Goal: Task Accomplishment & Management: Manage account settings

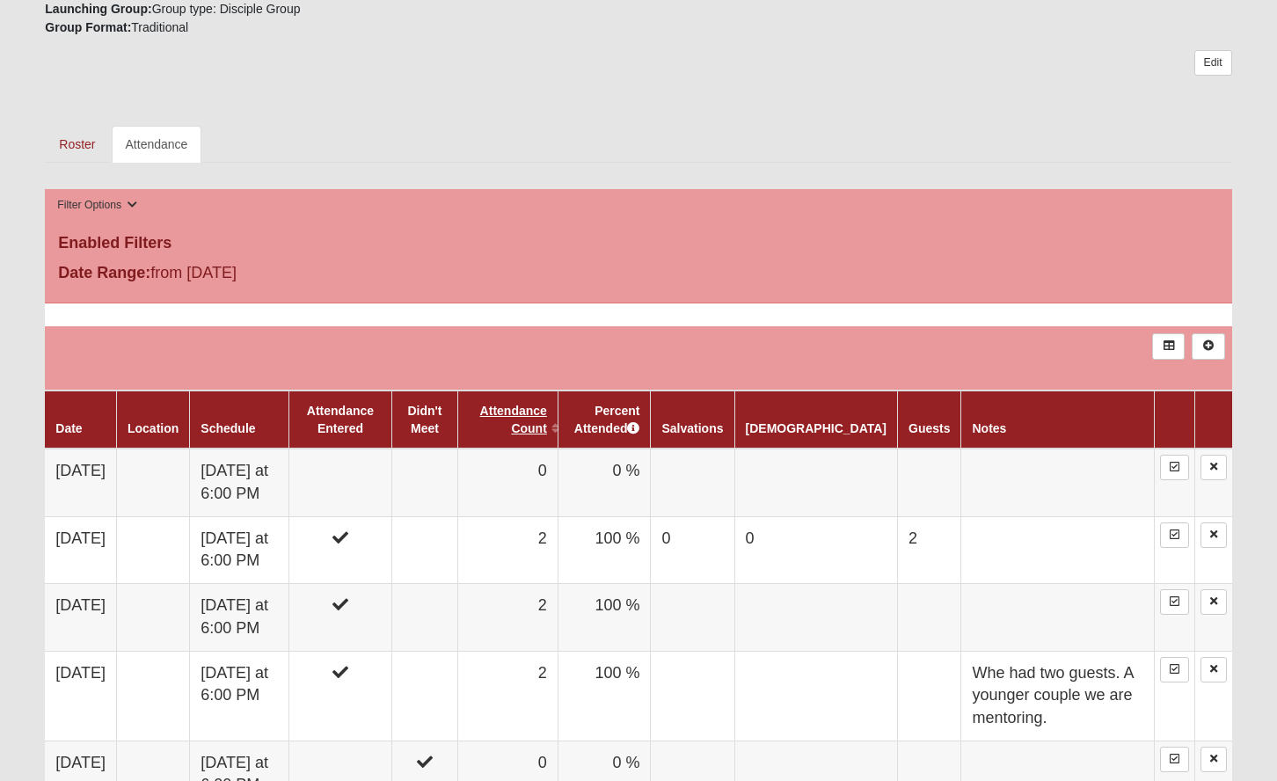
scroll to position [518, 0]
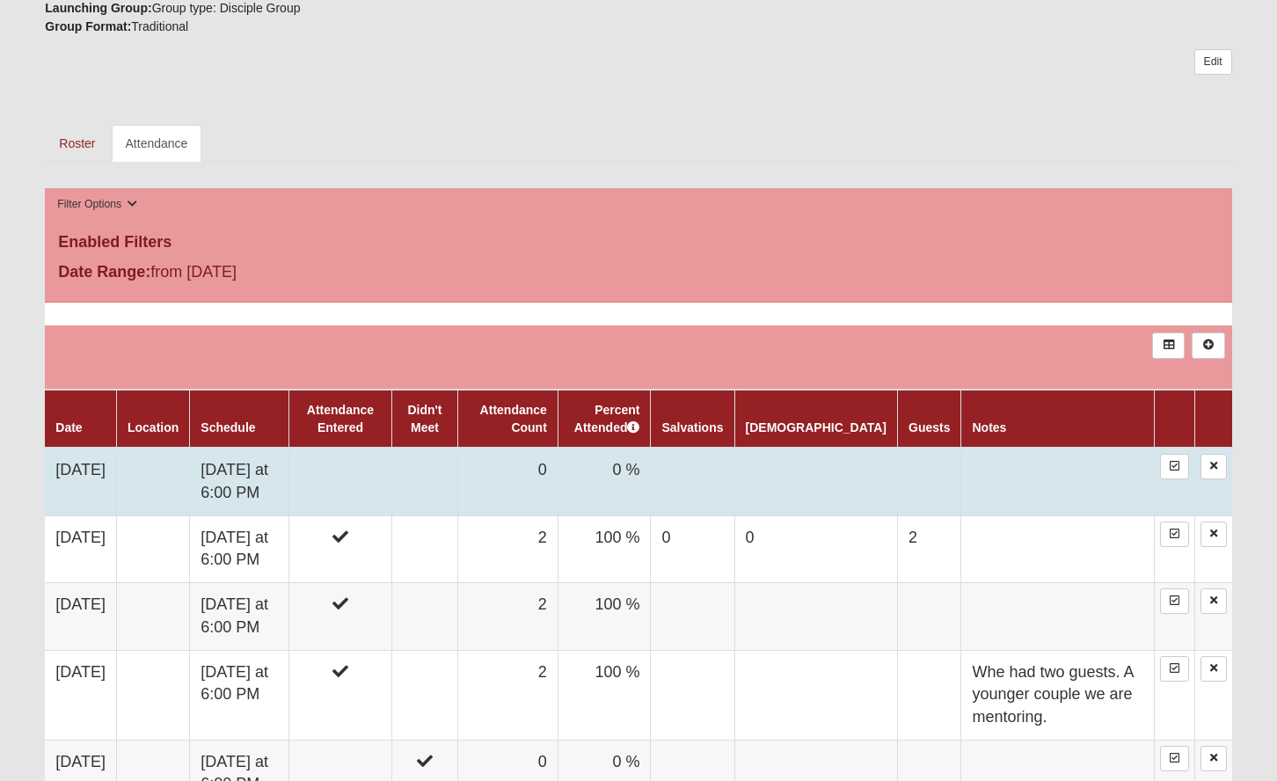
click at [506, 468] on td "0" at bounding box center [507, 482] width 100 height 68
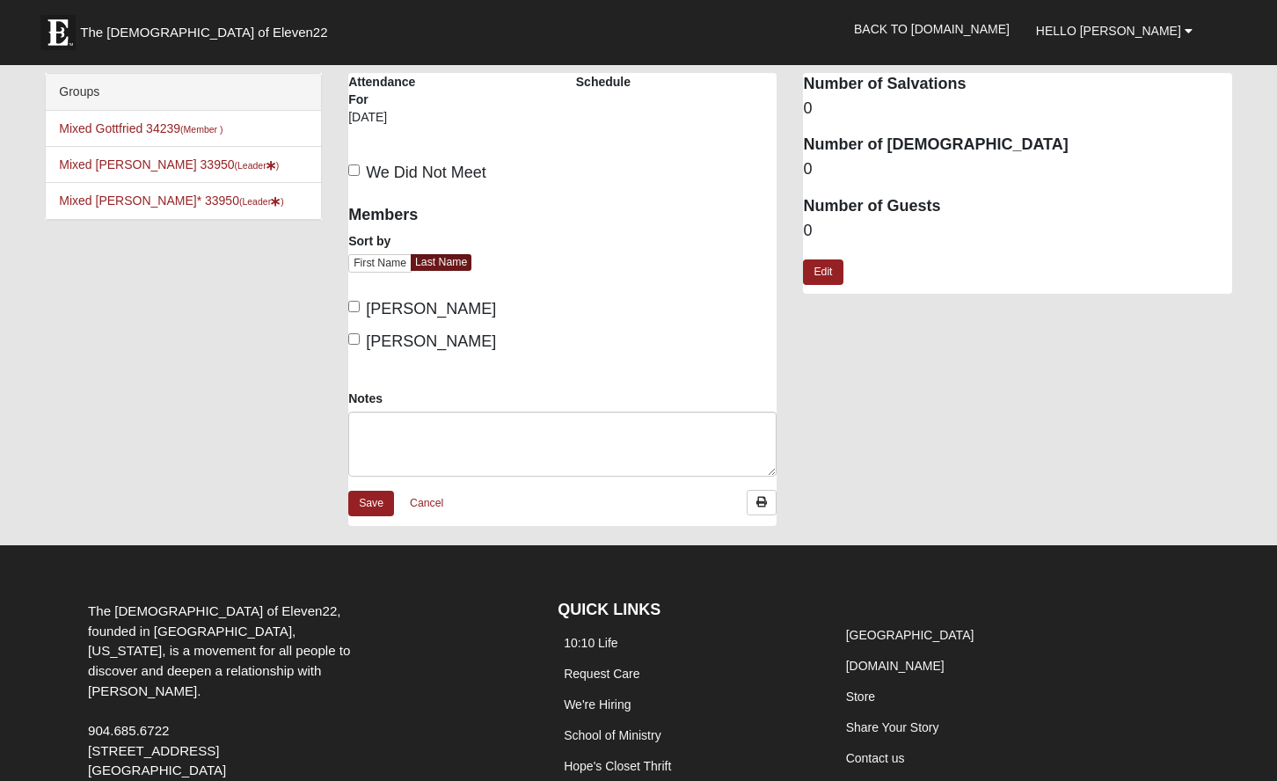
click at [354, 303] on input "Thompson, Christine" at bounding box center [353, 306] width 11 height 11
checkbox input "true"
click at [354, 337] on input "Thompson, John" at bounding box center [353, 338] width 11 height 11
checkbox input "true"
click at [820, 224] on dd "0" at bounding box center [1017, 231] width 428 height 23
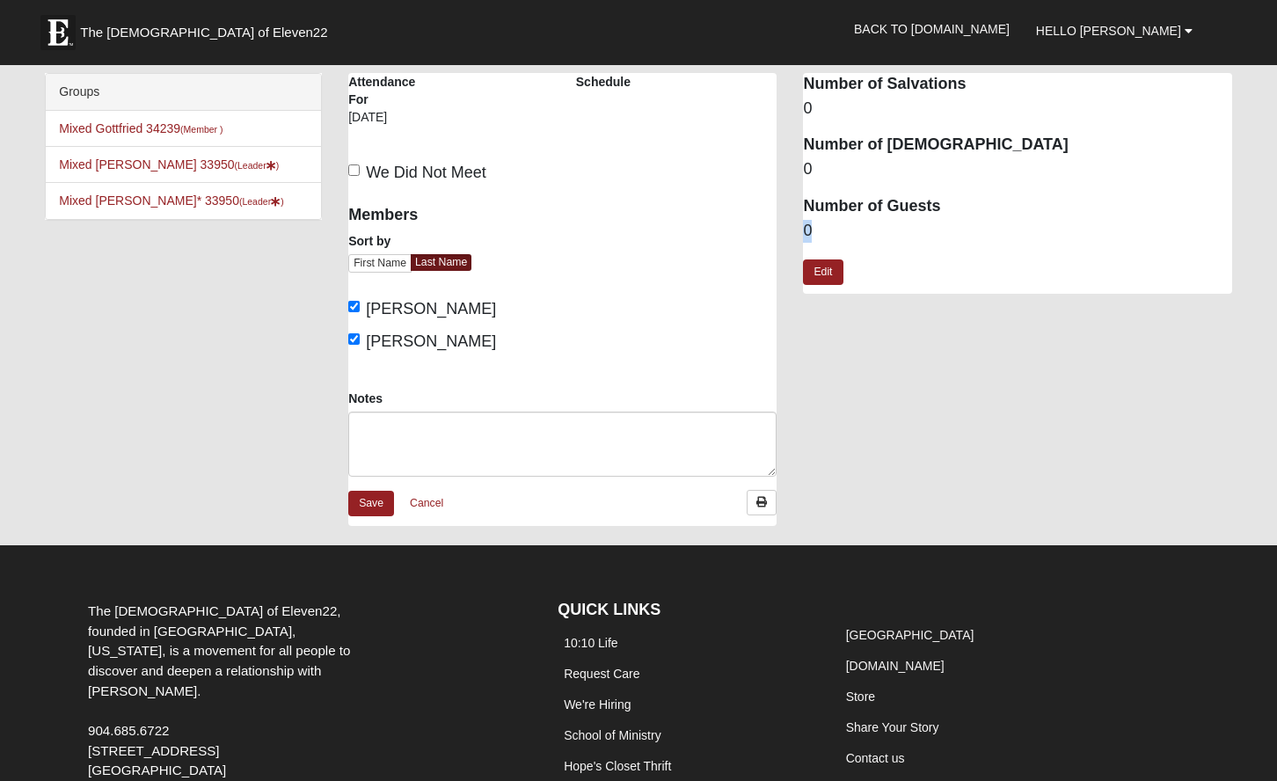
drag, startPoint x: 814, startPoint y: 225, endPoint x: 798, endPoint y: 224, distance: 15.9
click at [799, 224] on div "Attendance Occurrence Attributes Number of Salvations 0 Number of Baptisms 0 Nu…" at bounding box center [1017, 192] width 455 height 238
click at [816, 223] on dd "0" at bounding box center [1017, 231] width 428 height 23
click at [818, 223] on dd "0" at bounding box center [1017, 231] width 428 height 23
drag, startPoint x: 813, startPoint y: 223, endPoint x: 803, endPoint y: 223, distance: 9.7
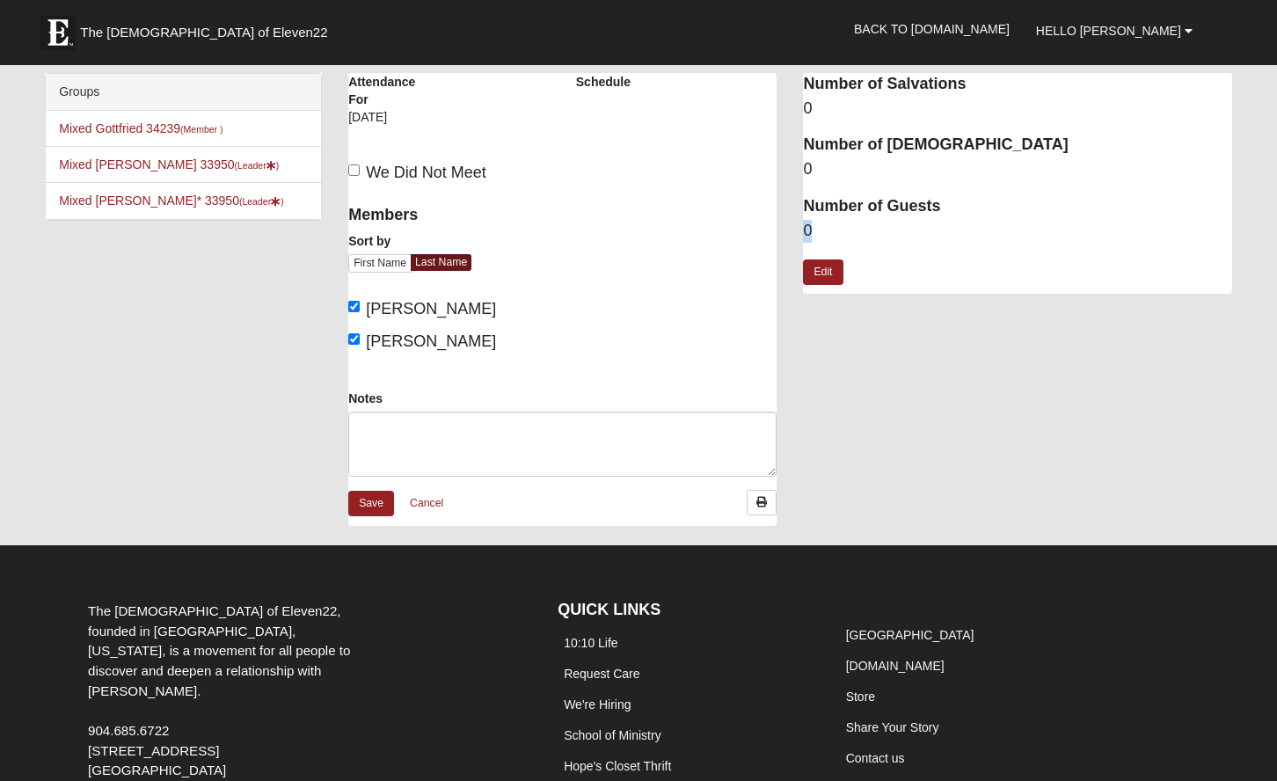
click at [803, 223] on dd "0" at bounding box center [1017, 231] width 428 height 23
click at [839, 225] on dd "0" at bounding box center [1017, 231] width 428 height 23
click at [809, 227] on dd "0" at bounding box center [1017, 231] width 428 height 23
click at [814, 227] on dd "0" at bounding box center [1017, 231] width 428 height 23
click at [820, 263] on link "Edit" at bounding box center [823, 272] width 40 height 26
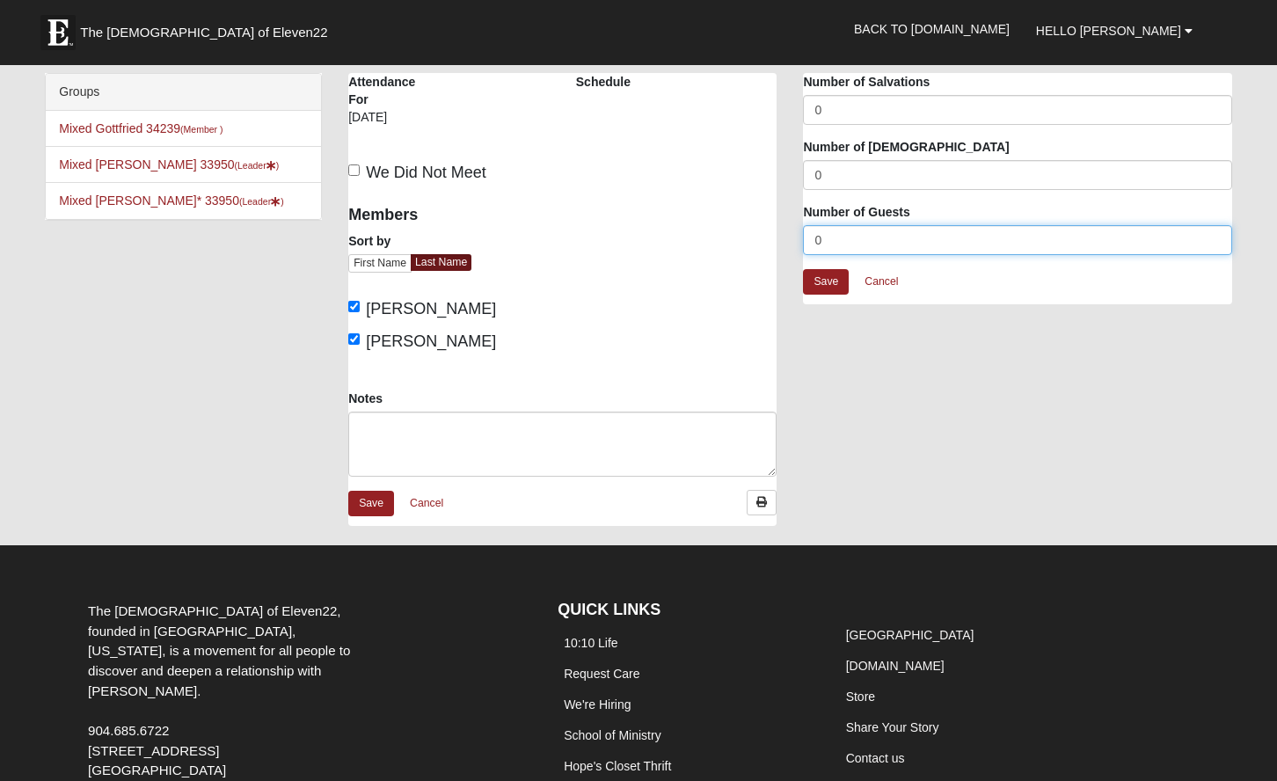
drag, startPoint x: 829, startPoint y: 241, endPoint x: 812, endPoint y: 240, distance: 16.7
click at [812, 240] on input "0" at bounding box center [1017, 240] width 428 height 30
type input "5"
click at [826, 279] on link "Save" at bounding box center [826, 282] width 46 height 26
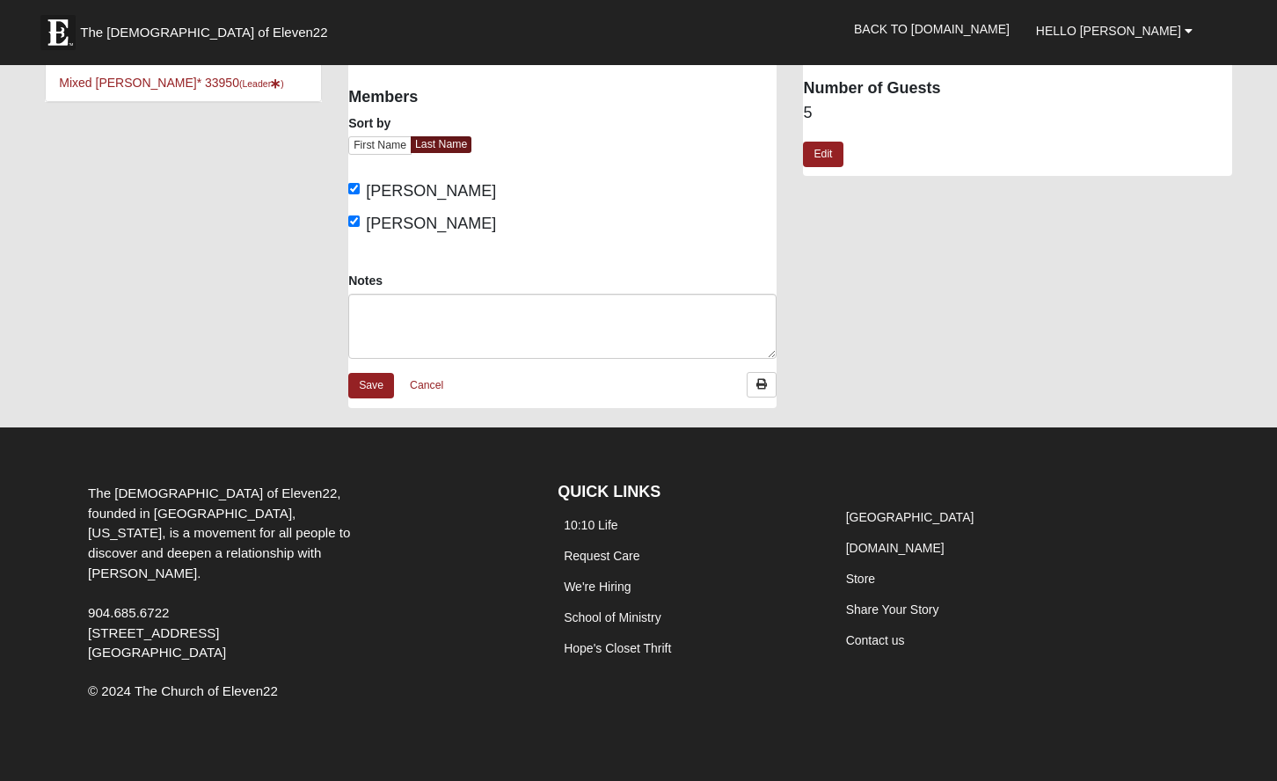
scroll to position [117, 0]
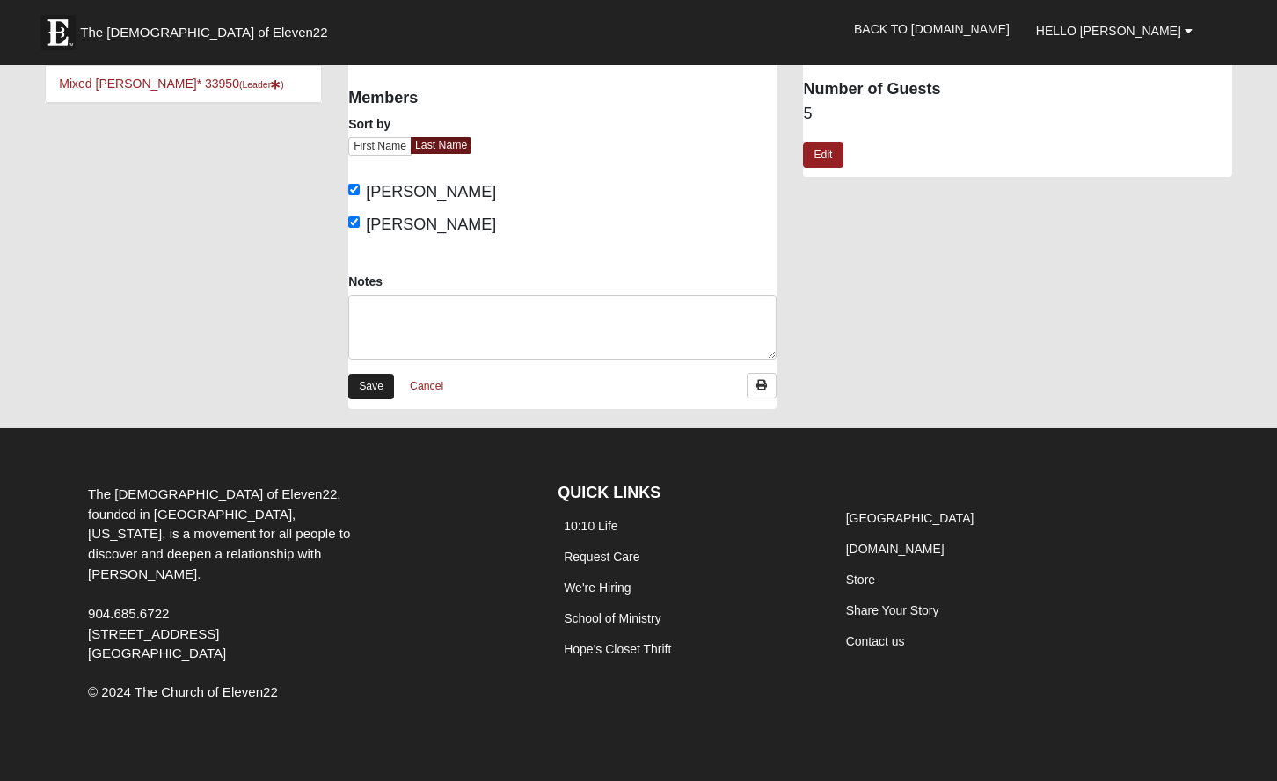
click at [372, 383] on link "Save" at bounding box center [371, 387] width 46 height 26
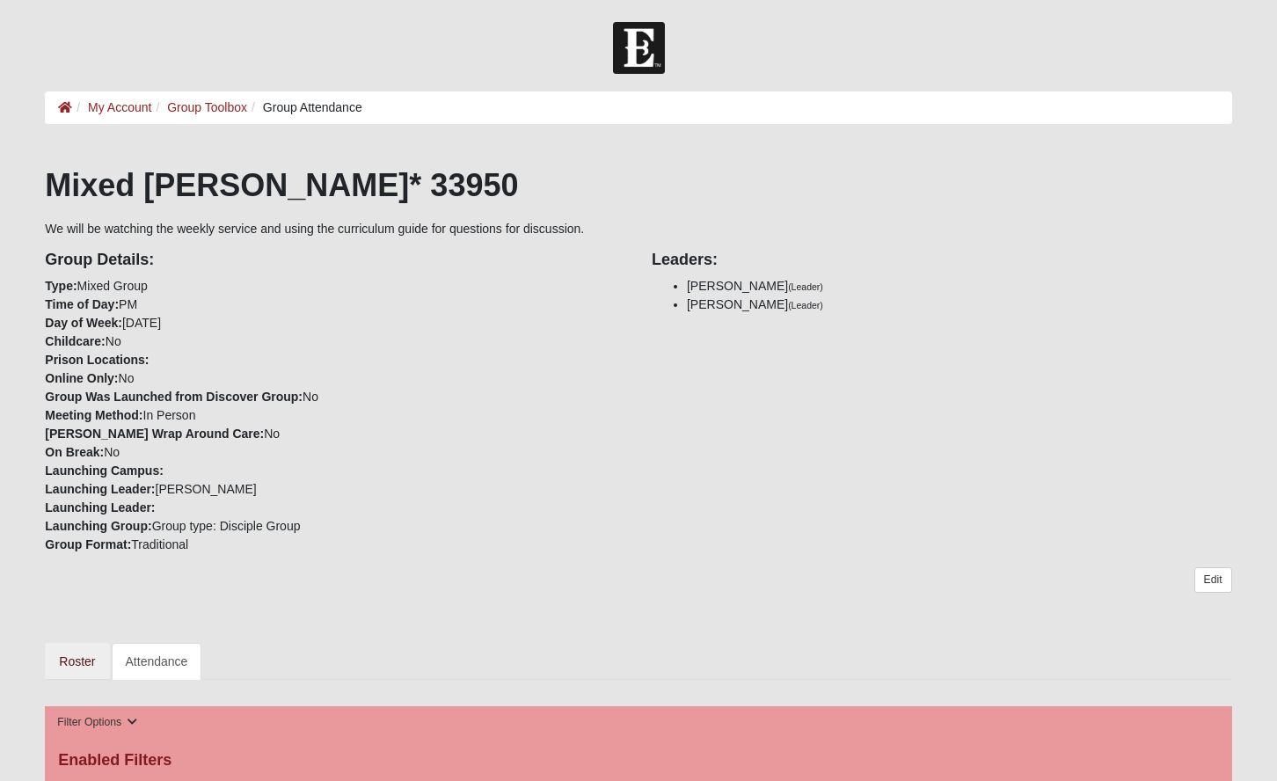
click at [78, 660] on link "Roster" at bounding box center [77, 661] width 64 height 37
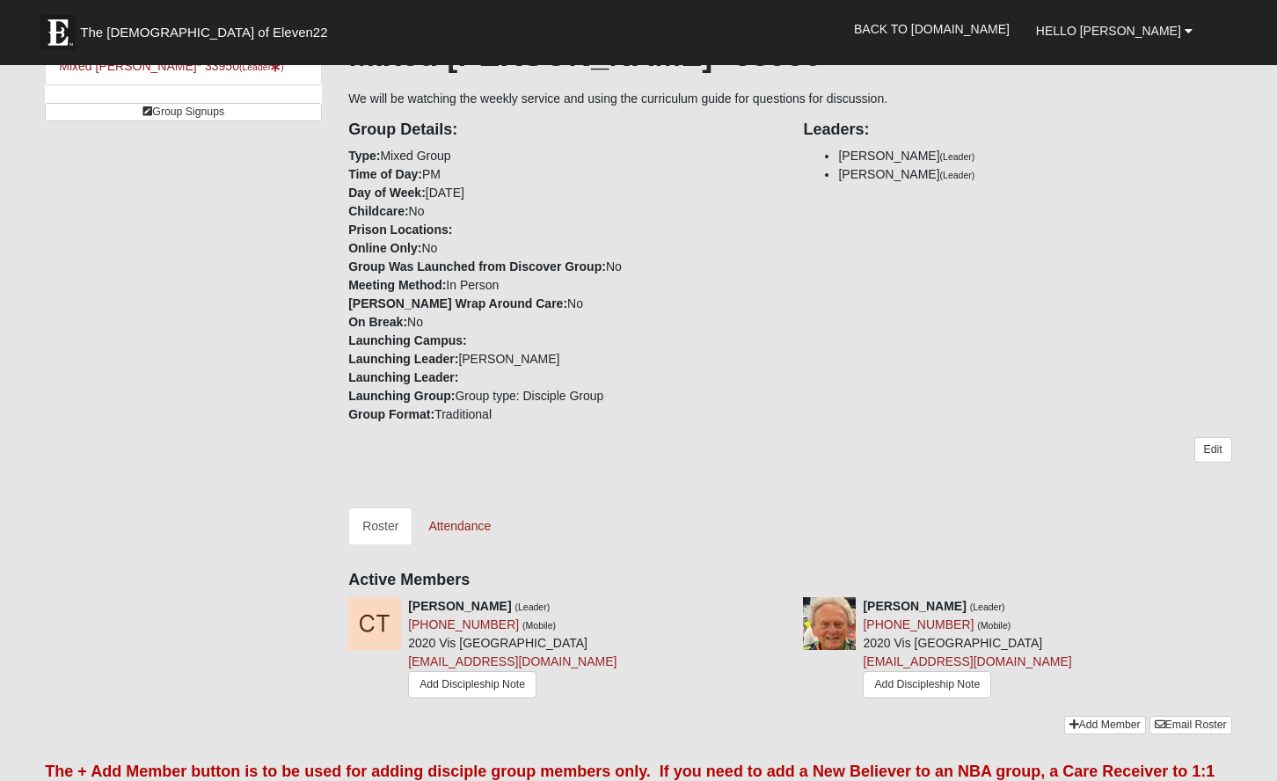
scroll to position [148, 0]
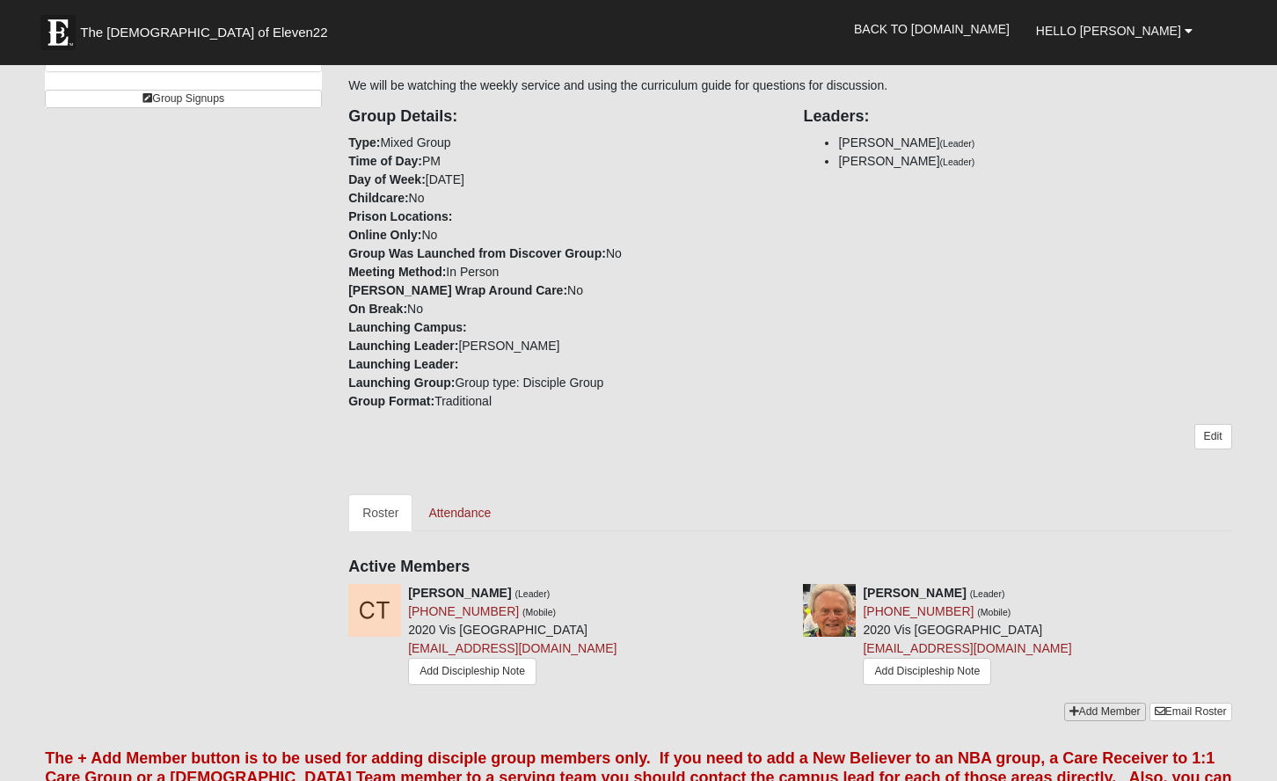
click at [1101, 708] on link "Add Member" at bounding box center [1105, 712] width 82 height 18
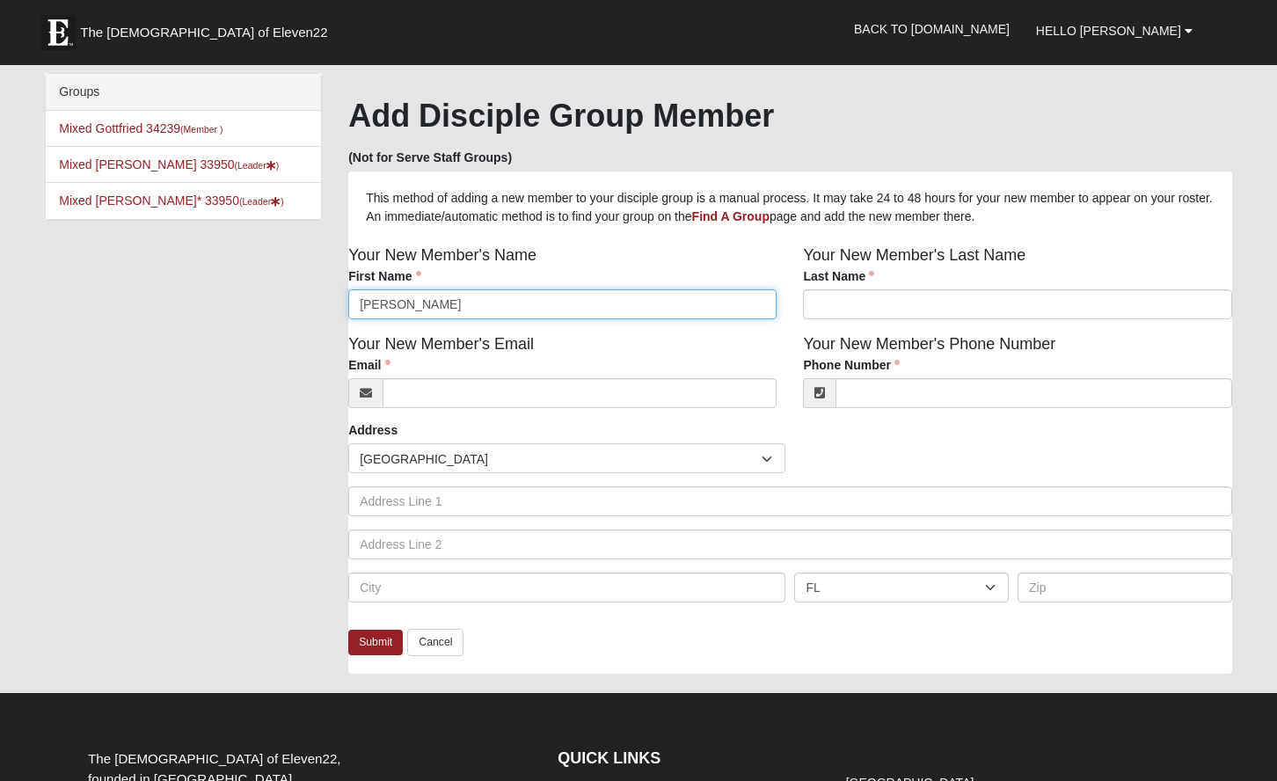
type input "Felicia"
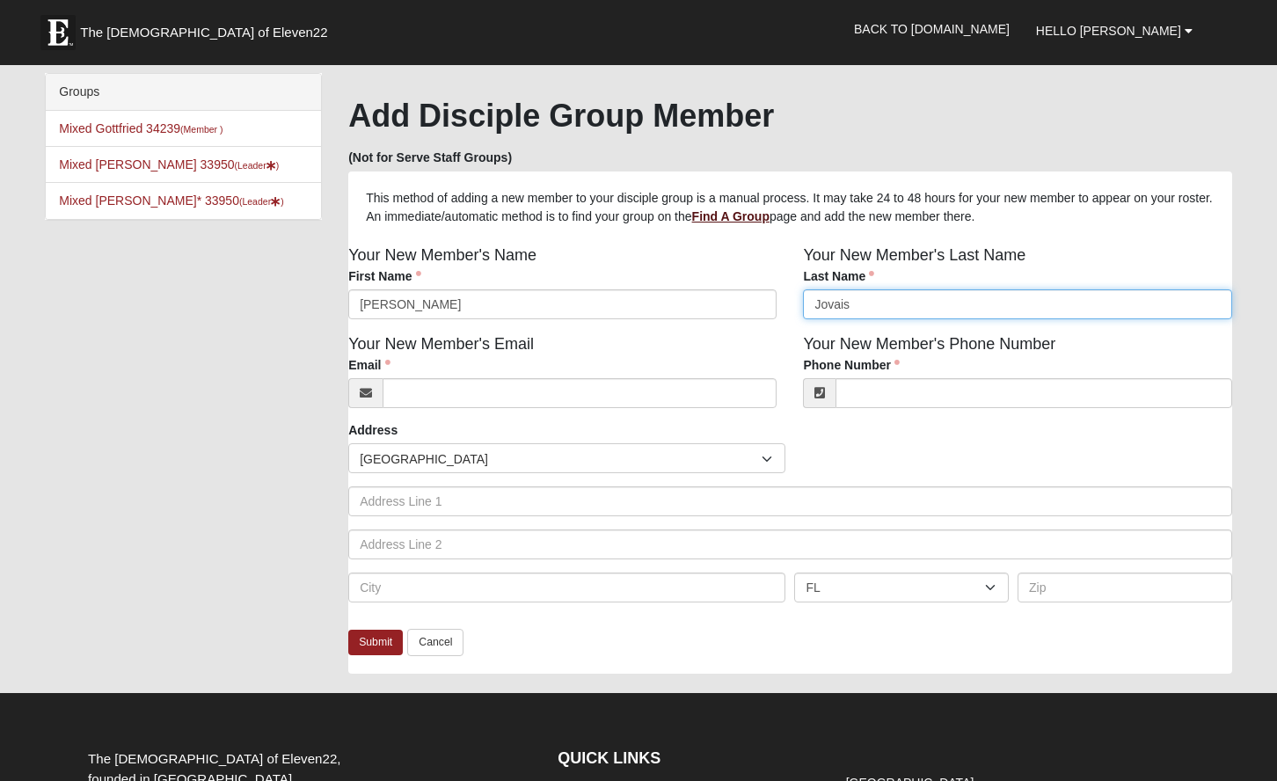
type input "Jovais"
click at [770, 213] on b "Find A Group" at bounding box center [730, 216] width 77 height 14
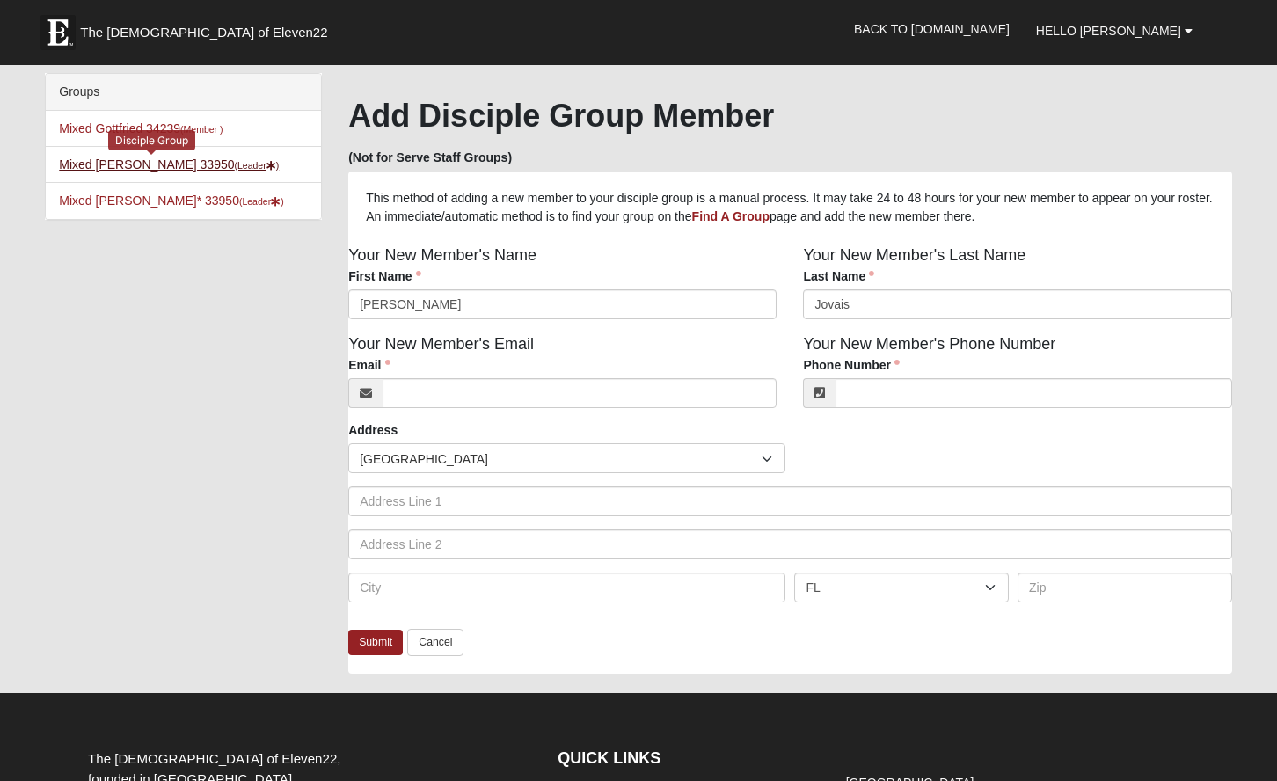
click at [179, 162] on link "Mixed Thompson 33950 (Leader )" at bounding box center [169, 164] width 220 height 14
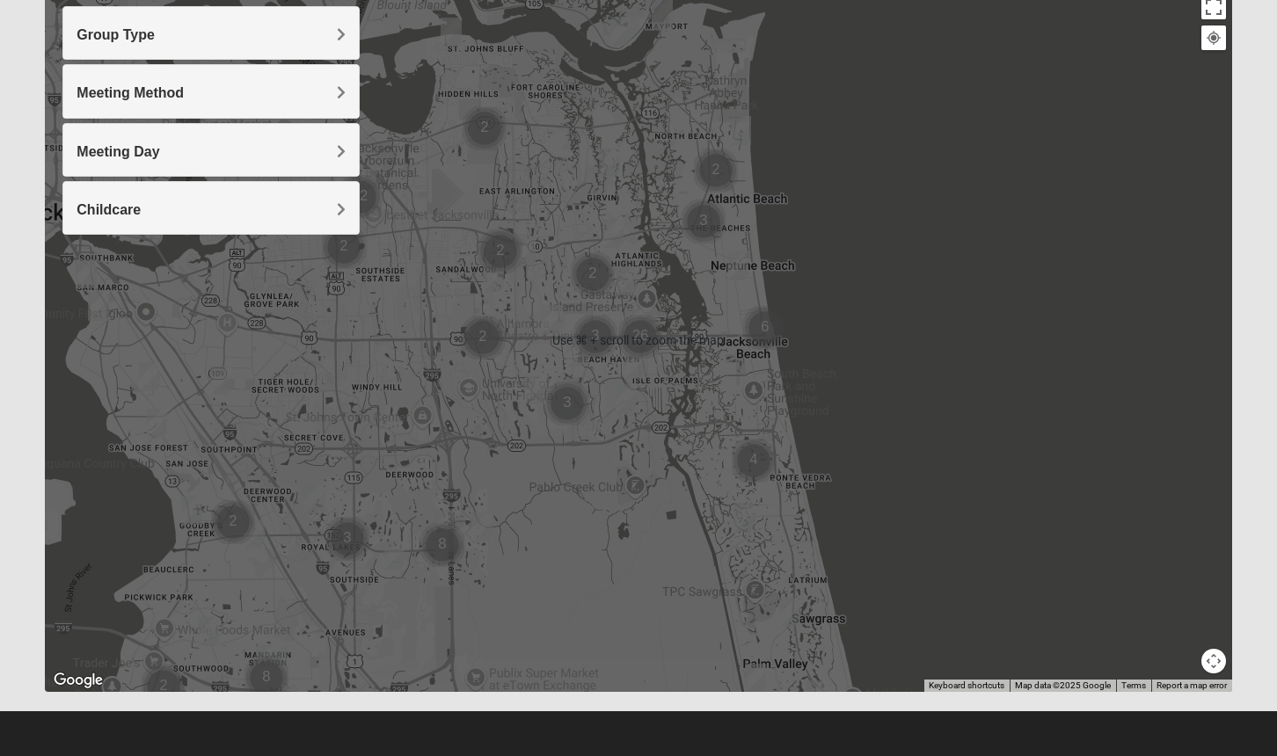
scroll to position [212, 0]
click at [734, 429] on div at bounding box center [638, 341] width 1186 height 704
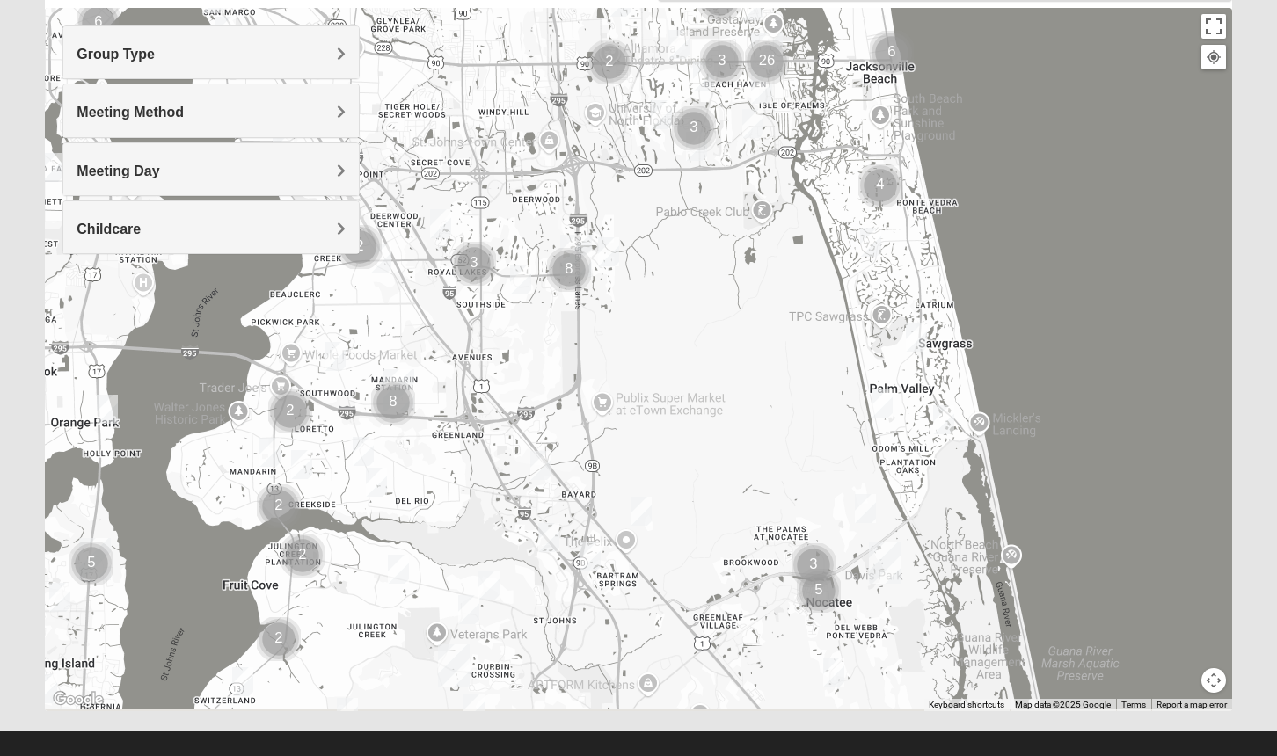
drag, startPoint x: 84, startPoint y: 605, endPoint x: 225, endPoint y: 307, distance: 330.1
click at [223, 288] on div at bounding box center [638, 360] width 1186 height 704
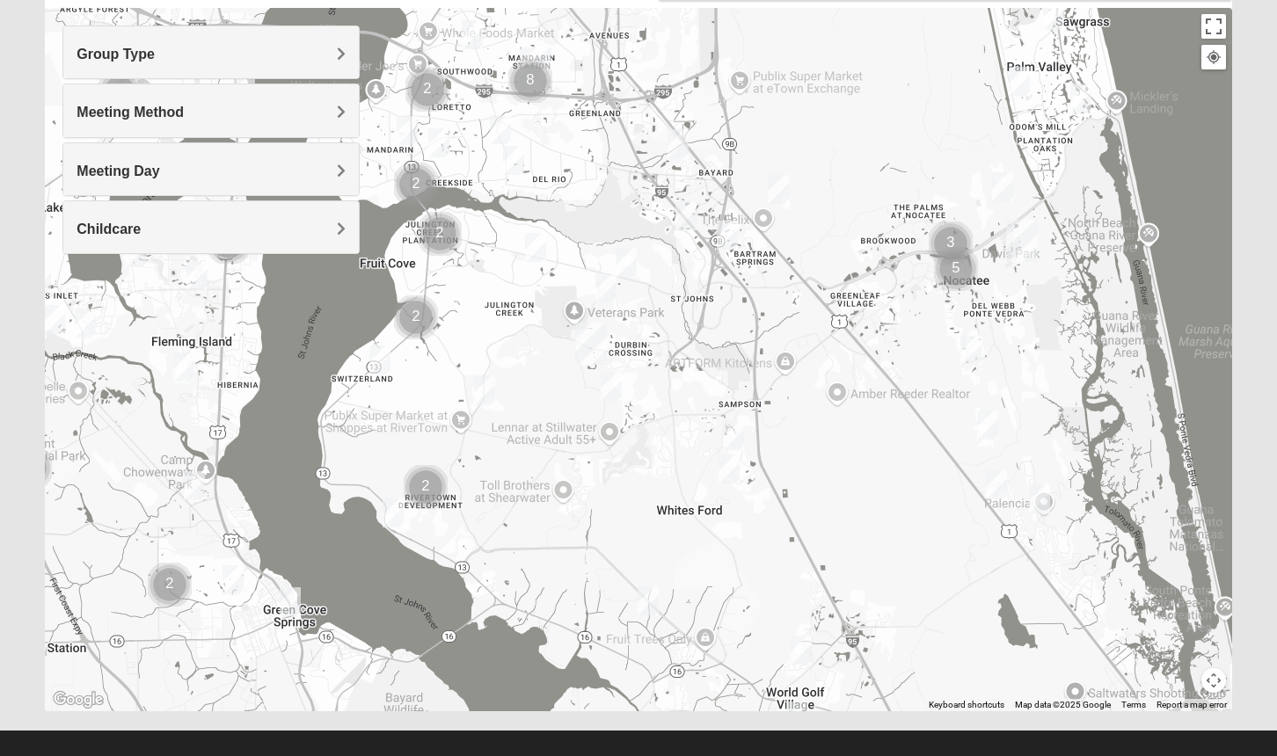
drag, startPoint x: 194, startPoint y: 509, endPoint x: 331, endPoint y: 208, distance: 331.0
click at [330, 203] on div "Group Type Mixed Group Men Only Women Only 1825 Meeting Method In Person Virtual" at bounding box center [638, 360] width 1186 height 704
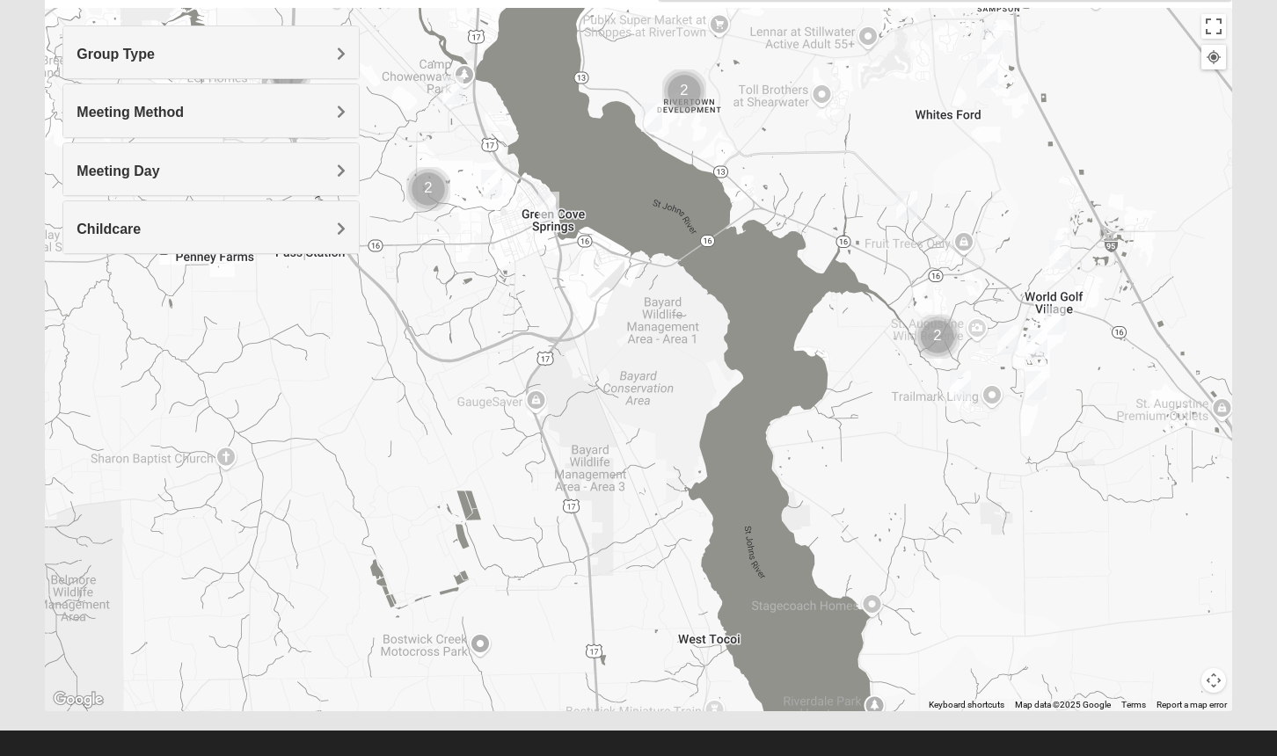
drag, startPoint x: 99, startPoint y: 568, endPoint x: 344, endPoint y: 195, distance: 445.9
click at [353, 172] on div "Group Type Mixed Group Men Only Women Only 1825 Meeting Method In Person Virtual" at bounding box center [638, 360] width 1186 height 704
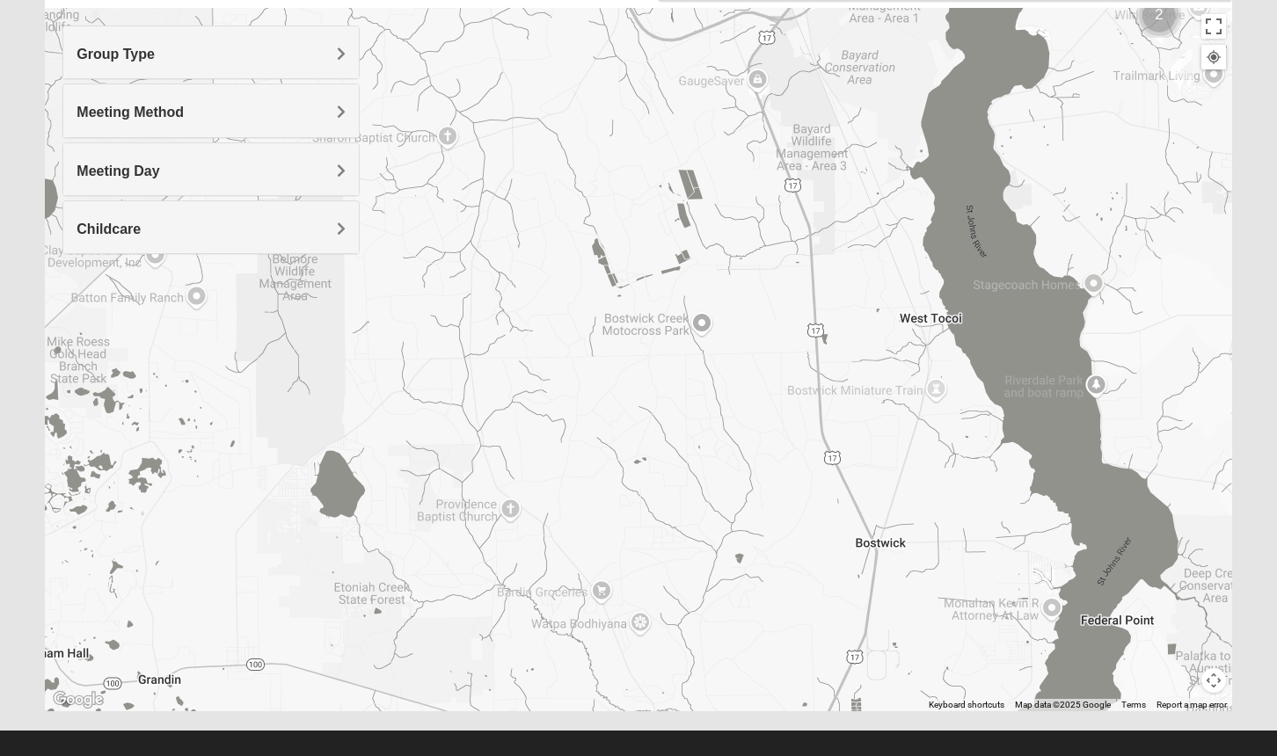
drag, startPoint x: 217, startPoint y: 494, endPoint x: 464, endPoint y: 138, distance: 433.5
click at [464, 138] on div at bounding box center [638, 360] width 1186 height 704
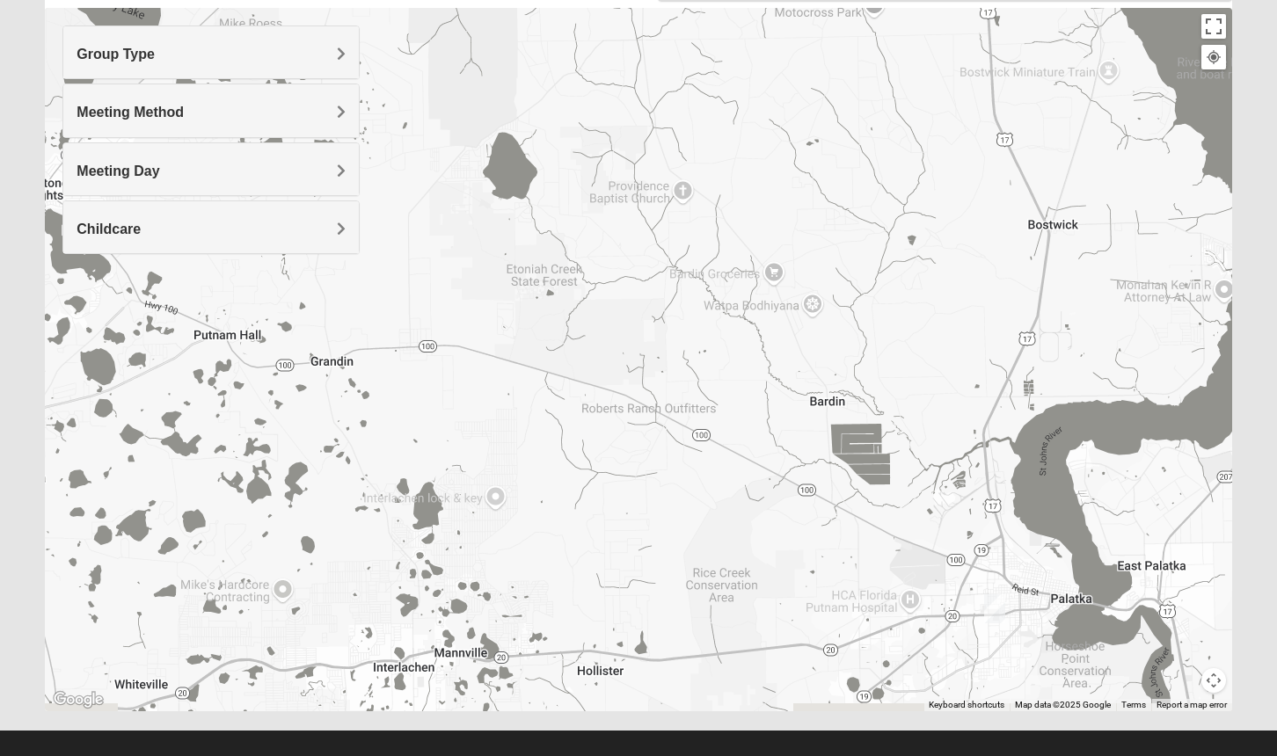
drag, startPoint x: 303, startPoint y: 400, endPoint x: 428, endPoint y: 144, distance: 284.8
click at [428, 144] on div at bounding box center [638, 360] width 1186 height 704
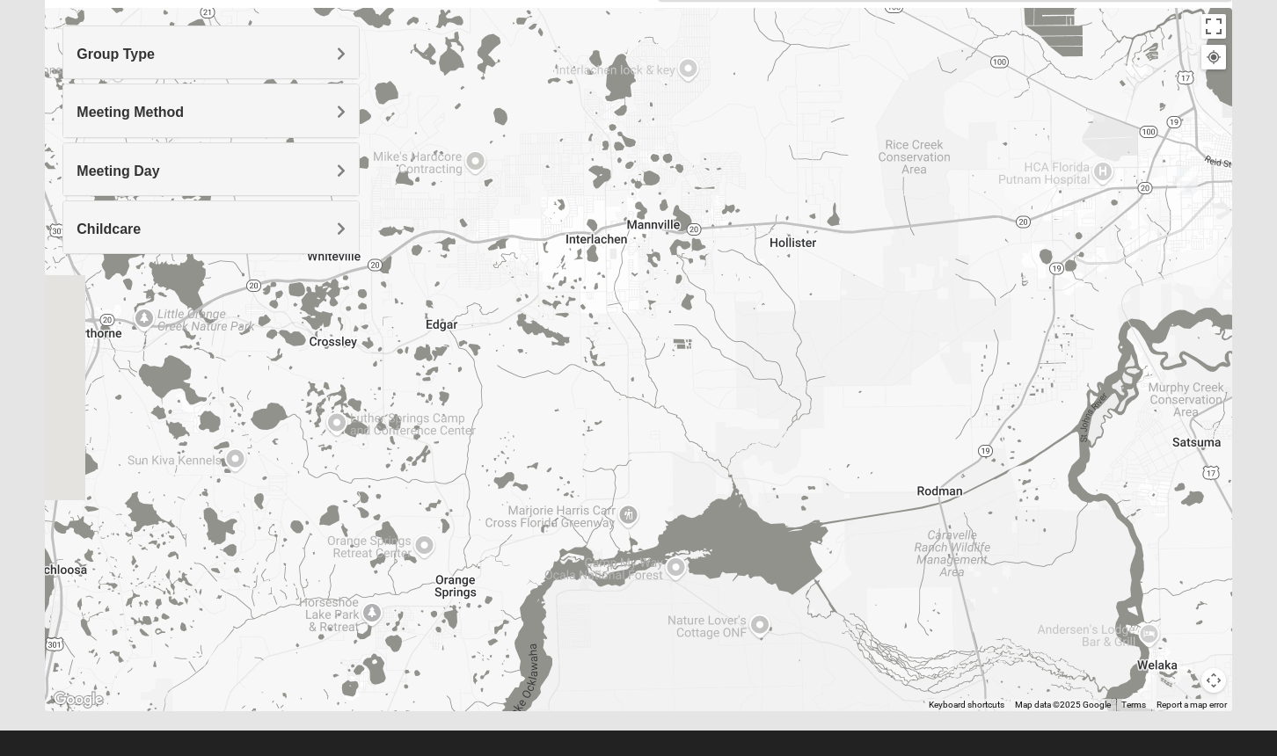
drag, startPoint x: 274, startPoint y: 481, endPoint x: 519, endPoint y: 54, distance: 492.9
click at [518, 52] on div at bounding box center [638, 360] width 1186 height 704
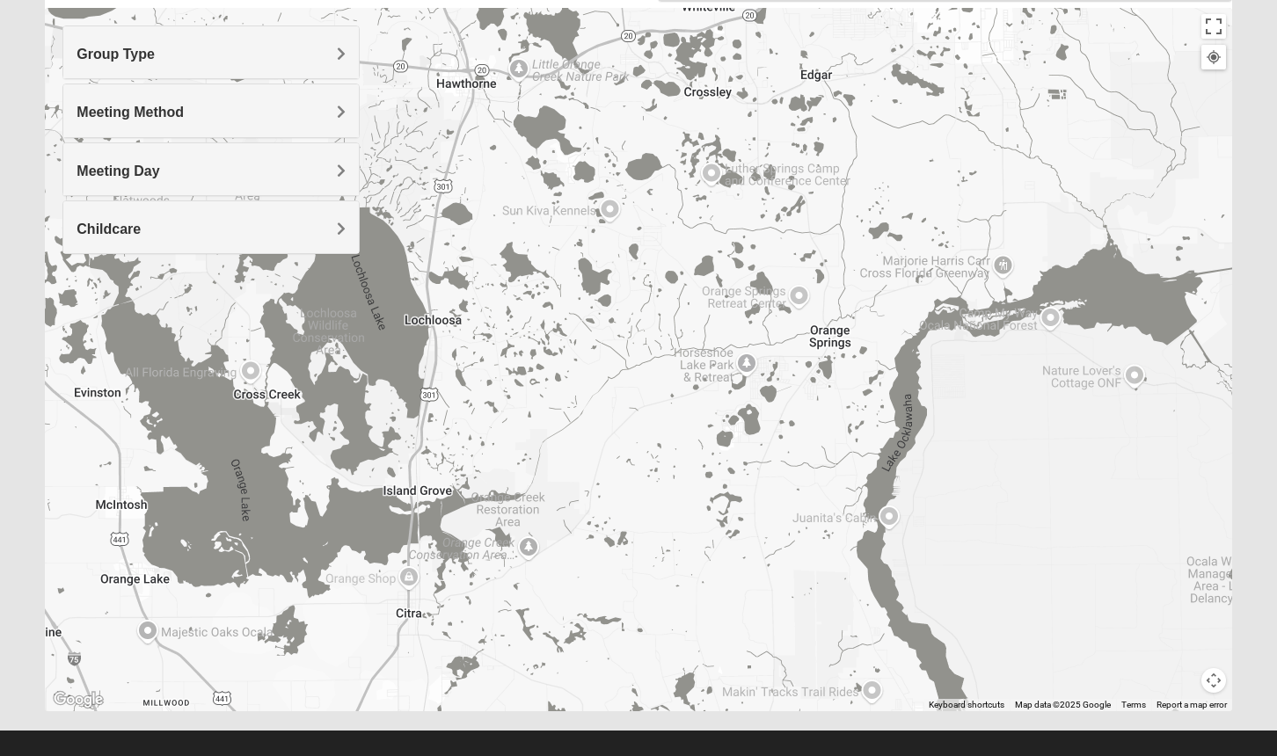
drag, startPoint x: 186, startPoint y: 457, endPoint x: 498, endPoint y: 234, distance: 383.2
click at [498, 234] on div at bounding box center [638, 360] width 1186 height 704
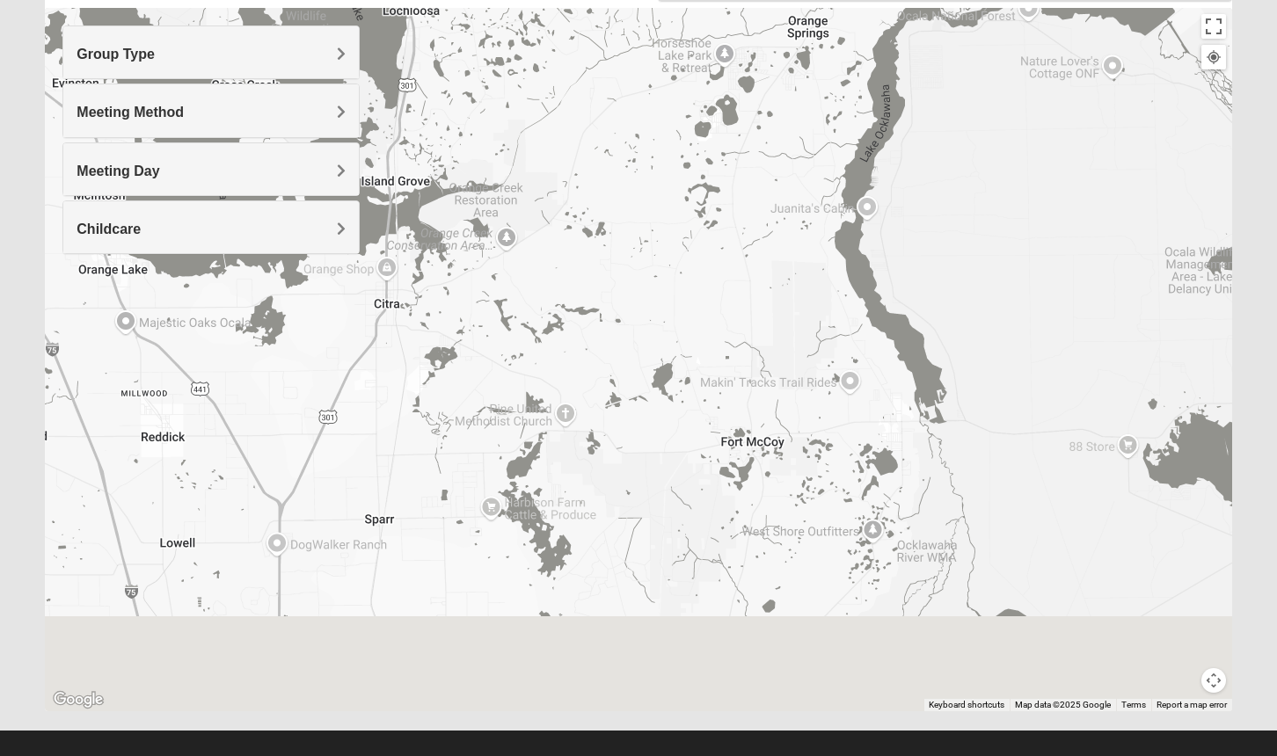
drag, startPoint x: 317, startPoint y: 514, endPoint x: 277, endPoint y: 227, distance: 289.4
click at [277, 227] on div "Group Type Mixed Group Men Only Women Only 1825 Meeting Method In Person Virtual" at bounding box center [638, 360] width 1186 height 704
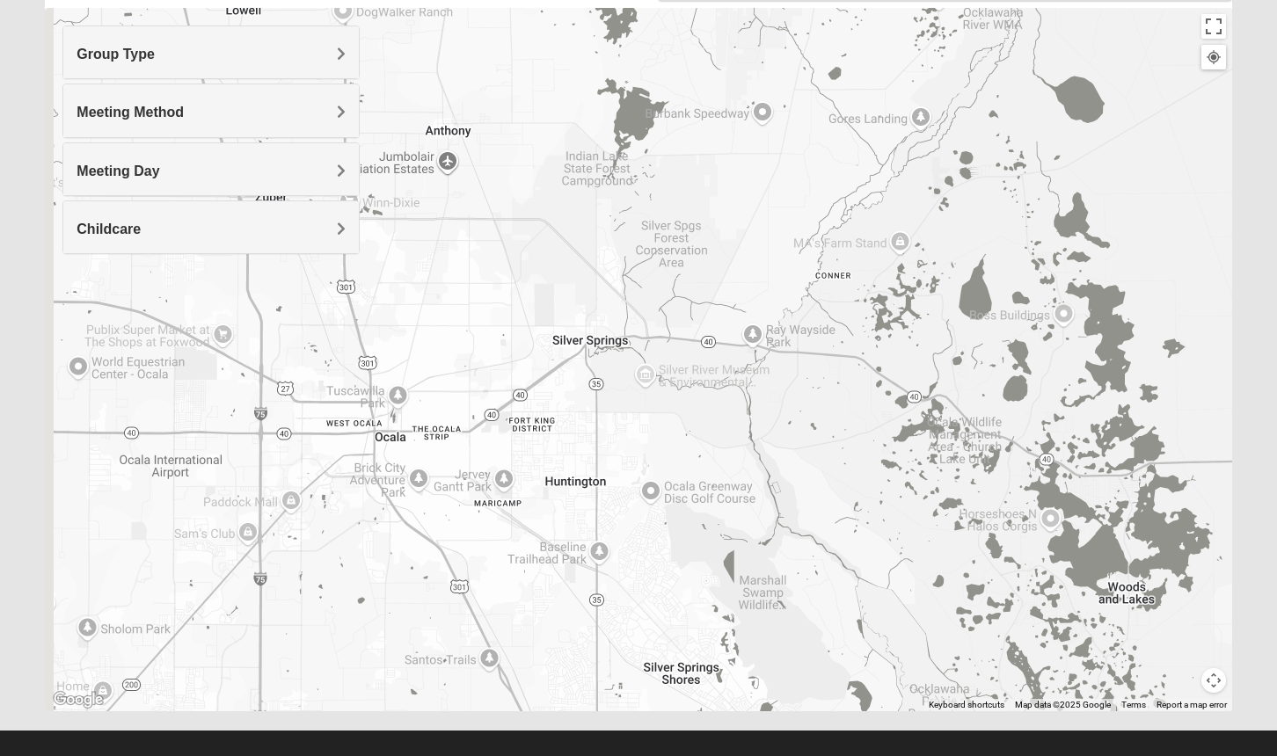
drag, startPoint x: 243, startPoint y: 464, endPoint x: 335, endPoint y: 106, distance: 369.7
click at [335, 106] on div "Group Type Mixed Group Men Only Women Only 1825 Meeting Method In Person Virtual" at bounding box center [638, 360] width 1186 height 704
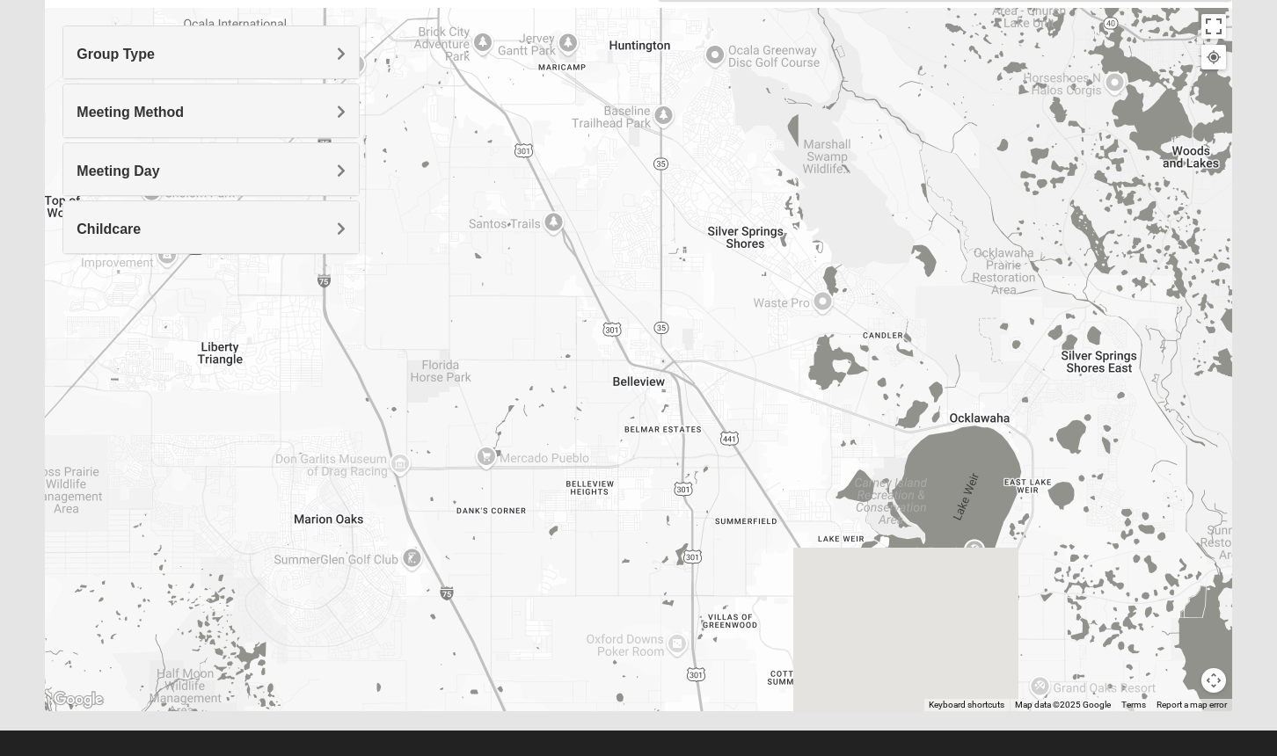
drag, startPoint x: 243, startPoint y: 459, endPoint x: 302, endPoint y: -4, distance: 467.2
click at [302, 0] on html "Hello John My Account Log Out Find A Group Error" at bounding box center [638, 291] width 1277 height 968
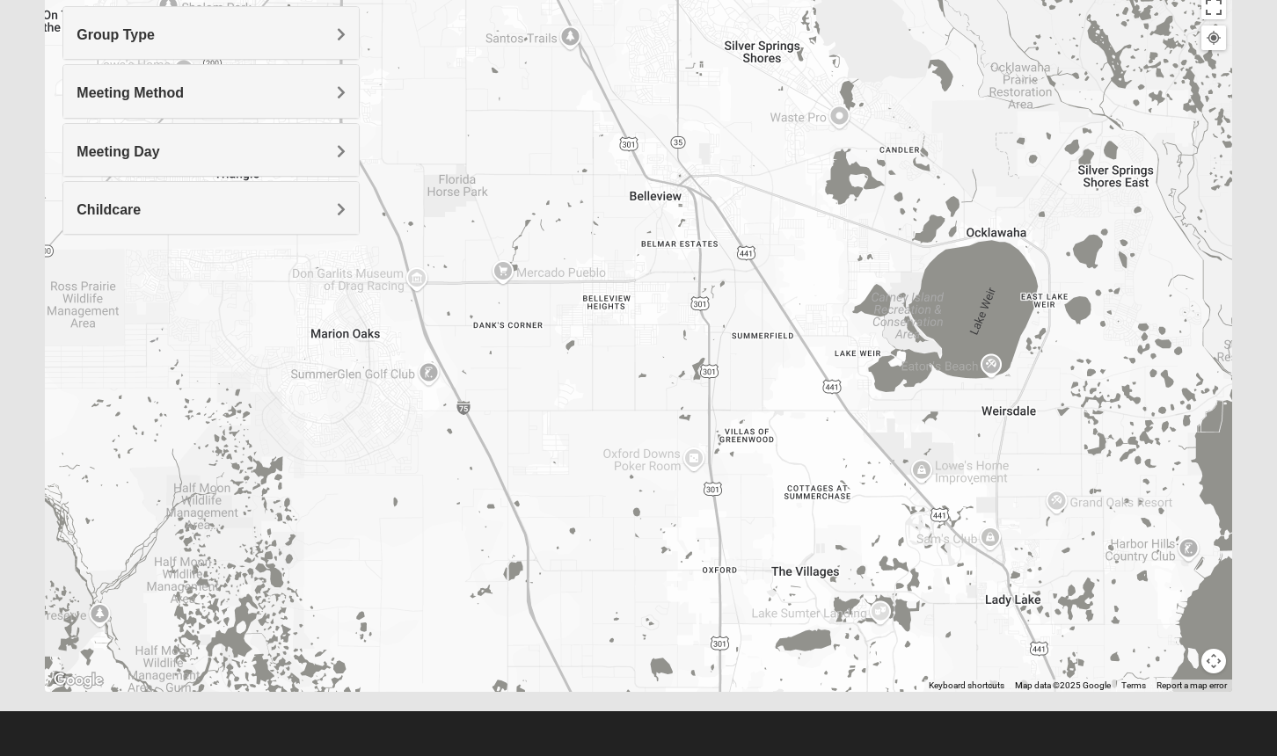
scroll to position [212, 0]
drag, startPoint x: 280, startPoint y: 175, endPoint x: 280, endPoint y: 45, distance: 130.2
click at [282, 26] on div "Group Type Mixed Group Men Only Women Only 1825 Meeting Method In Person Virtua…" at bounding box center [210, 120] width 296 height 229
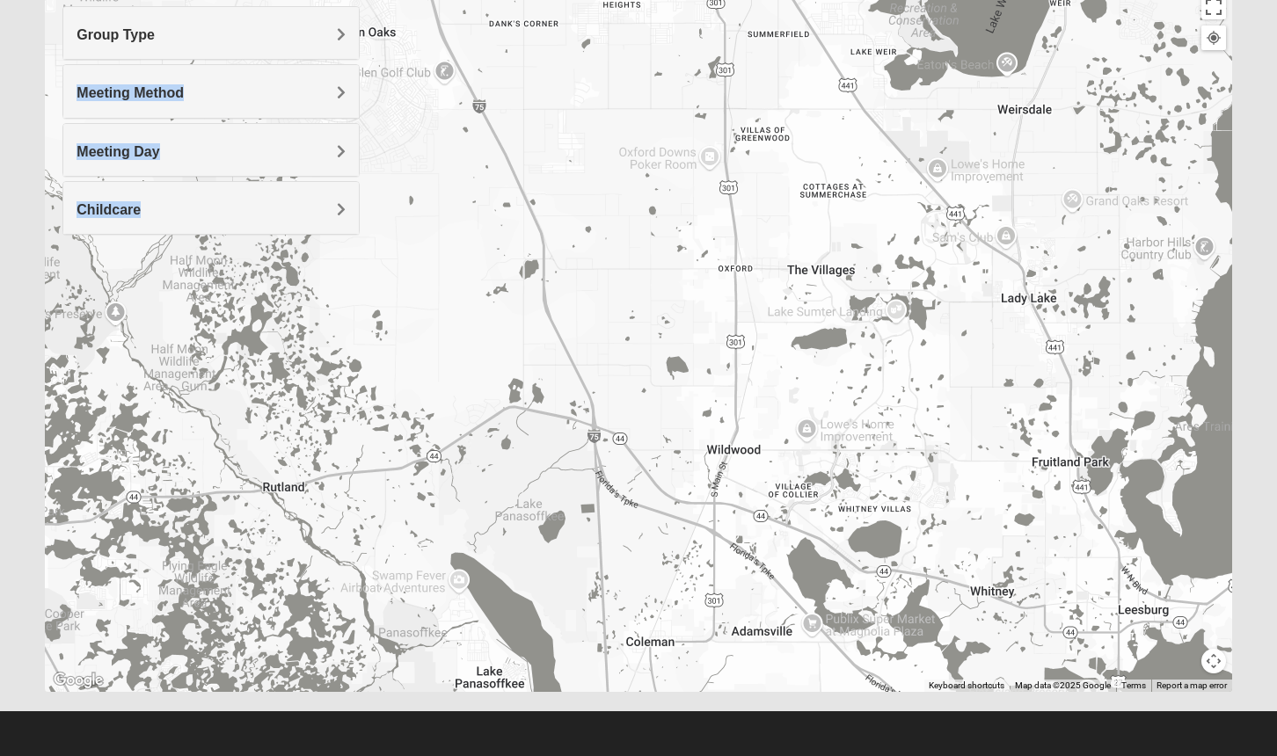
drag, startPoint x: 270, startPoint y: 427, endPoint x: 301, endPoint y: 34, distance: 394.3
click at [301, 37] on div "Group Type Mixed Group Men Only Women Only 1825 Meeting Method In Person Virtual" at bounding box center [638, 341] width 1186 height 704
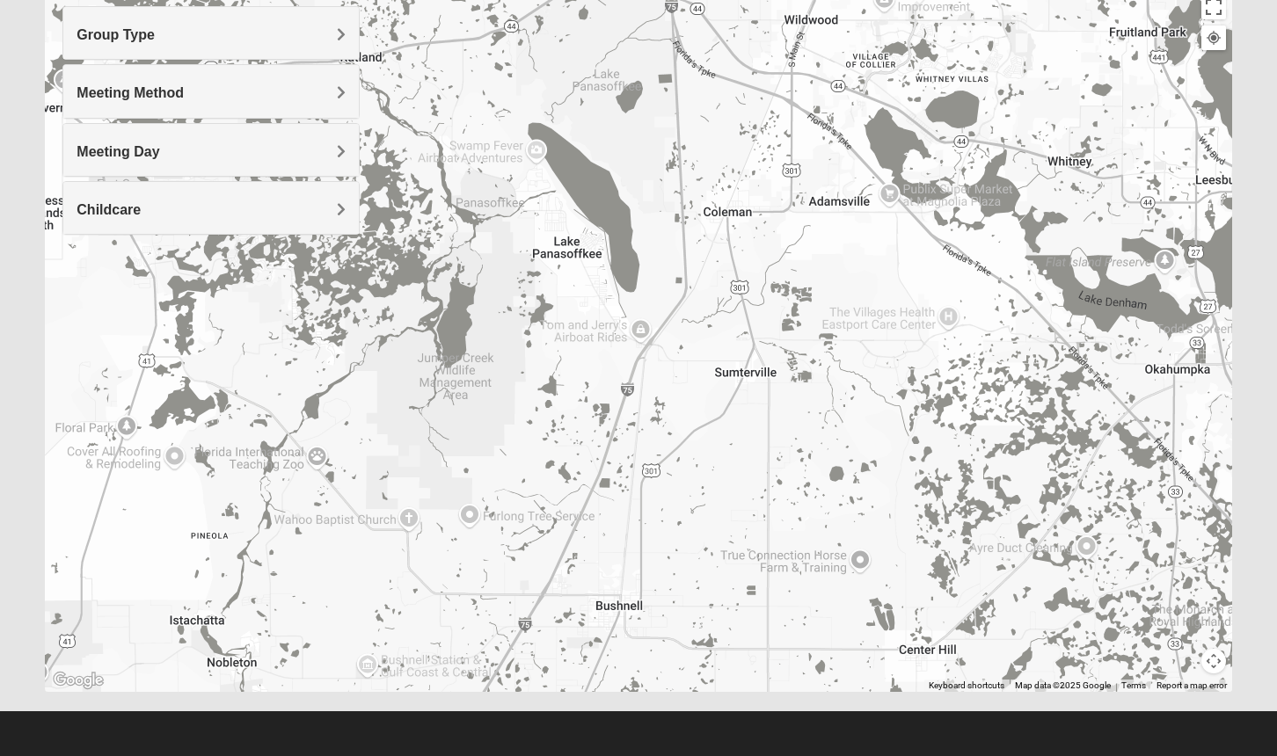
drag, startPoint x: 292, startPoint y: 392, endPoint x: 361, endPoint y: 90, distance: 310.2
click at [361, 90] on div at bounding box center [638, 341] width 1186 height 704
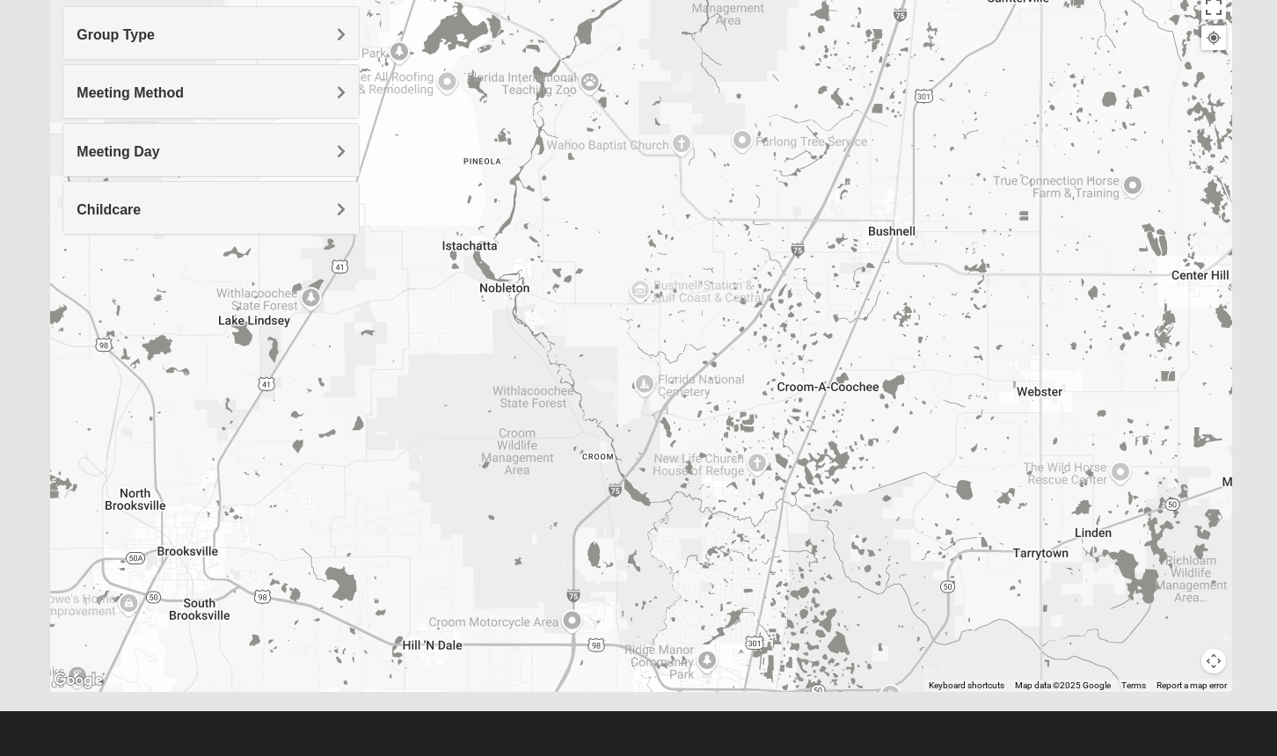
drag, startPoint x: 291, startPoint y: 375, endPoint x: 568, endPoint y: 164, distance: 348.3
click at [562, 157] on div at bounding box center [638, 341] width 1186 height 704
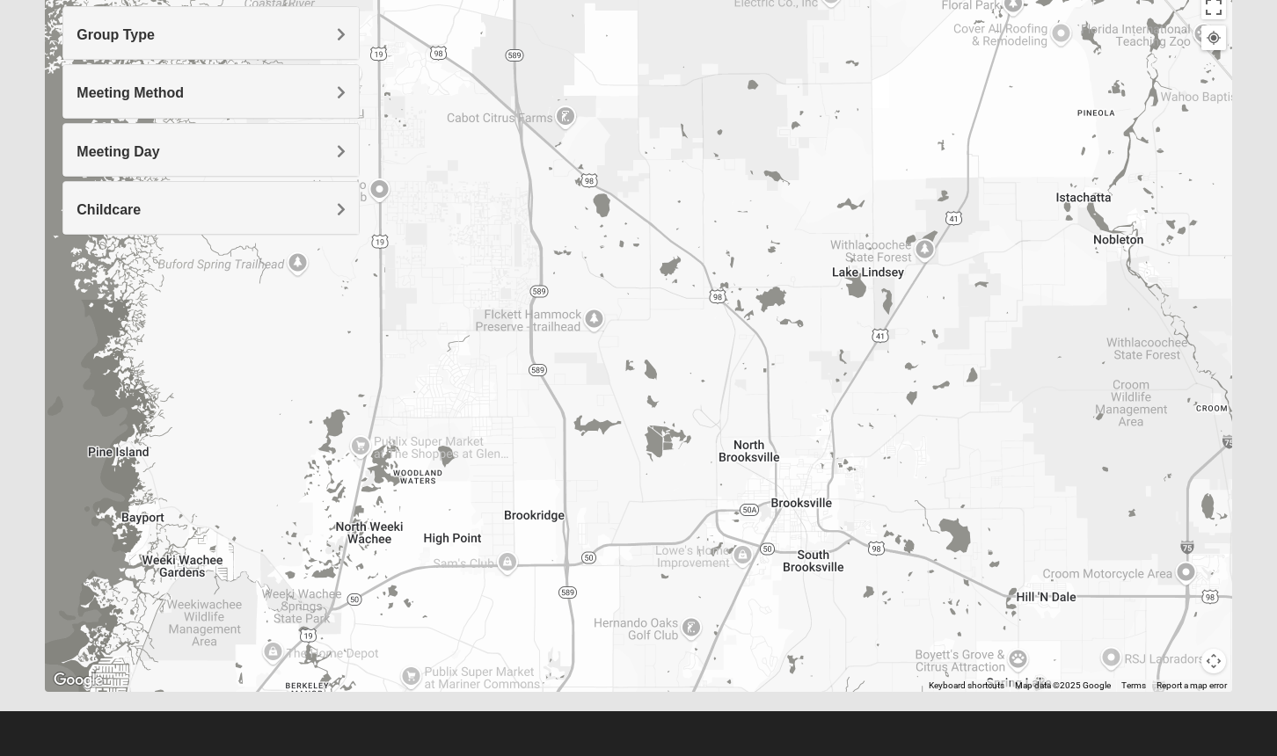
drag, startPoint x: 221, startPoint y: 409, endPoint x: 805, endPoint y: 348, distance: 587.1
click at [779, 348] on div at bounding box center [638, 341] width 1186 height 704
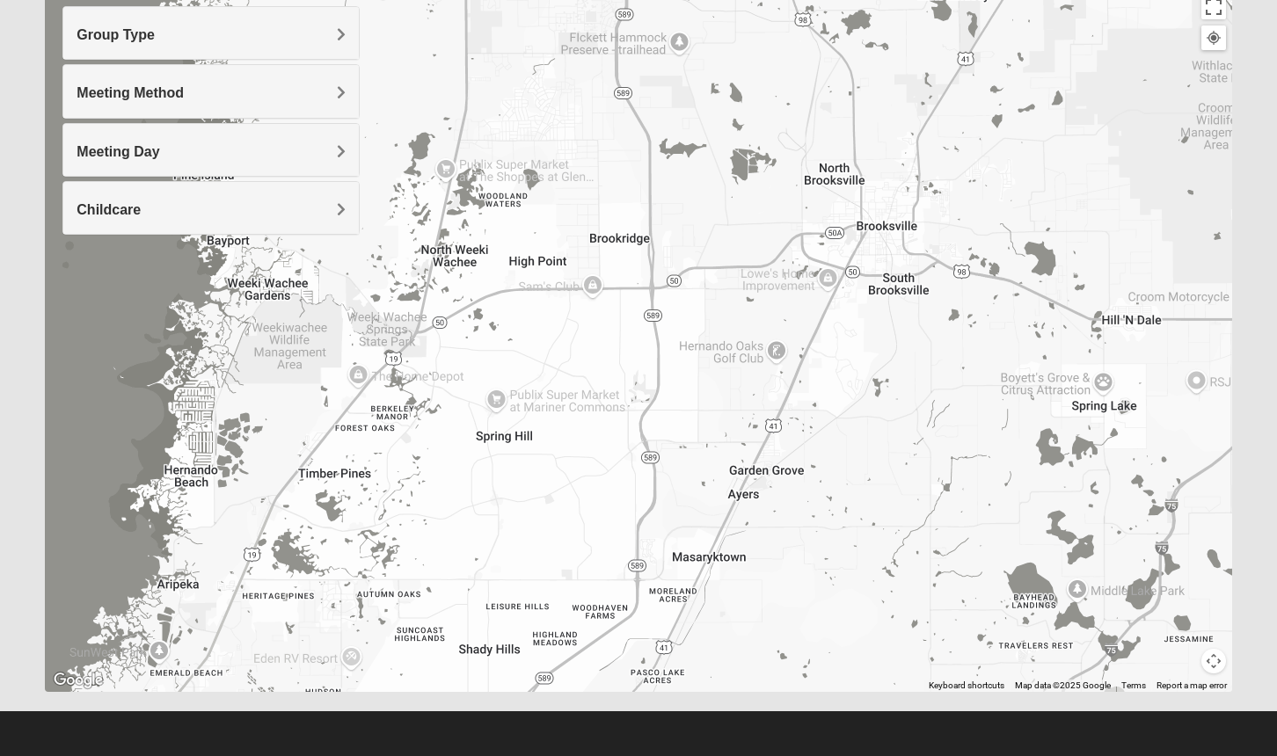
drag, startPoint x: 511, startPoint y: 455, endPoint x: 550, endPoint y: 179, distance: 278.9
click at [550, 179] on div at bounding box center [638, 341] width 1186 height 704
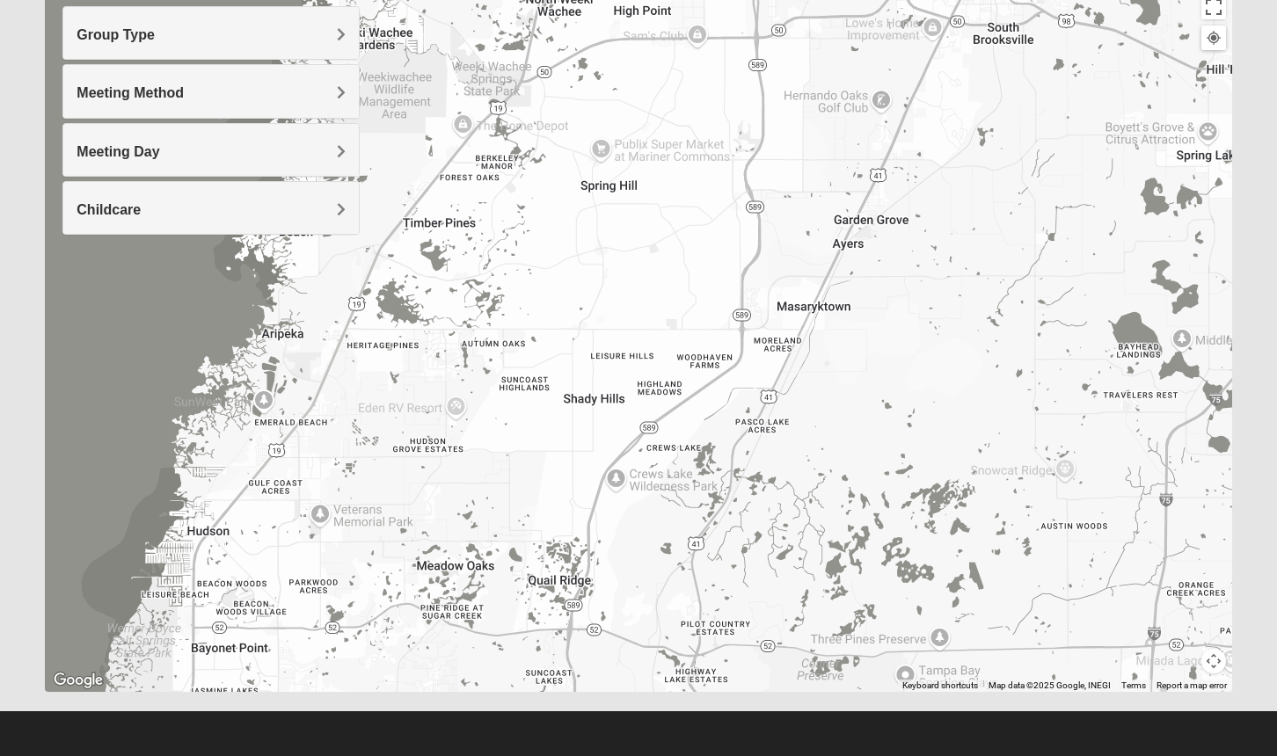
drag, startPoint x: 339, startPoint y: 485, endPoint x: 451, endPoint y: 240, distance: 268.8
click at [450, 241] on div at bounding box center [638, 341] width 1186 height 704
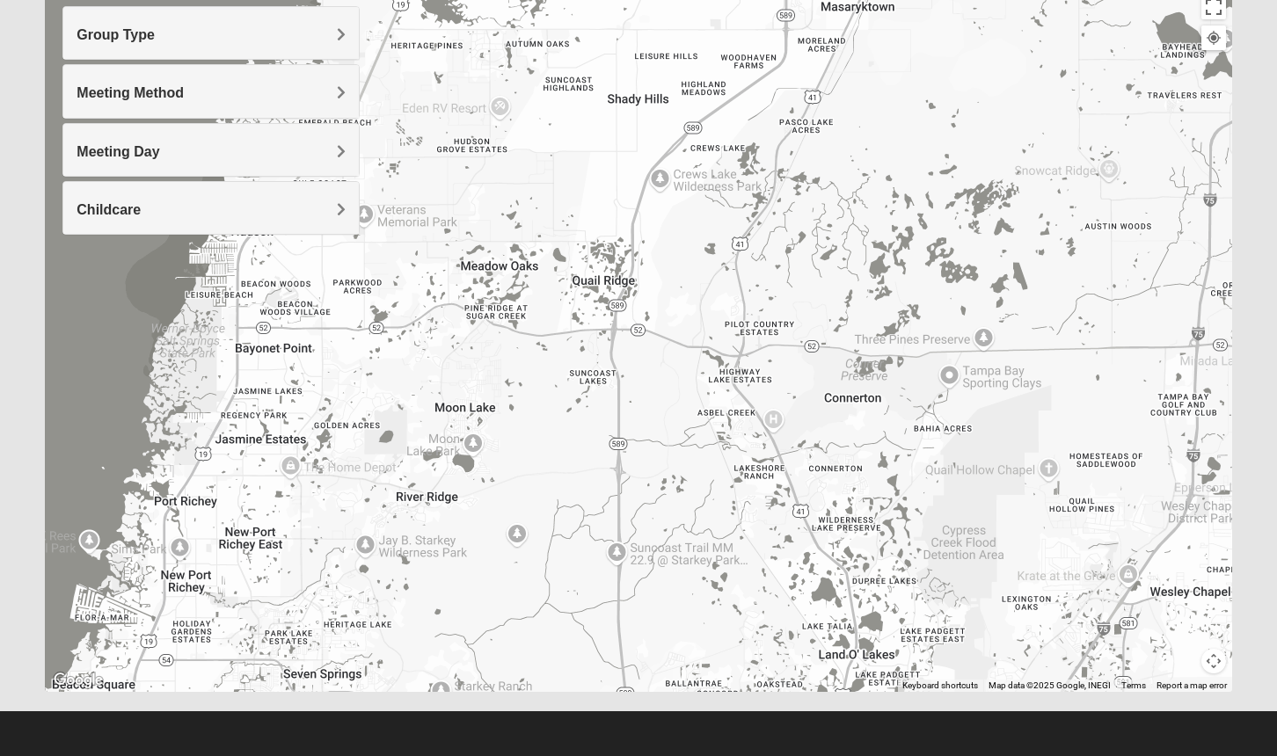
drag, startPoint x: 360, startPoint y: 444, endPoint x: 377, endPoint y: 215, distance: 230.2
click at [376, 210] on div at bounding box center [638, 341] width 1186 height 704
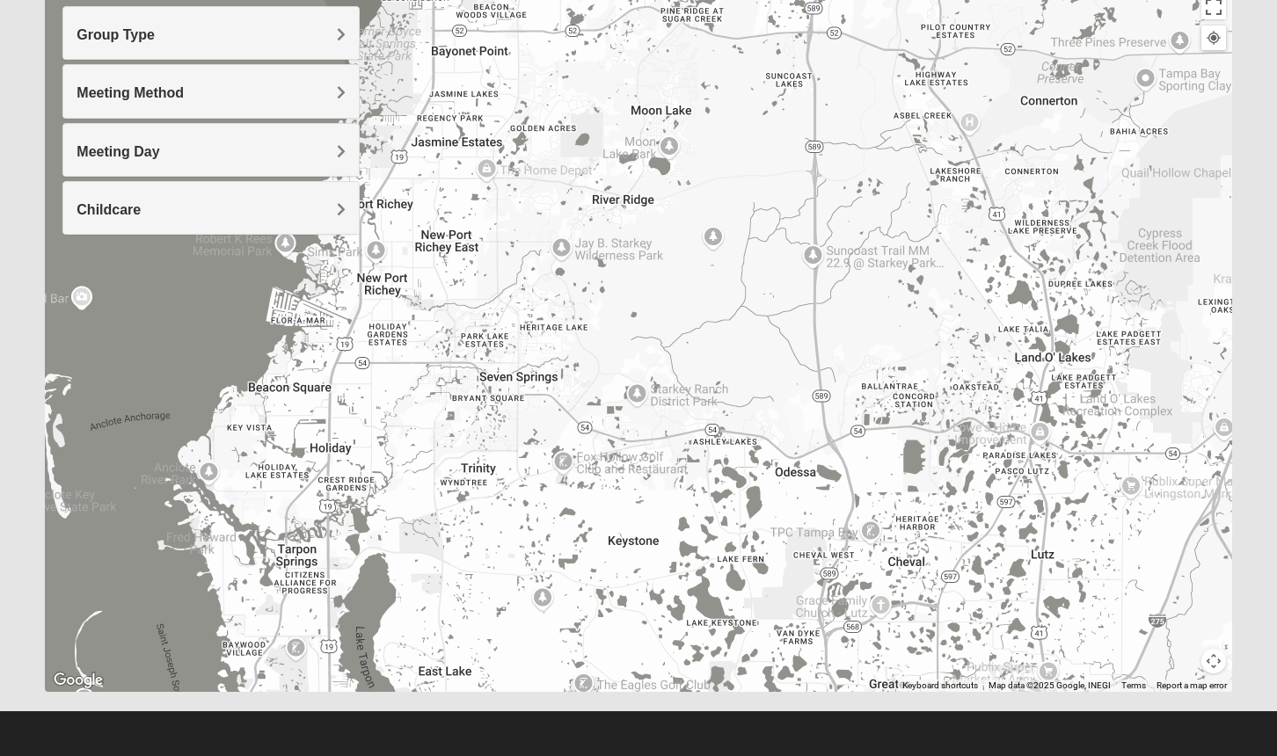
drag, startPoint x: 304, startPoint y: 499, endPoint x: 490, endPoint y: 224, distance: 331.3
click at [493, 218] on div at bounding box center [638, 341] width 1186 height 704
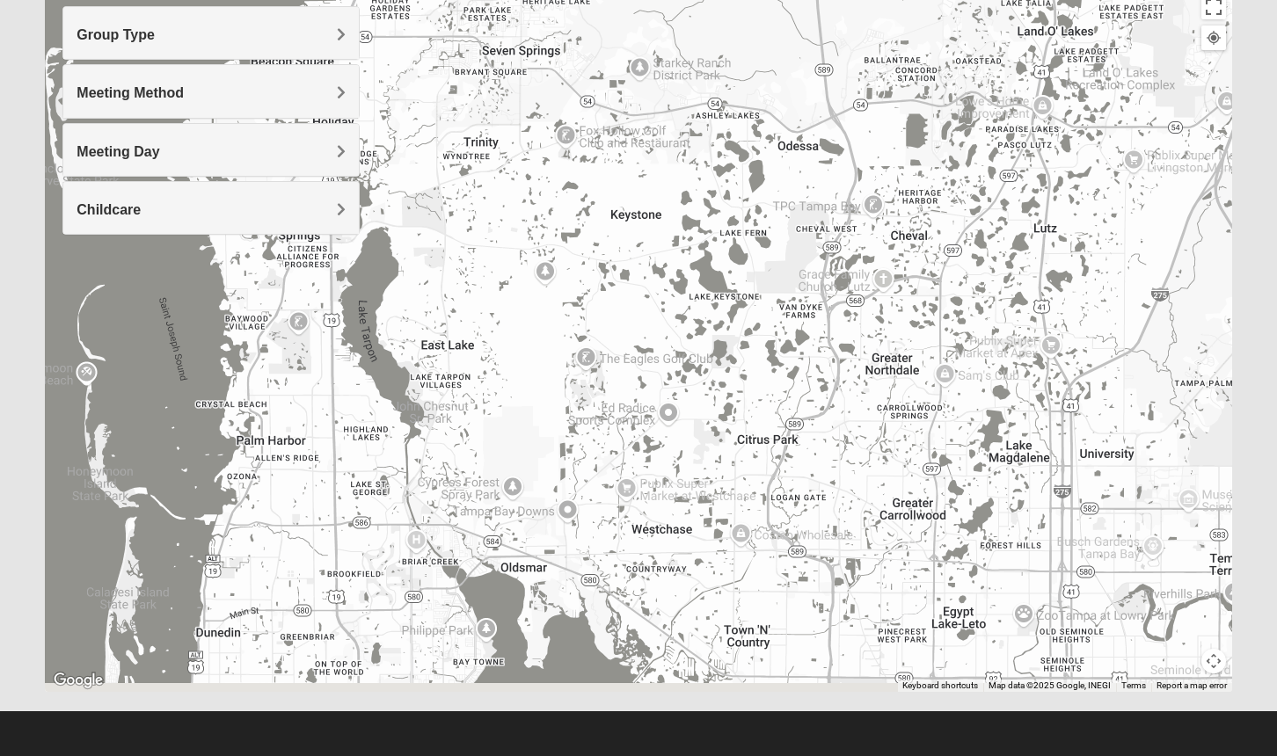
drag, startPoint x: 436, startPoint y: 502, endPoint x: 434, endPoint y: 197, distance: 305.2
click at [438, 191] on div at bounding box center [638, 341] width 1186 height 704
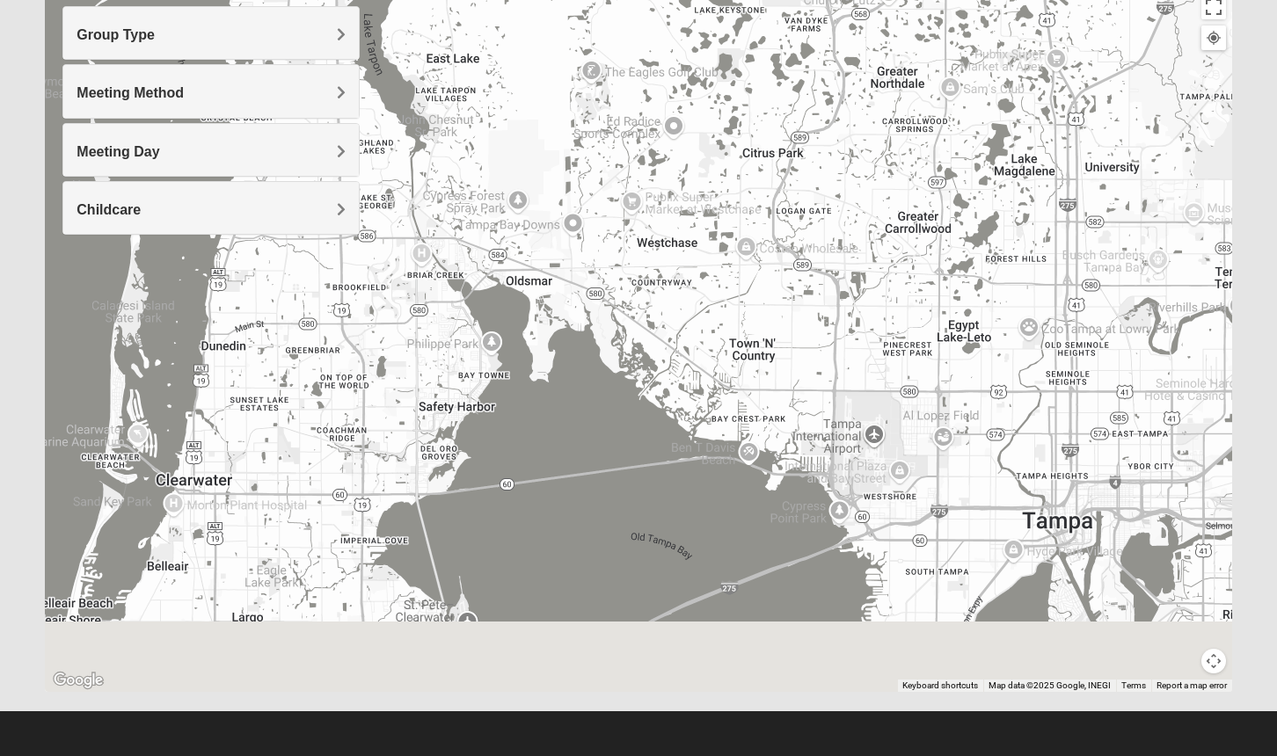
drag, startPoint x: 328, startPoint y: 580, endPoint x: 334, endPoint y: 317, distance: 263.9
click at [332, 331] on div at bounding box center [638, 341] width 1186 height 704
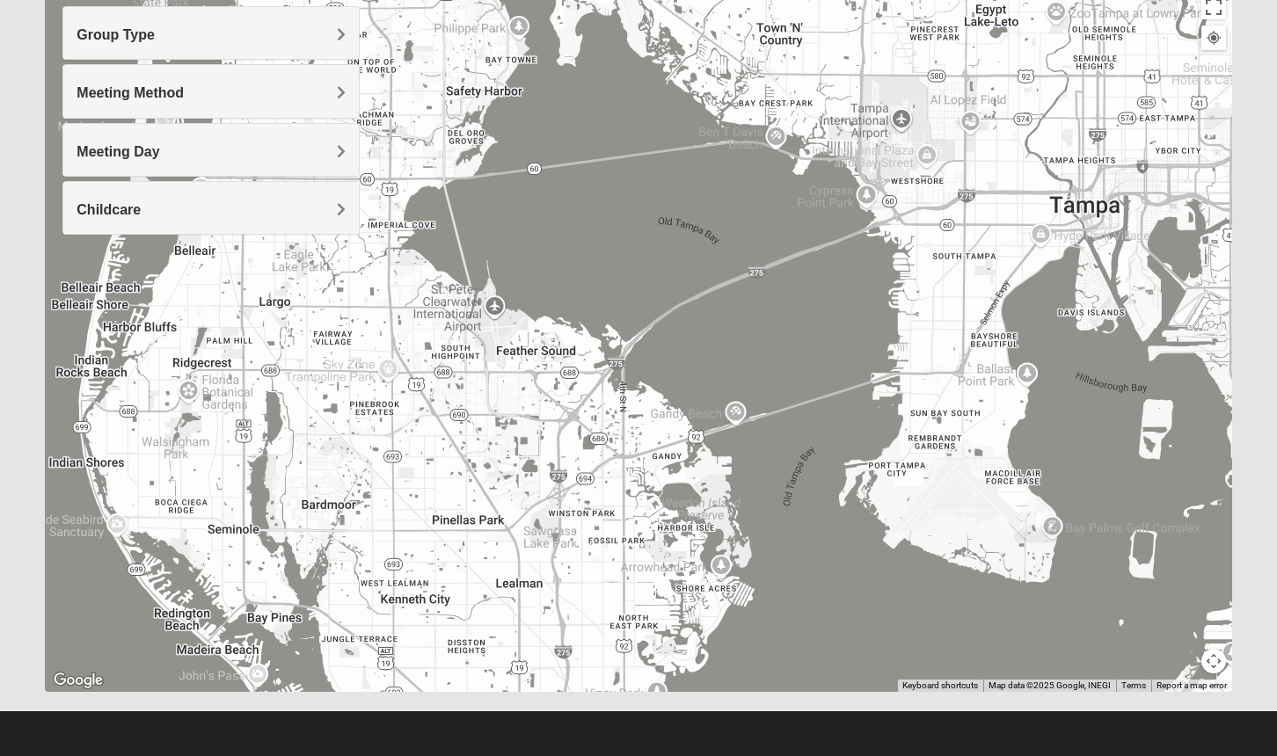
drag, startPoint x: 316, startPoint y: 563, endPoint x: 369, endPoint y: 208, distance: 358.4
click at [367, 215] on div at bounding box center [638, 341] width 1186 height 704
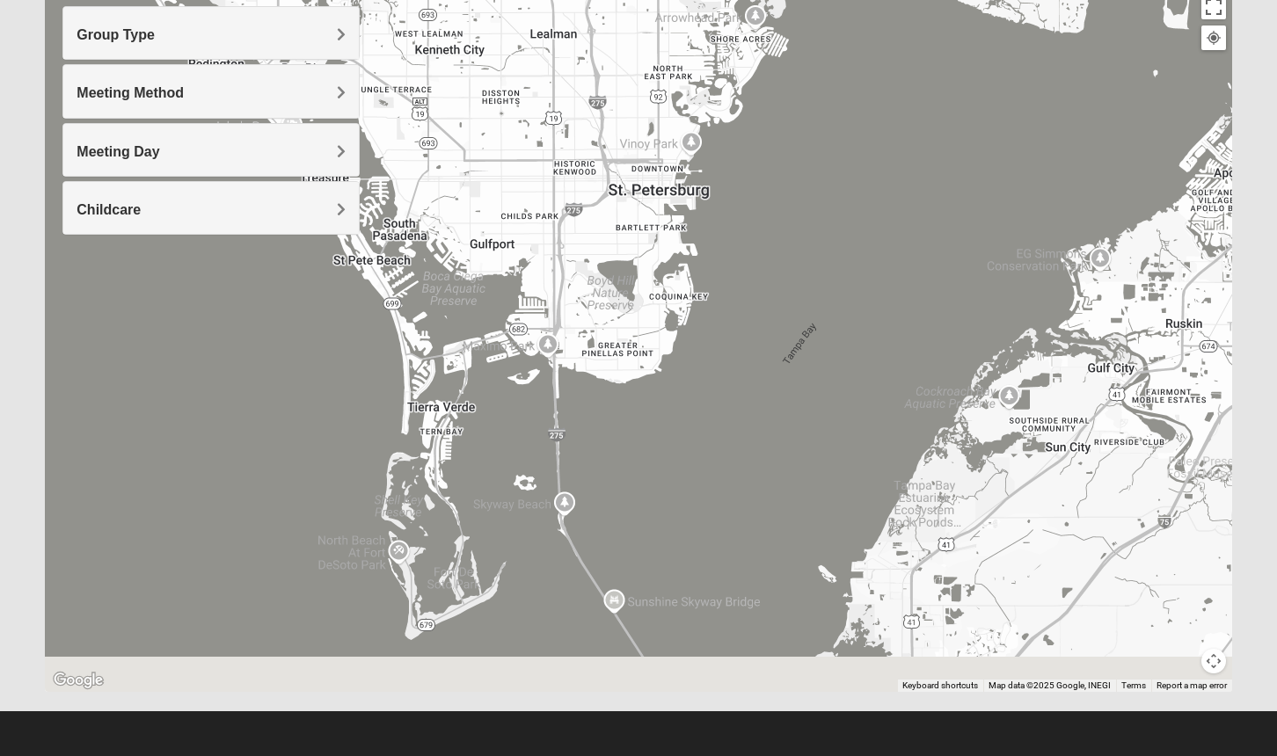
drag, startPoint x: 485, startPoint y: 450, endPoint x: 479, endPoint y: 107, distance: 343.1
click at [478, 111] on div at bounding box center [638, 341] width 1186 height 704
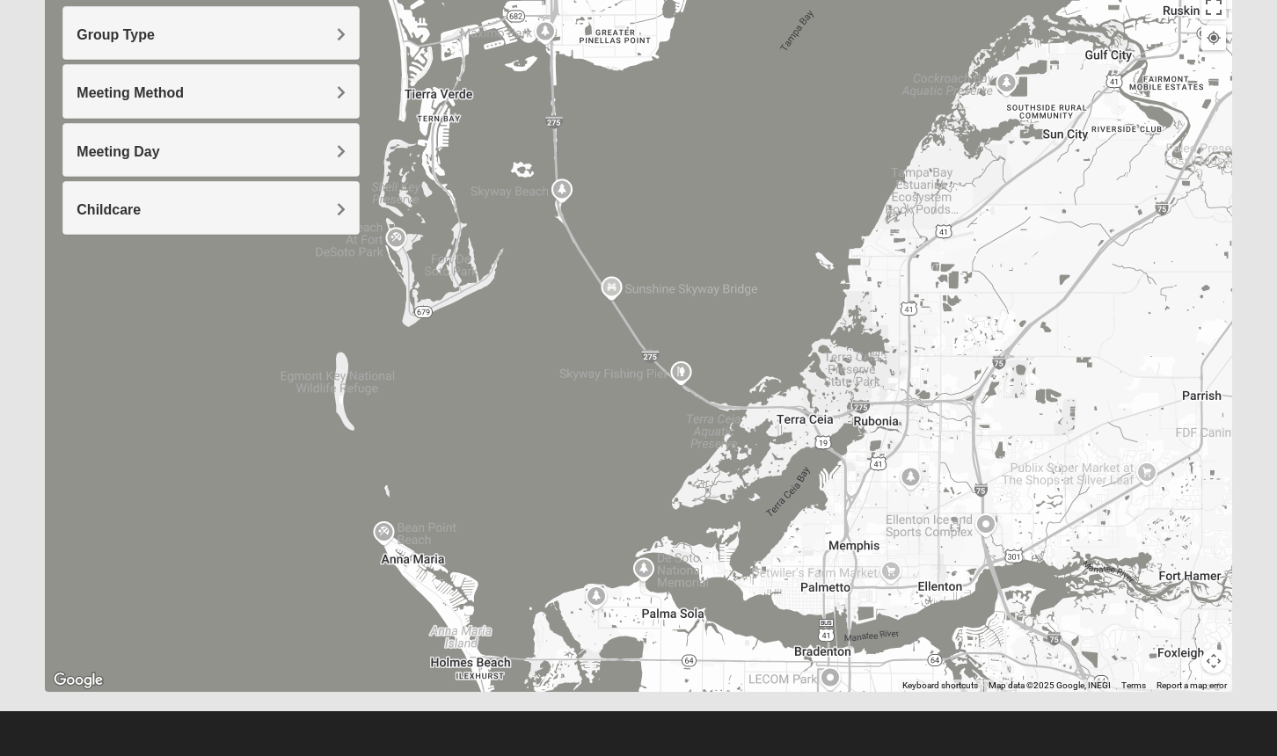
drag, startPoint x: 454, startPoint y: 448, endPoint x: 441, endPoint y: 243, distance: 205.4
click at [440, 254] on div at bounding box center [638, 341] width 1186 height 704
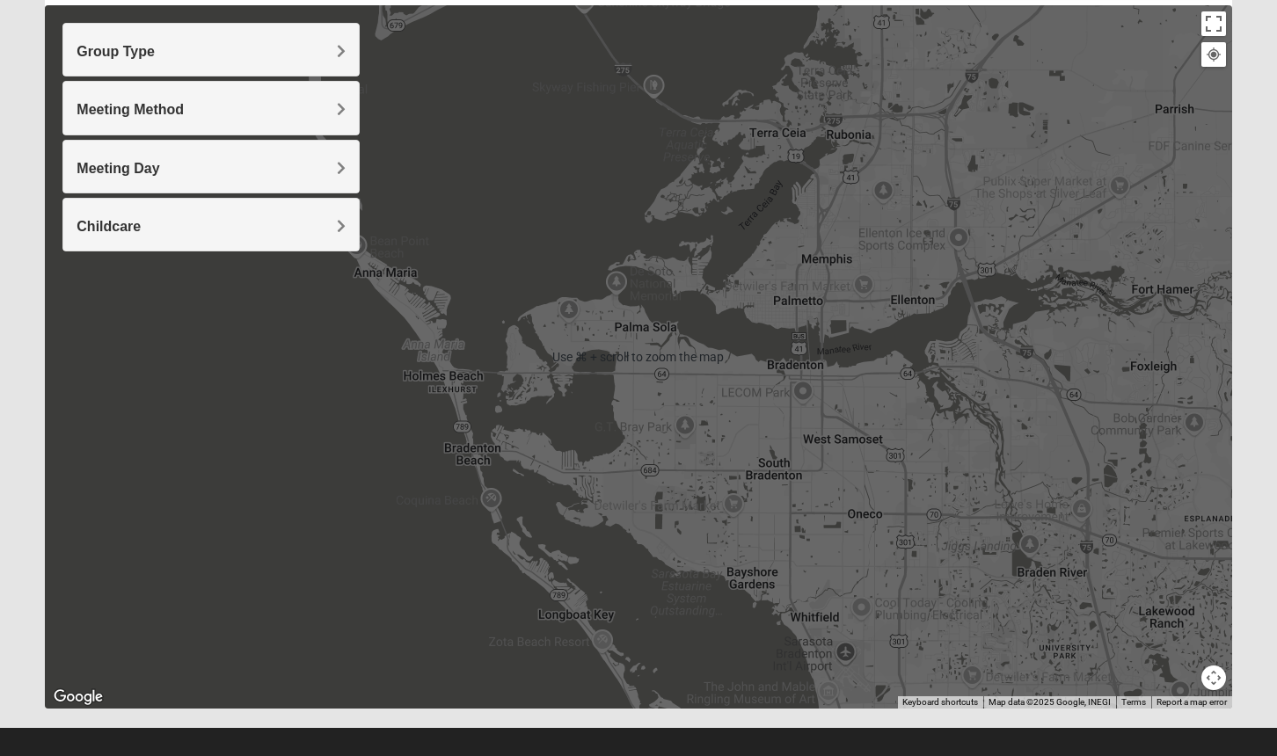
scroll to position [205, 0]
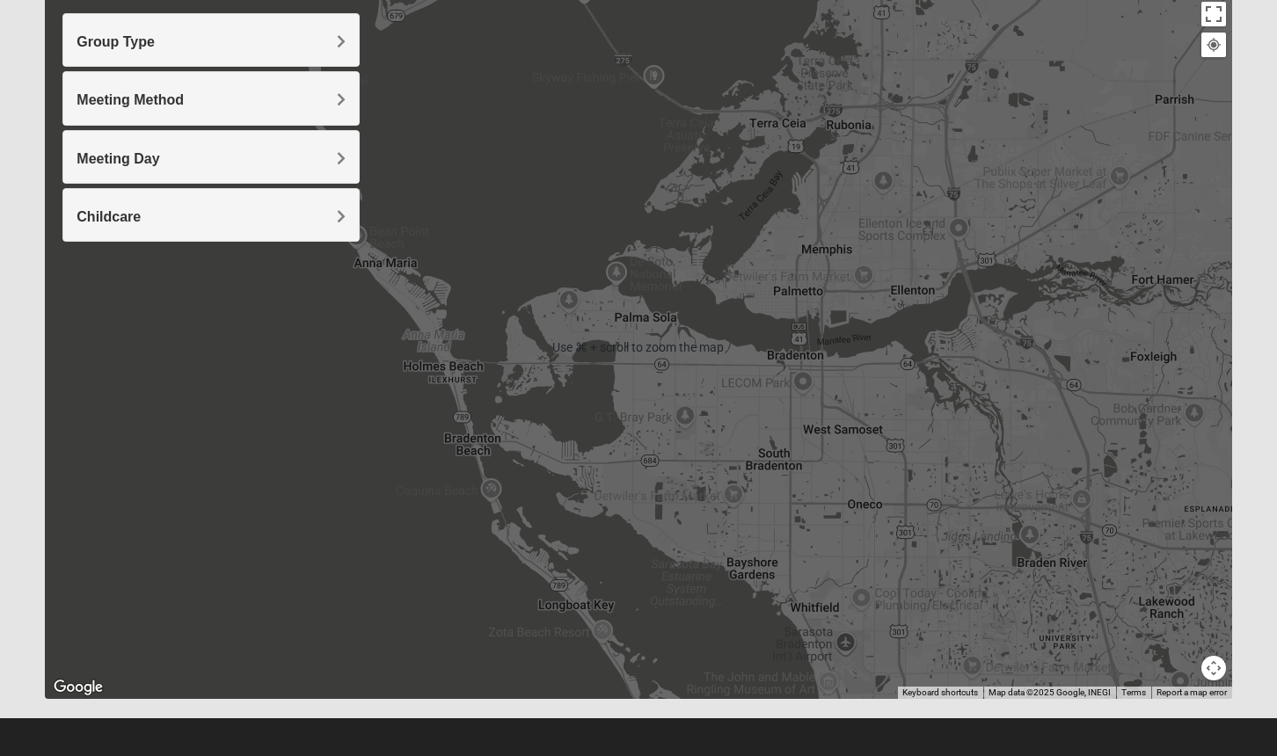
click at [603, 479] on div at bounding box center [638, 348] width 1186 height 704
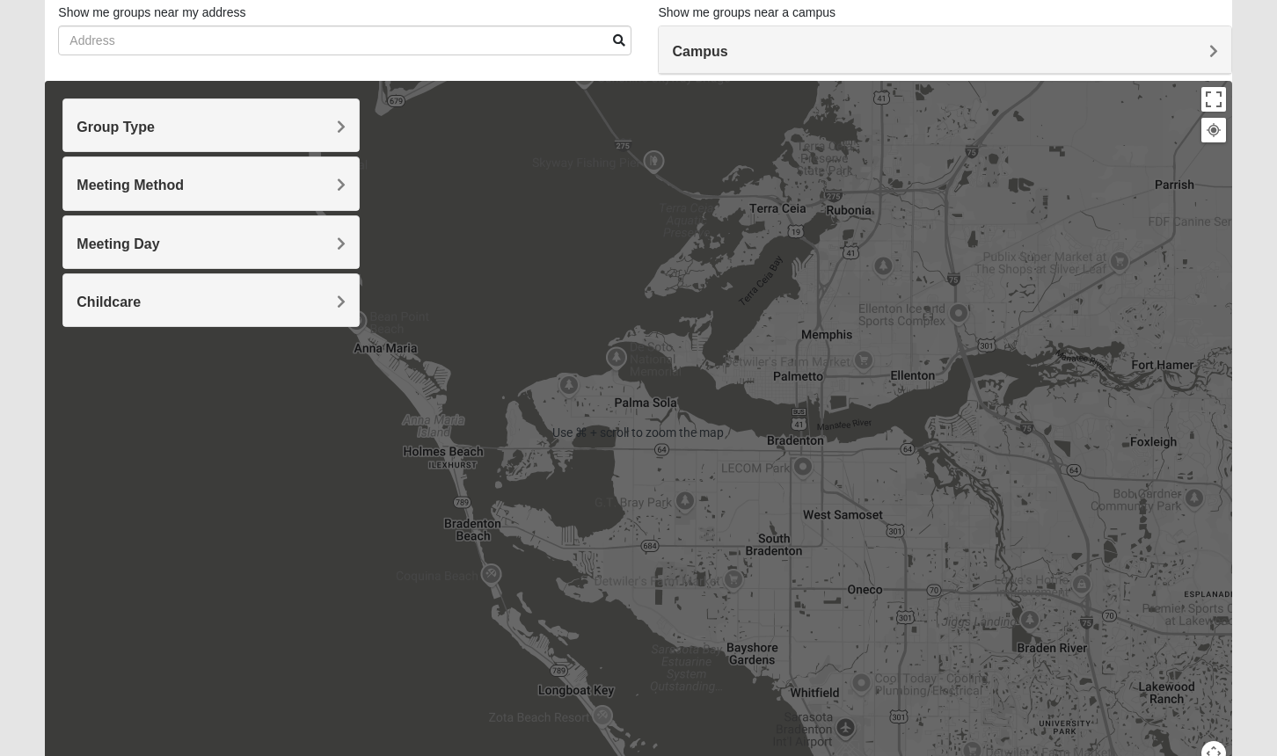
scroll to position [119, 0]
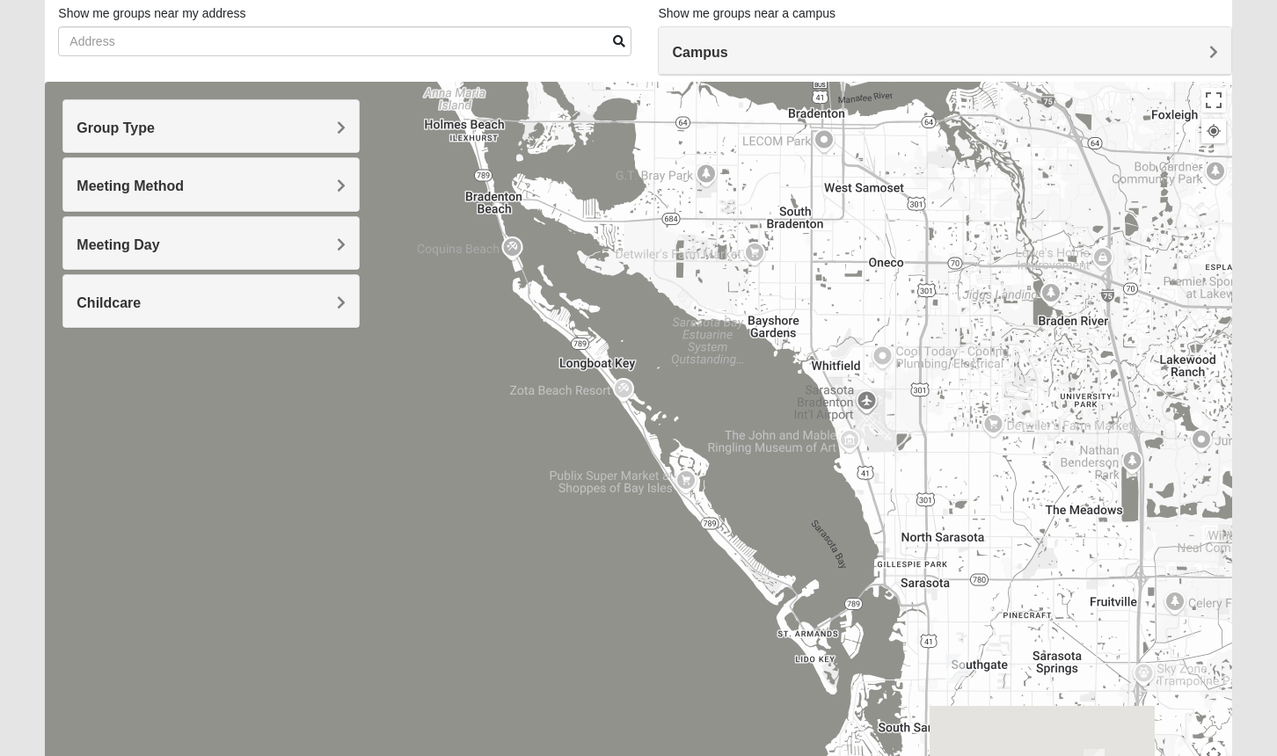
drag, startPoint x: 674, startPoint y: 431, endPoint x: 693, endPoint y: 27, distance: 404.2
click at [695, 18] on div "Show List Loading Groups Keywords Filter Additional Filters Campus Arlington Ba…" at bounding box center [638, 380] width 1186 height 812
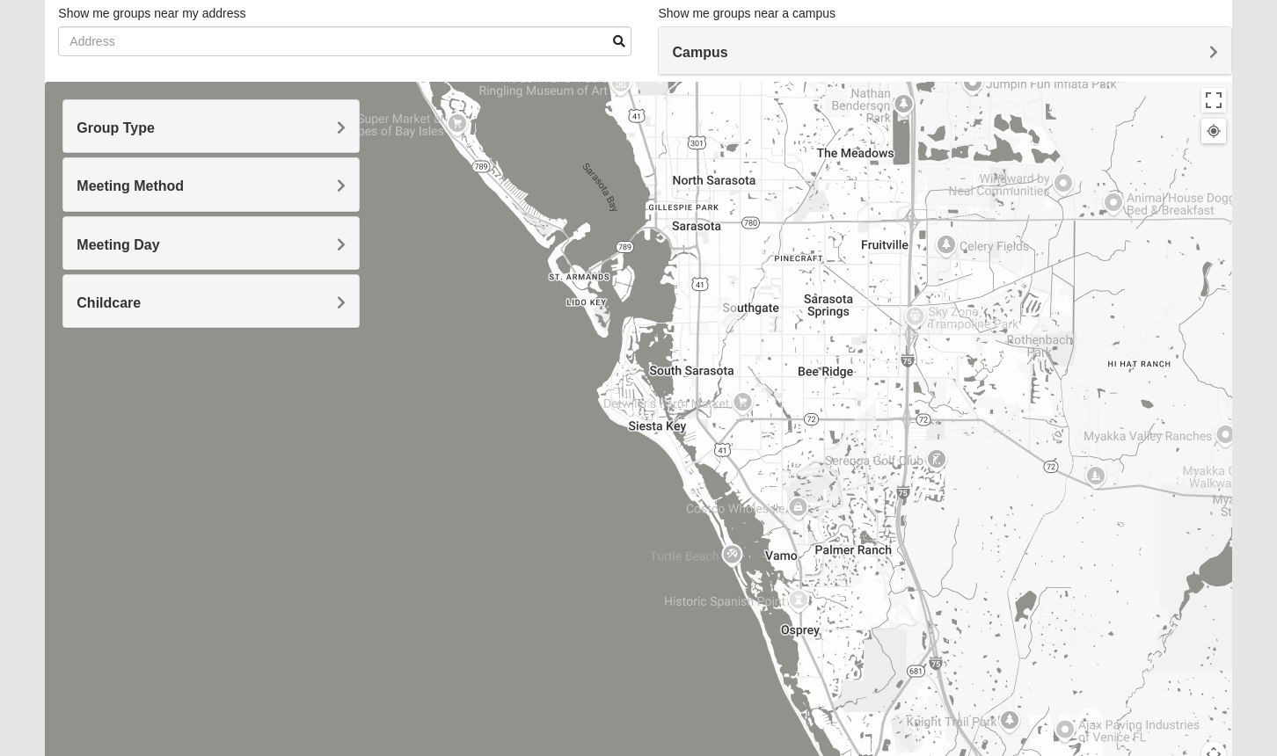
drag, startPoint x: 792, startPoint y: 353, endPoint x: 514, endPoint y: 6, distance: 444.2
click at [514, 6] on div "Show List Loading Groups Keywords Filter Additional Filters Campus Arlington Ba…" at bounding box center [638, 380] width 1186 height 812
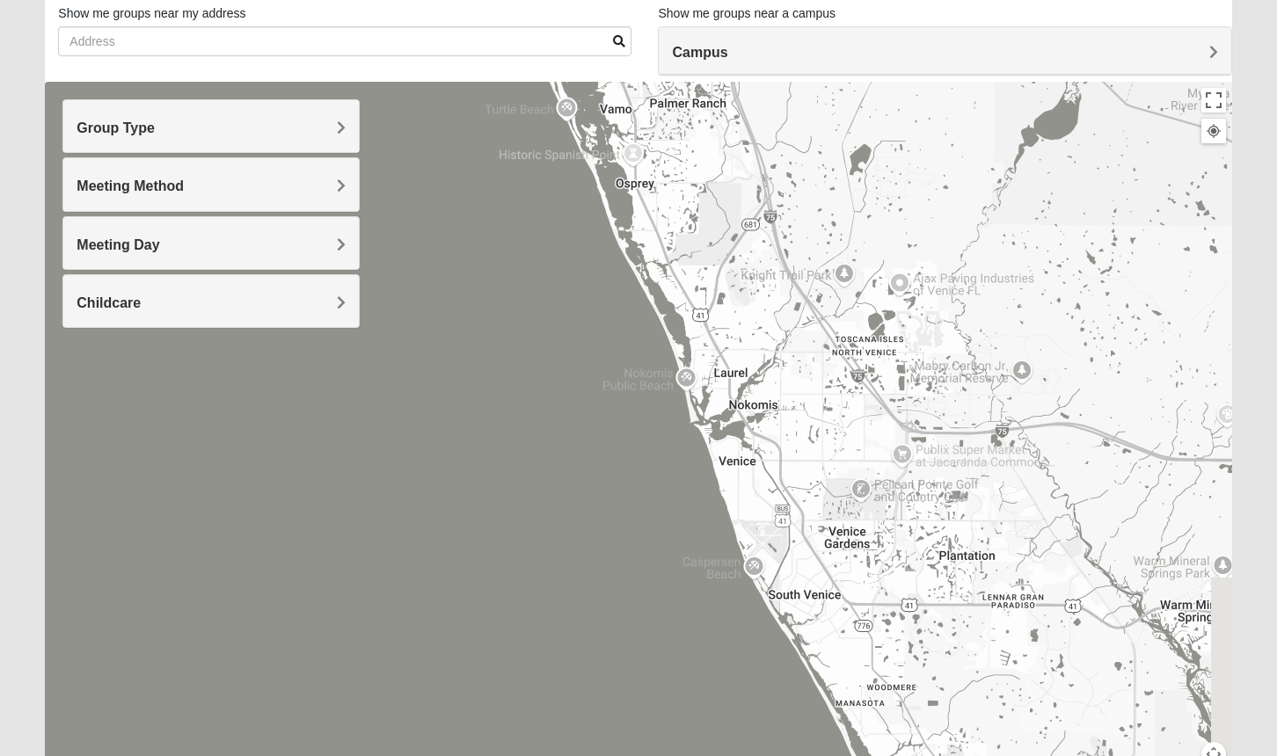
drag, startPoint x: 715, startPoint y: 367, endPoint x: 604, endPoint y: 14, distance: 369.7
click at [604, 14] on div "Show List Loading Groups Keywords Filter Additional Filters Campus Arlington Ba…" at bounding box center [638, 380] width 1186 height 812
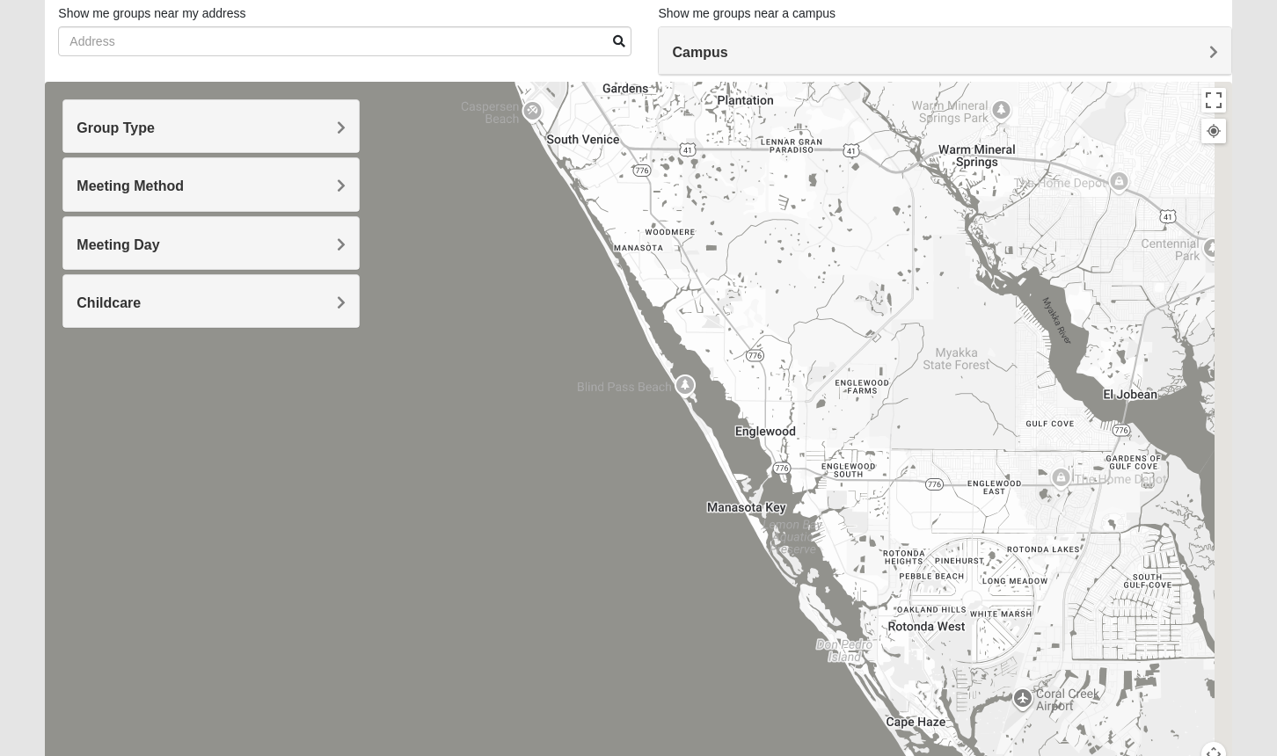
drag, startPoint x: 756, startPoint y: 360, endPoint x: 551, endPoint y: -57, distance: 464.5
click at [551, 0] on html "Hello John My Account Log Out Find A Group Error" at bounding box center [638, 365] width 1277 height 968
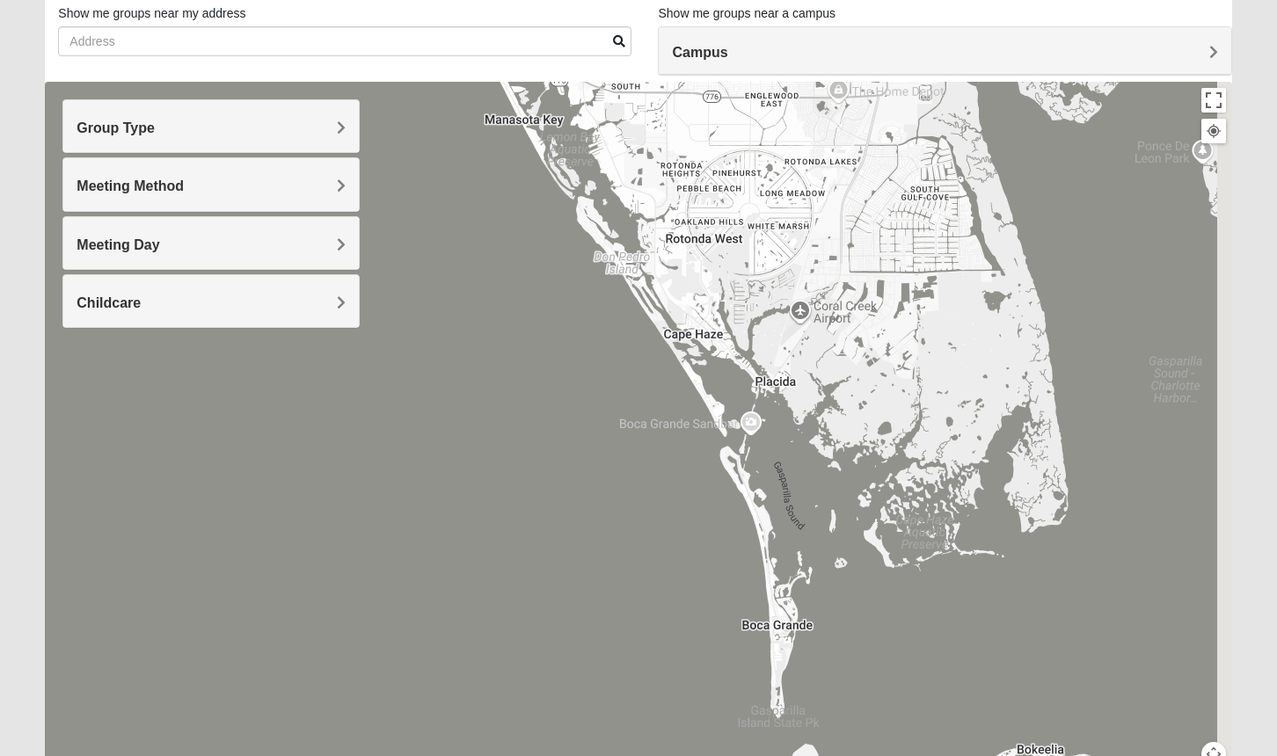
drag, startPoint x: 714, startPoint y: 331, endPoint x: 499, endPoint y: -55, distance: 442.2
click at [499, 0] on html "Hello John My Account Log Out Find A Group Error" at bounding box center [638, 365] width 1277 height 968
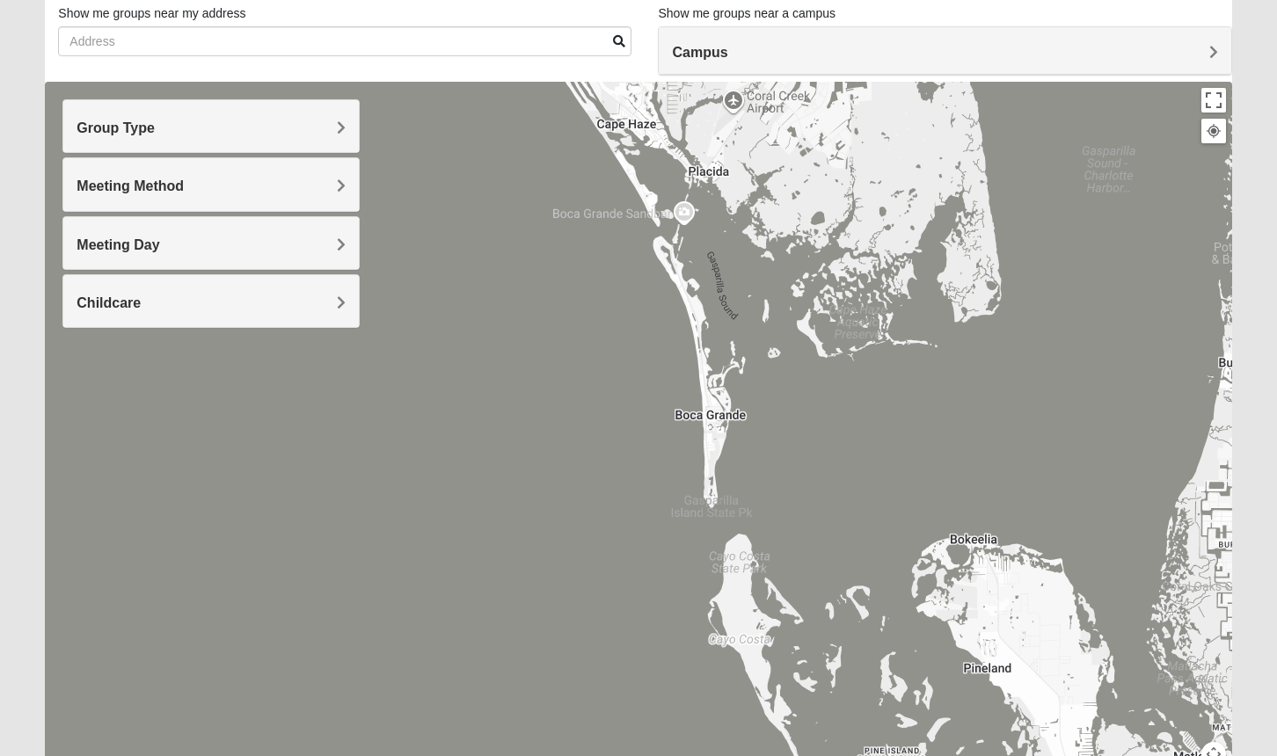
drag, startPoint x: 636, startPoint y: 130, endPoint x: 607, endPoint y: 13, distance: 120.5
click at [603, 4] on div "Show List Loading Groups Keywords Filter Additional Filters Campus Arlington Ba…" at bounding box center [638, 380] width 1186 height 812
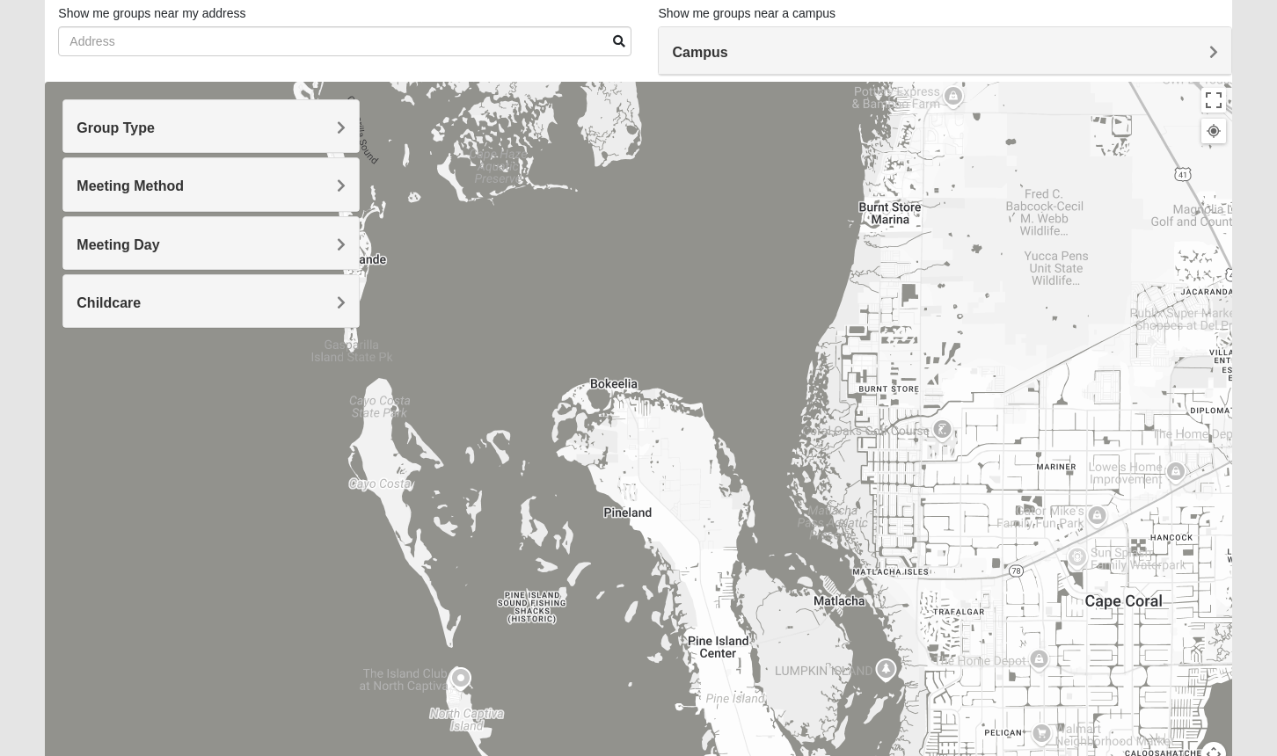
drag, startPoint x: 709, startPoint y: 346, endPoint x: 354, endPoint y: 370, distance: 355.3
click at [354, 371] on div at bounding box center [638, 434] width 1186 height 704
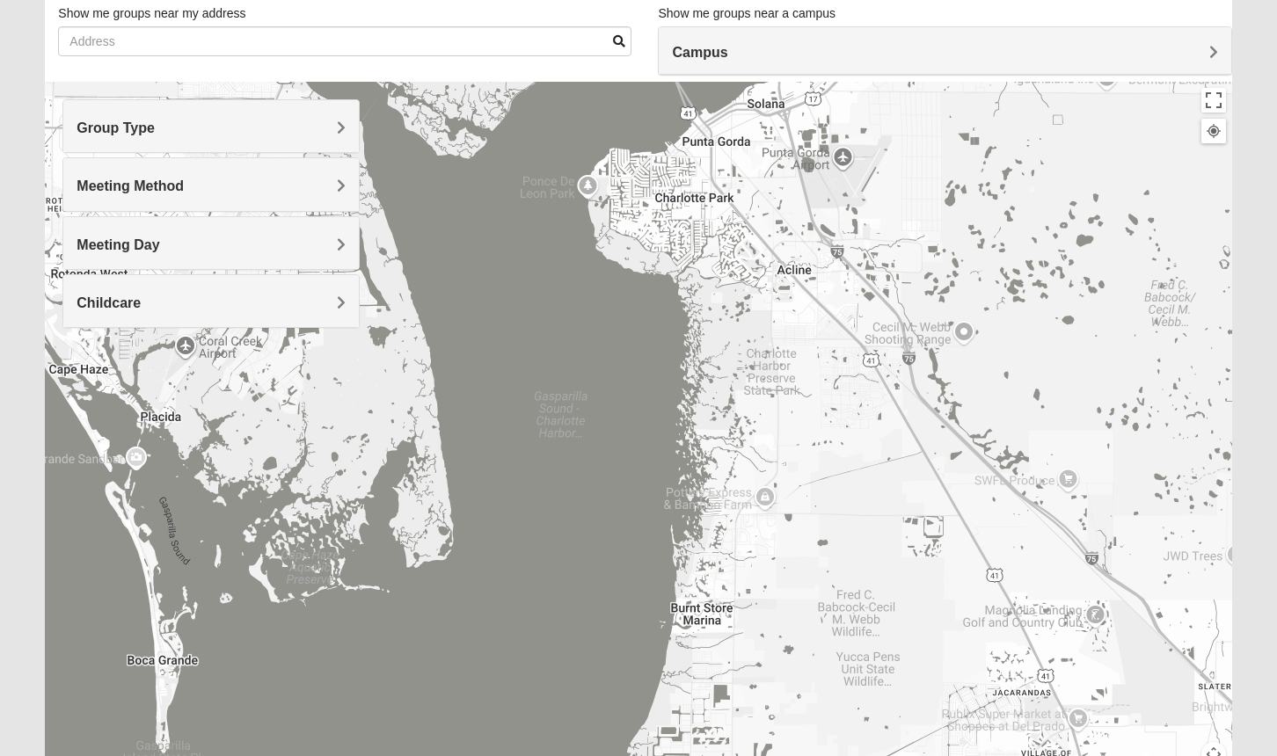
drag, startPoint x: 912, startPoint y: 131, endPoint x: 774, endPoint y: 512, distance: 405.1
click at [774, 512] on div at bounding box center [638, 434] width 1186 height 704
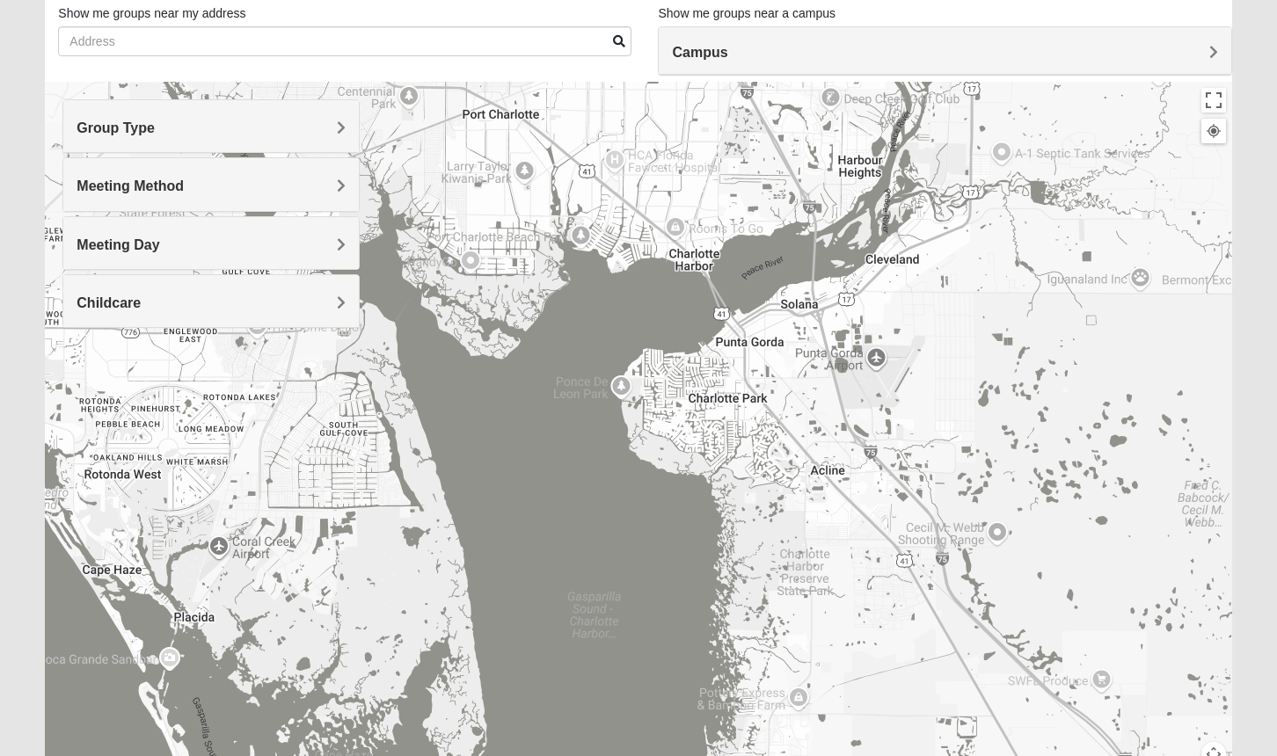
drag, startPoint x: 736, startPoint y: 249, endPoint x: 763, endPoint y: 461, distance: 213.6
click at [763, 461] on div at bounding box center [638, 434] width 1186 height 704
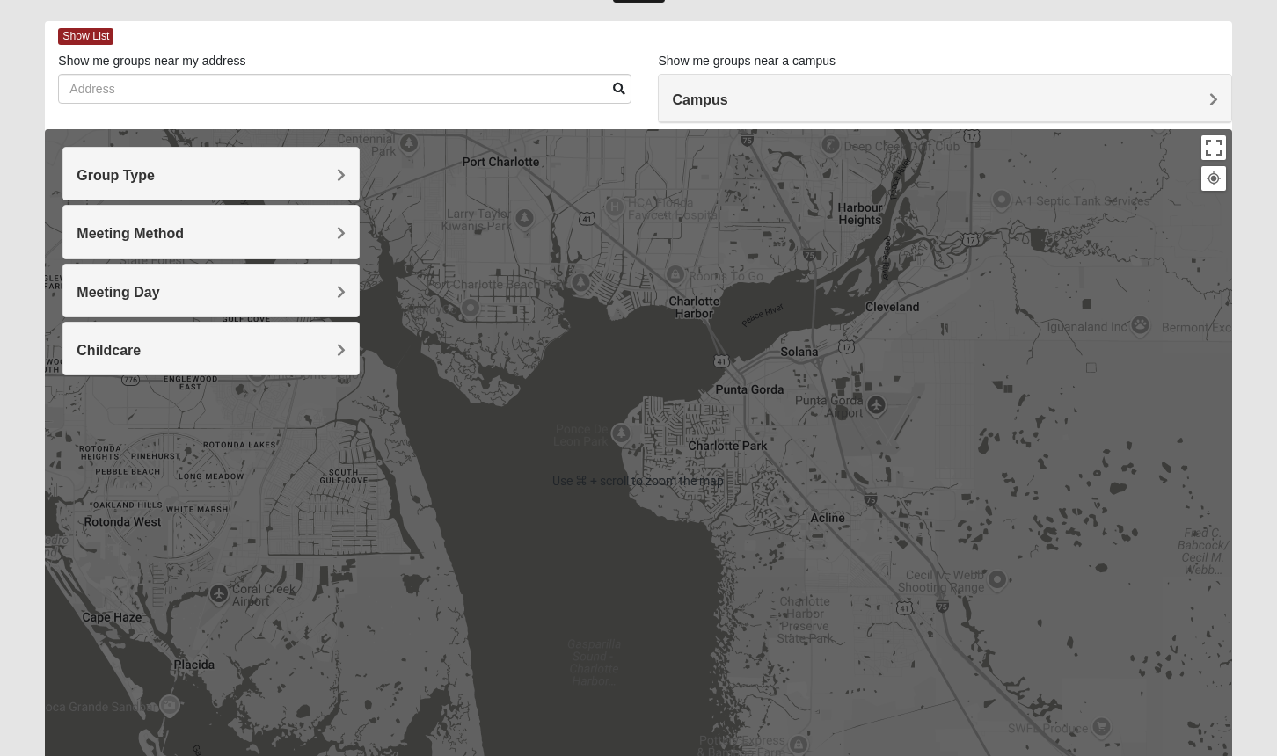
scroll to position [77, 0]
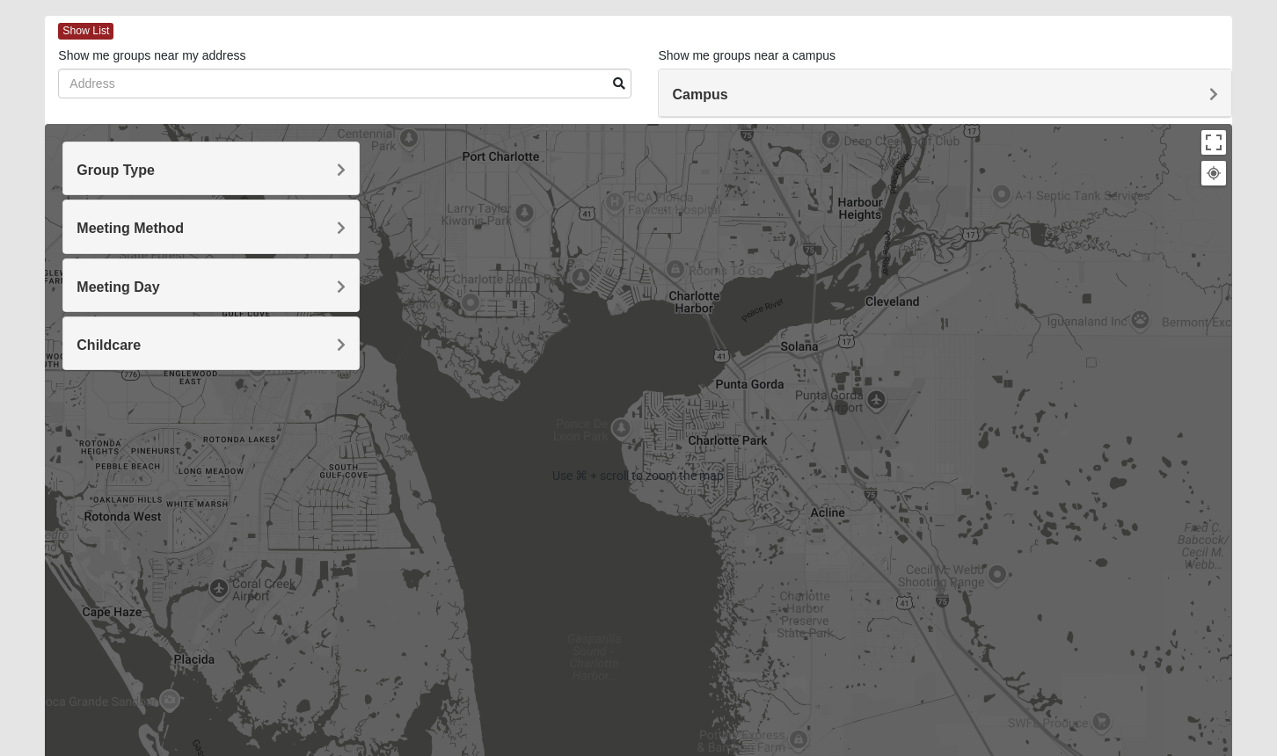
click at [754, 448] on div at bounding box center [638, 476] width 1186 height 704
click at [749, 449] on div at bounding box center [638, 476] width 1186 height 704
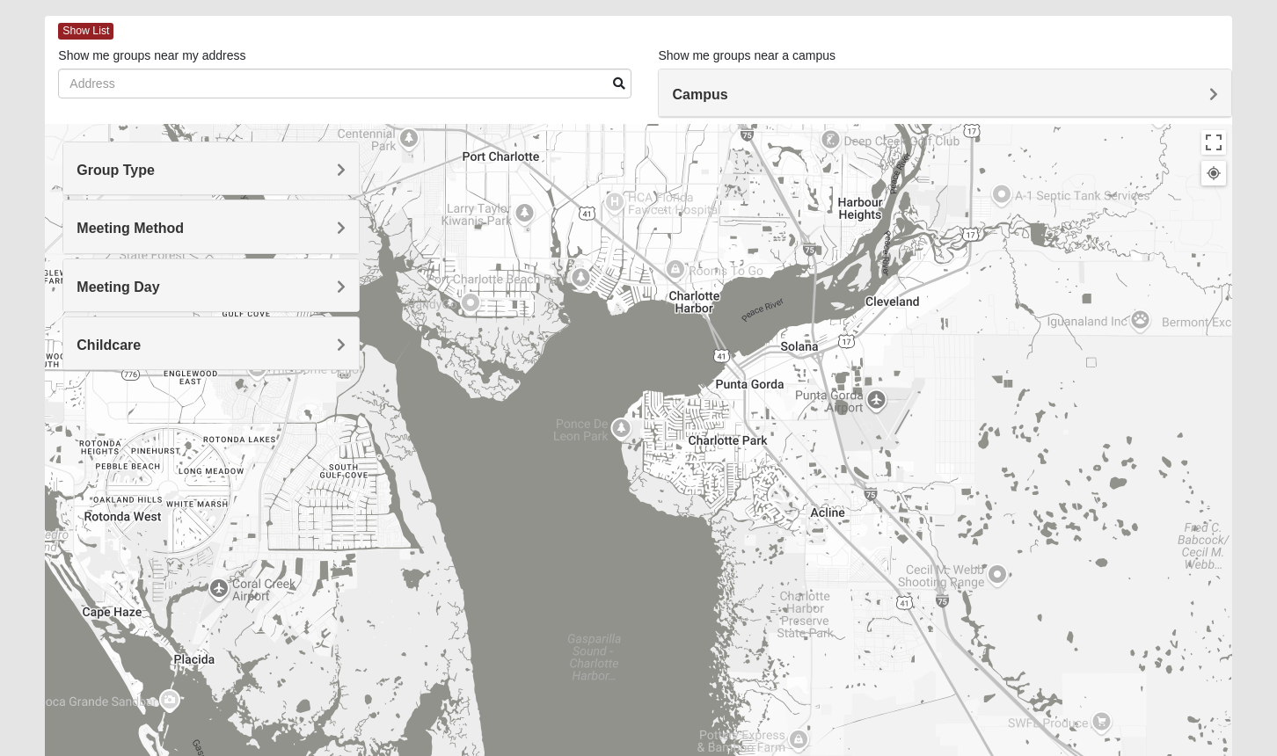
click at [620, 424] on div at bounding box center [638, 476] width 1186 height 704
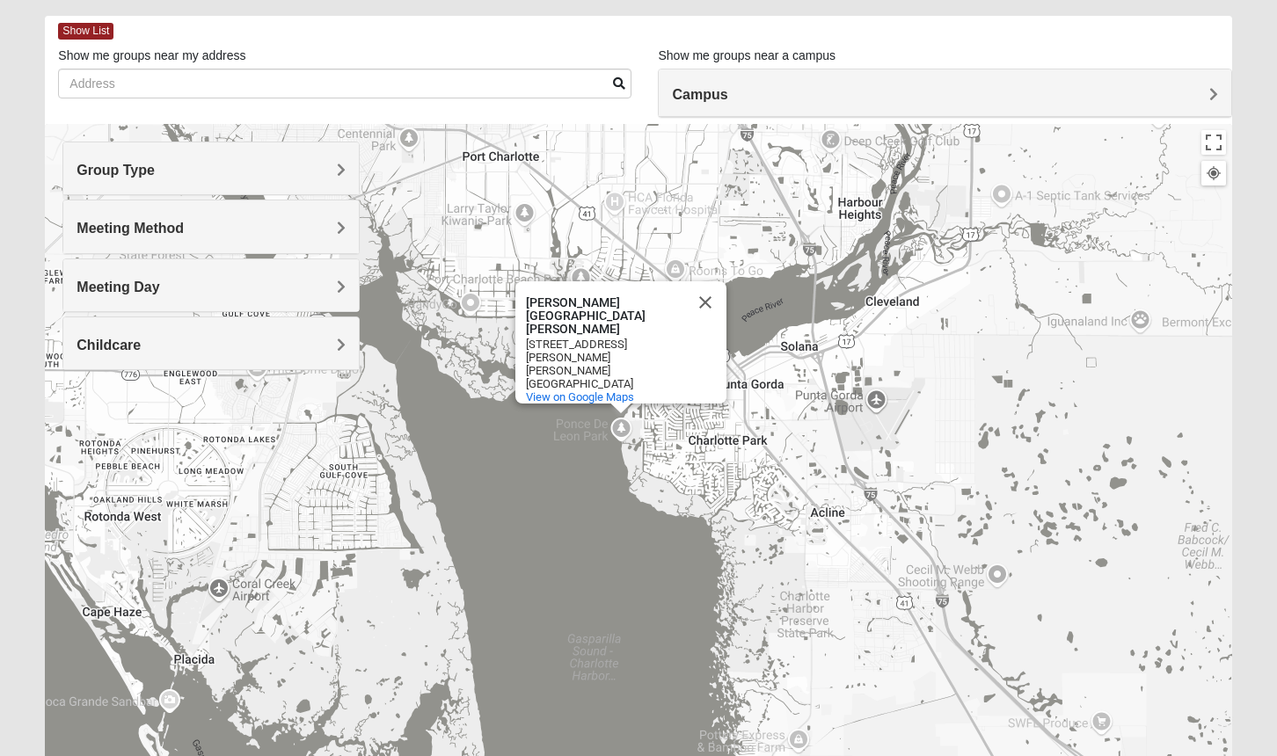
click at [688, 429] on div "Ponce De Leon Park Ponce De Leon Park 3400 Ponce de Leon Pkwy Punta Gorda, FL 3…" at bounding box center [638, 476] width 1186 height 704
click at [706, 324] on button "Close" at bounding box center [705, 302] width 42 height 42
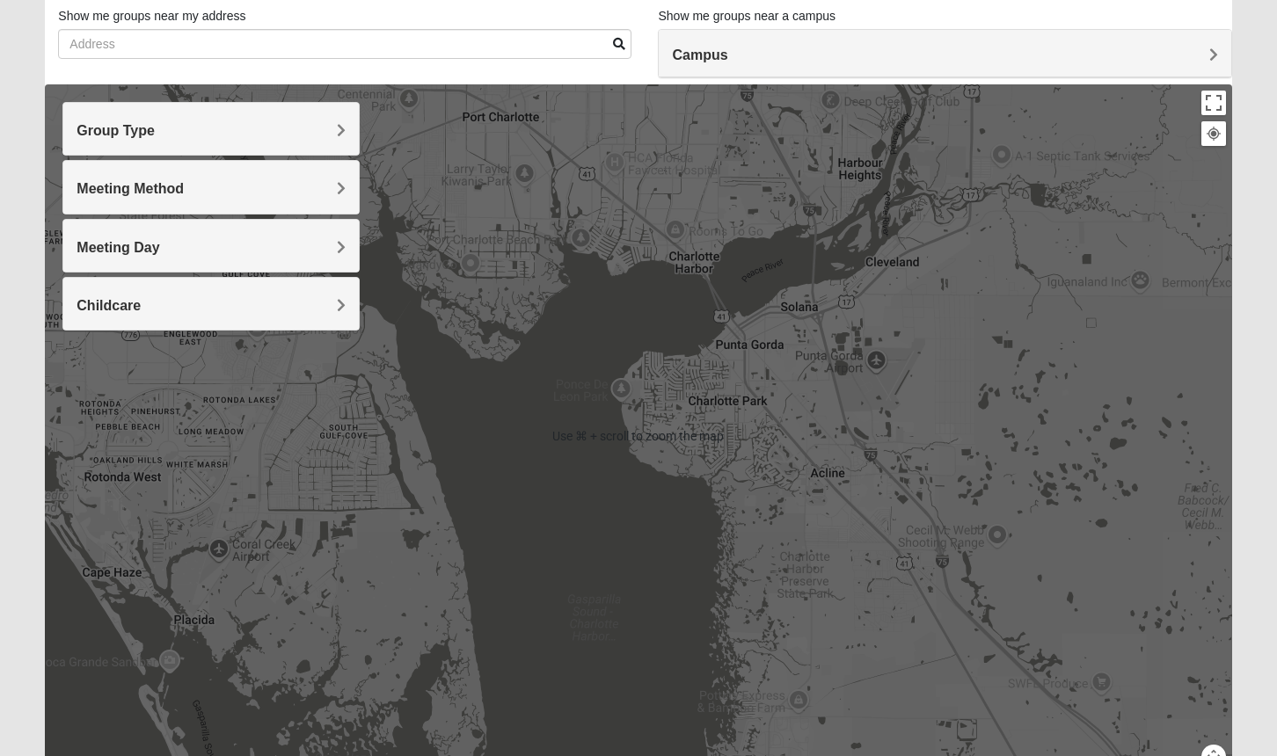
scroll to position [118, 0]
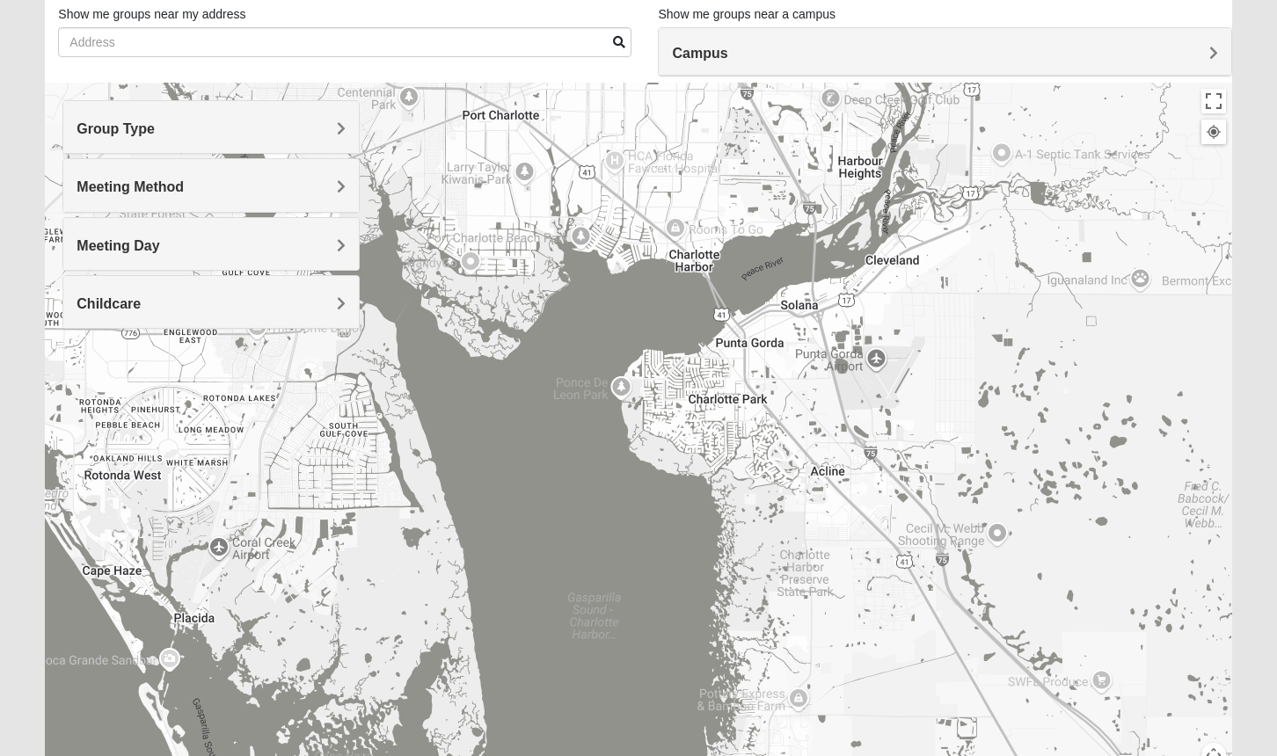
click at [708, 399] on div at bounding box center [638, 435] width 1186 height 704
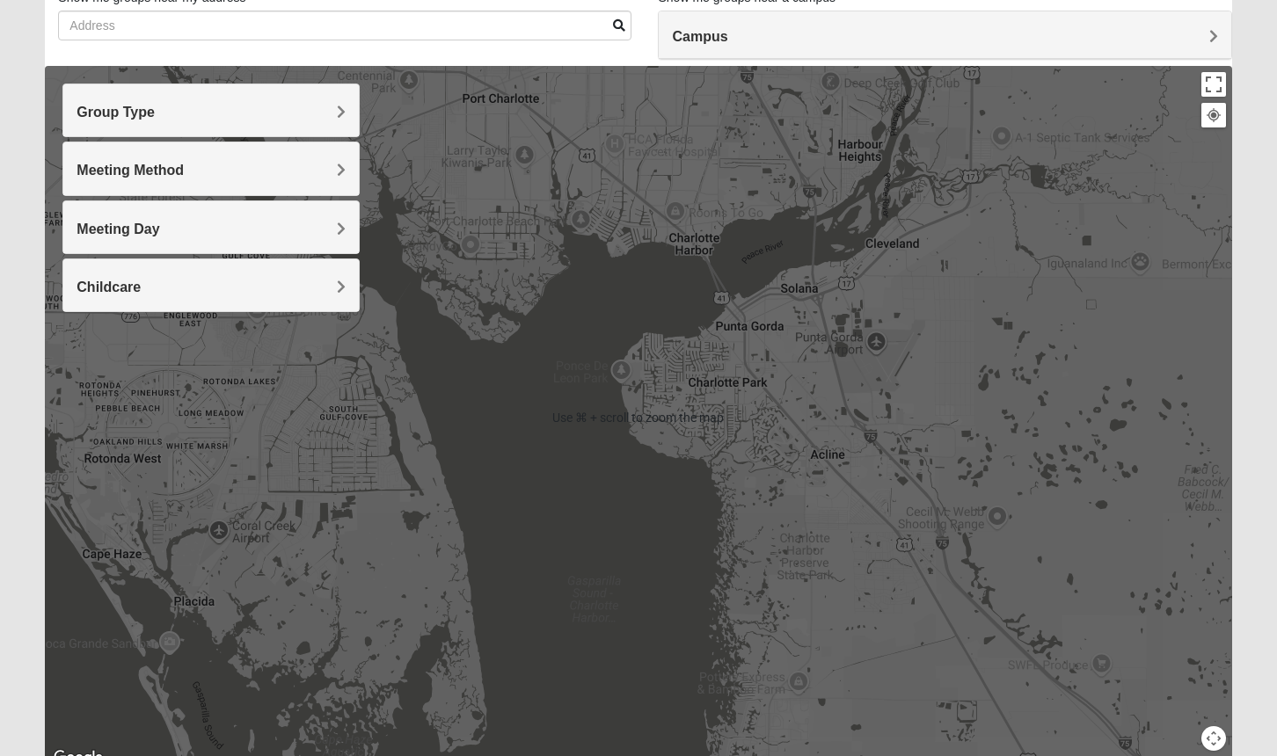
scroll to position [135, 0]
click at [735, 361] on div at bounding box center [638, 417] width 1186 height 704
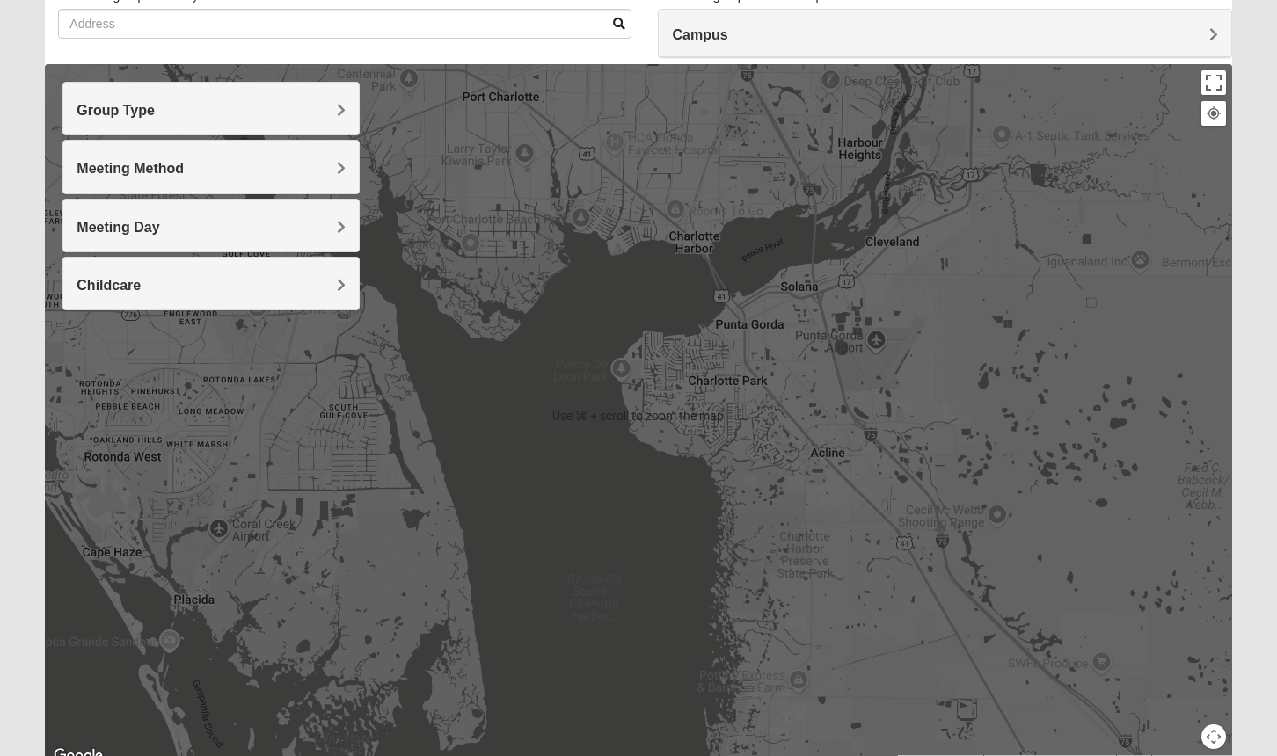
click at [684, 407] on div at bounding box center [638, 416] width 1186 height 704
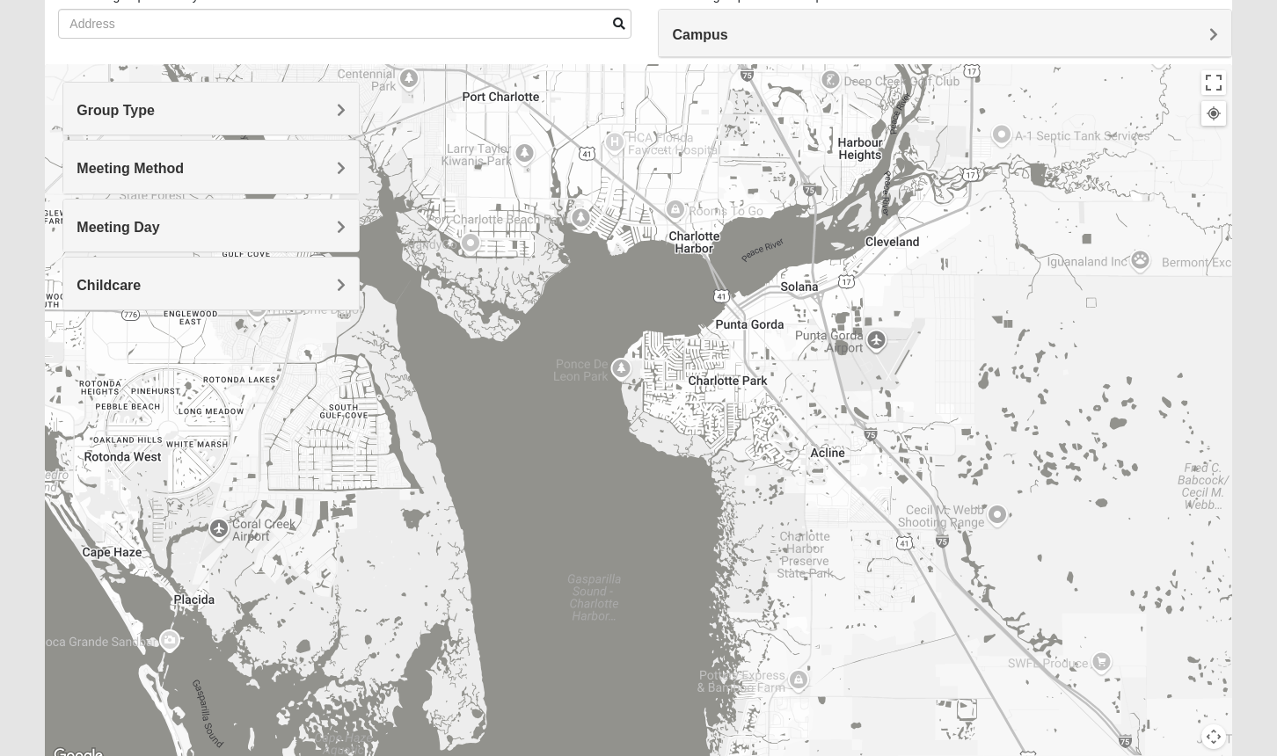
click at [677, 398] on div at bounding box center [638, 416] width 1186 height 704
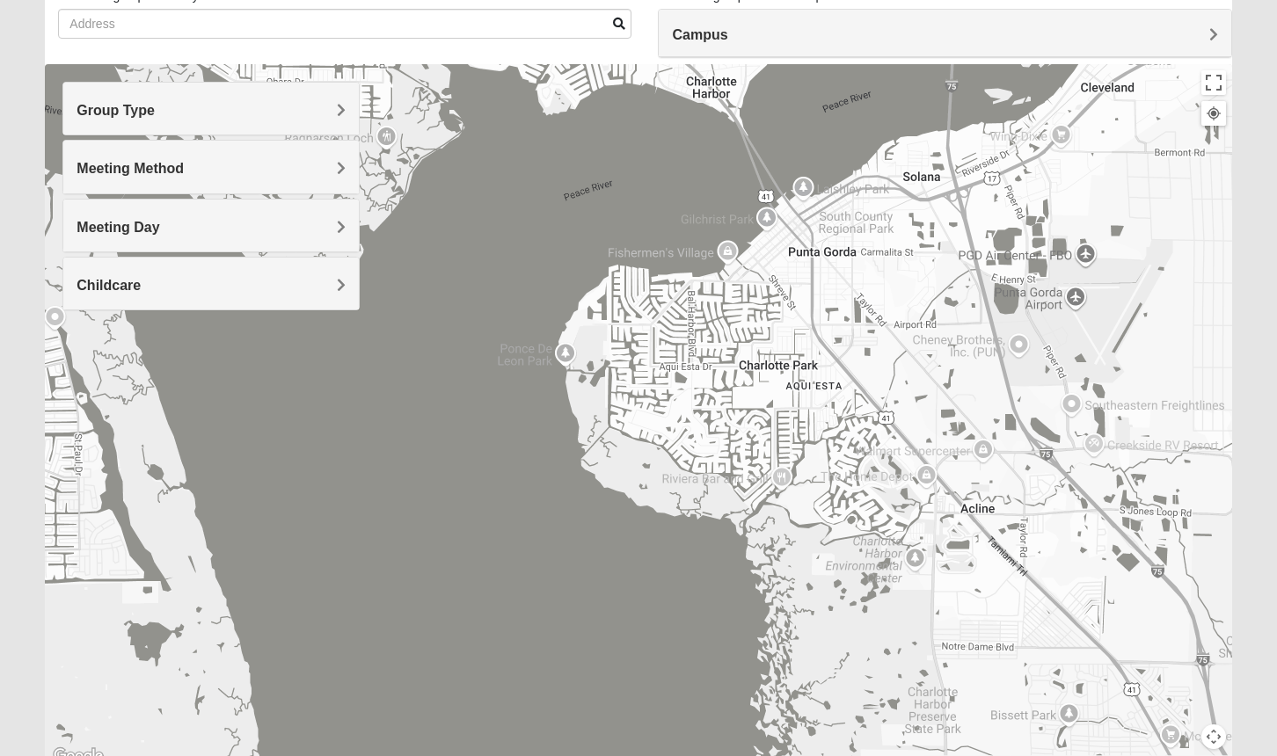
click at [677, 398] on div at bounding box center [638, 416] width 1186 height 704
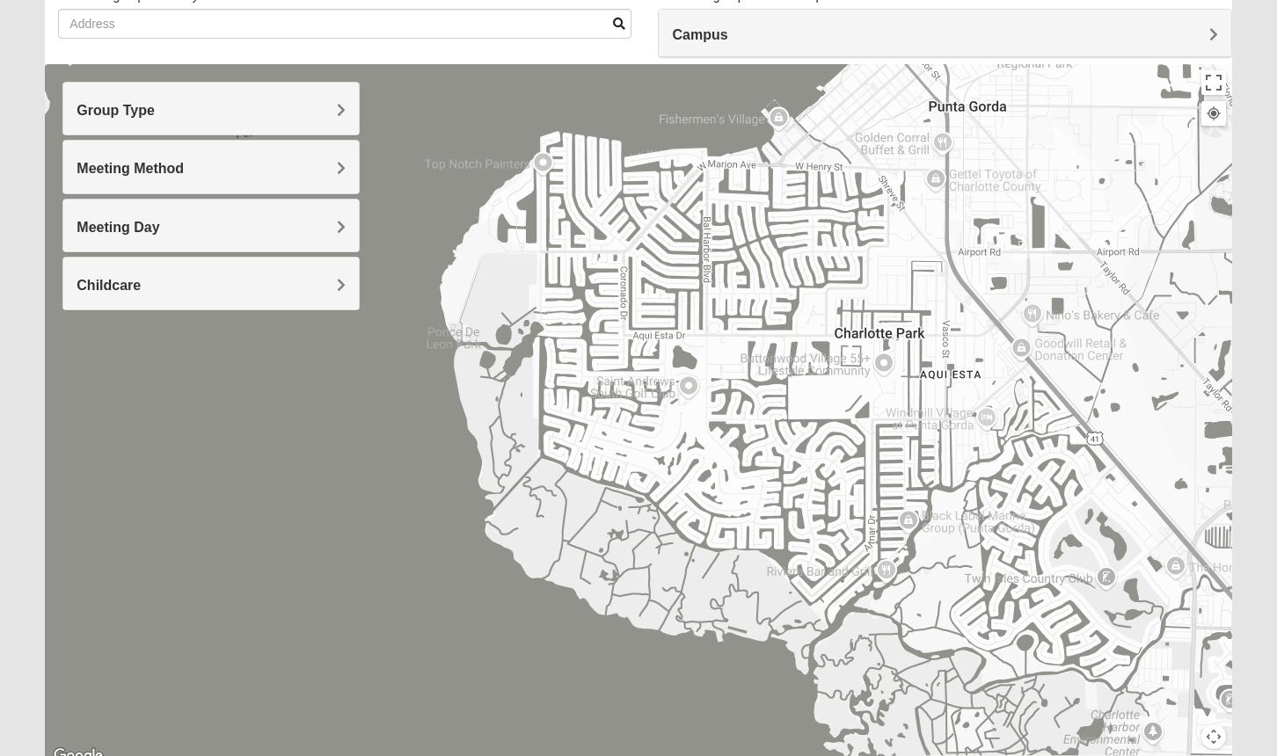
click at [677, 398] on div at bounding box center [638, 416] width 1186 height 704
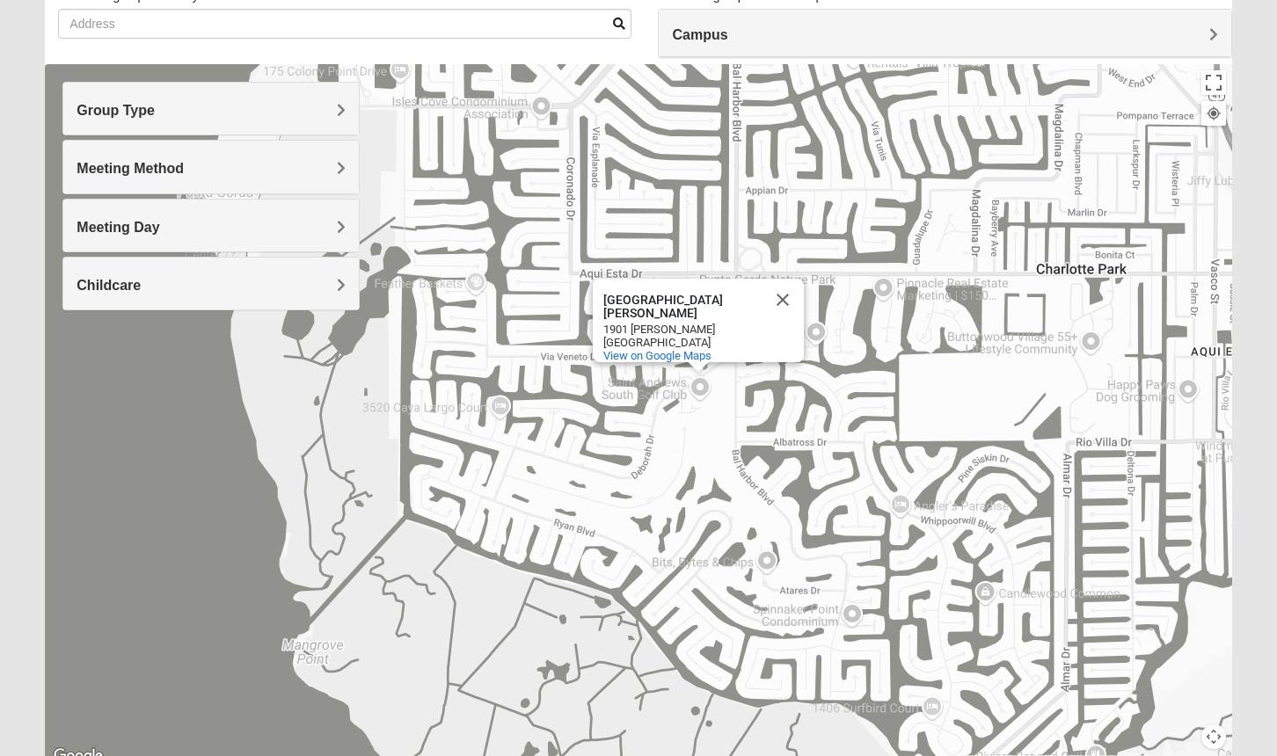
click at [653, 226] on div "Saint Andrews South Golf Club Saint Andrews South Golf Club 1901 Deborah Dr Pun…" at bounding box center [638, 416] width 1186 height 704
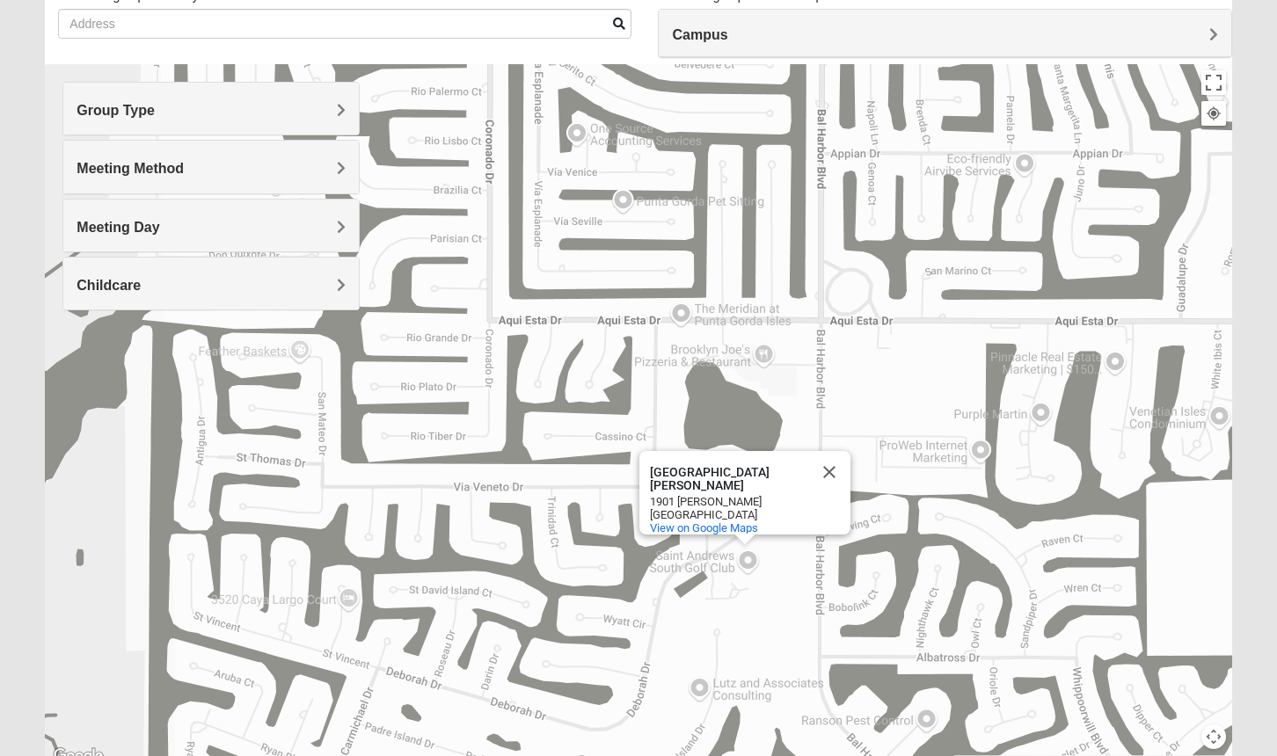
click at [653, 226] on div "Saint Andrews South Golf Club Saint Andrews South Golf Club 1901 Deborah Dr Pun…" at bounding box center [638, 416] width 1186 height 704
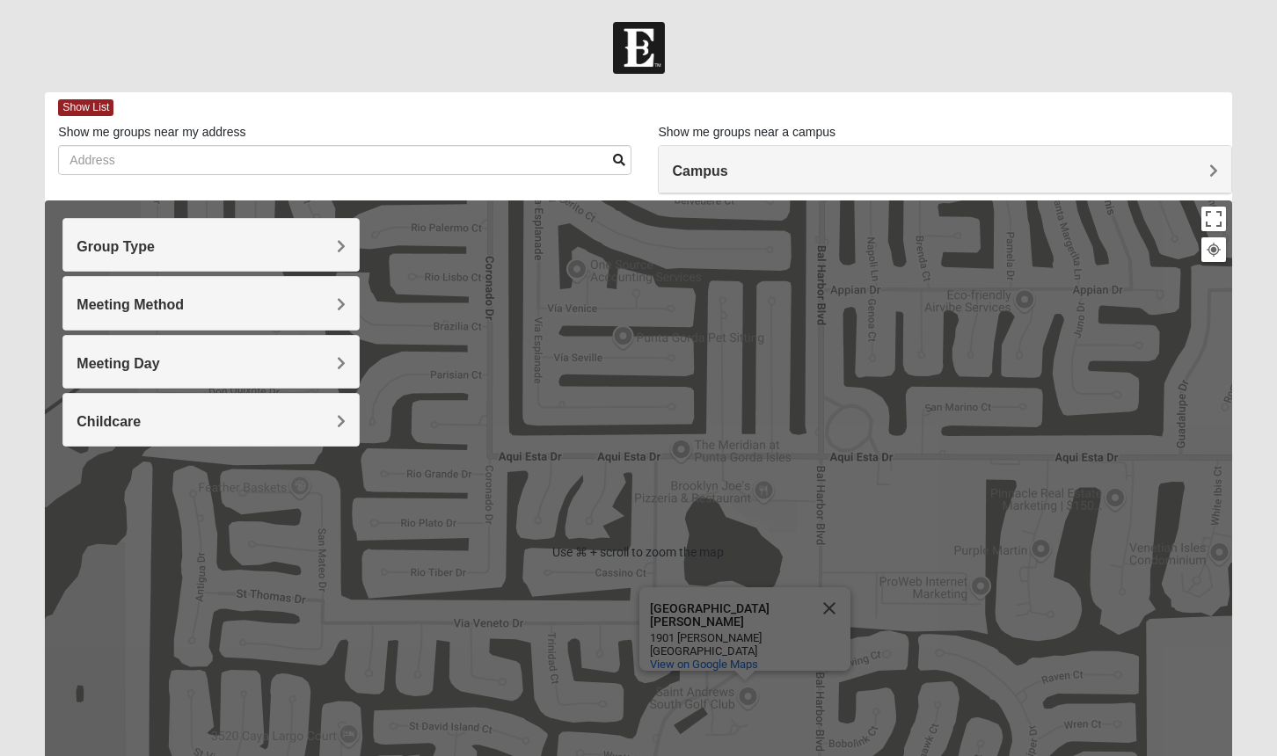
scroll to position [0, 0]
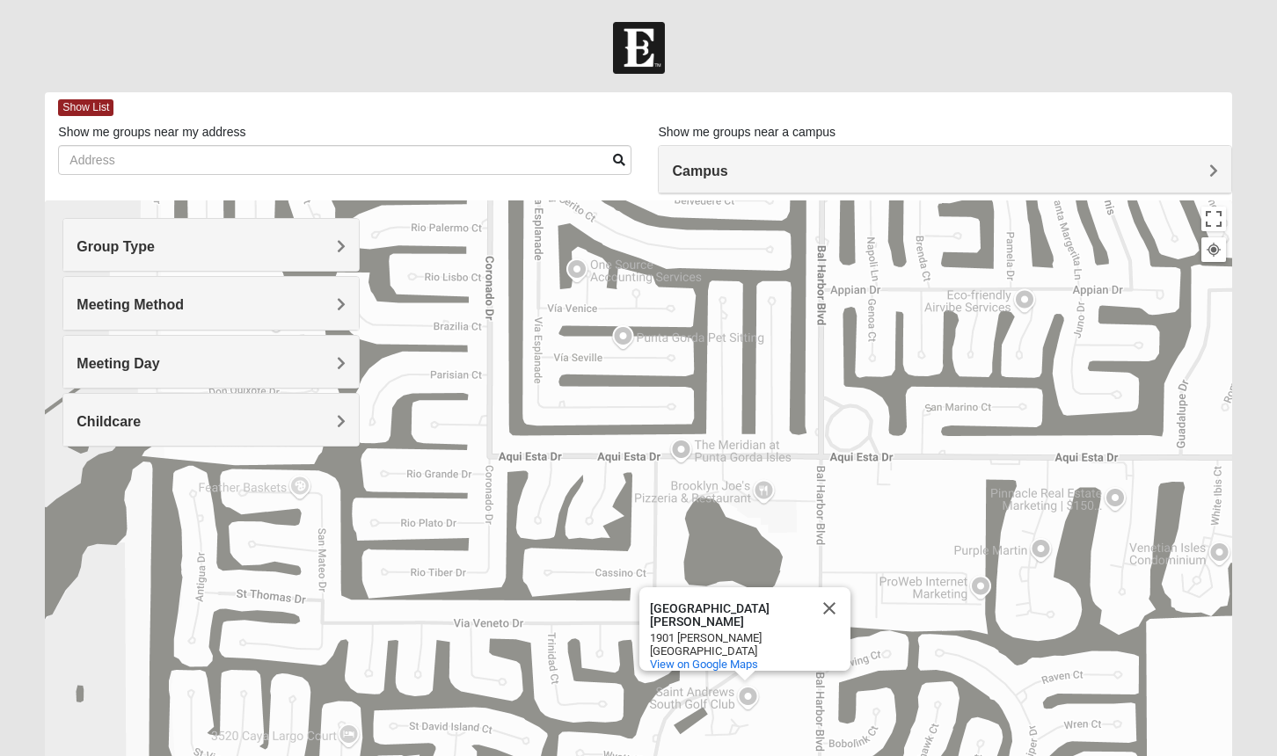
click at [727, 165] on span "Campus" at bounding box center [699, 171] width 55 height 15
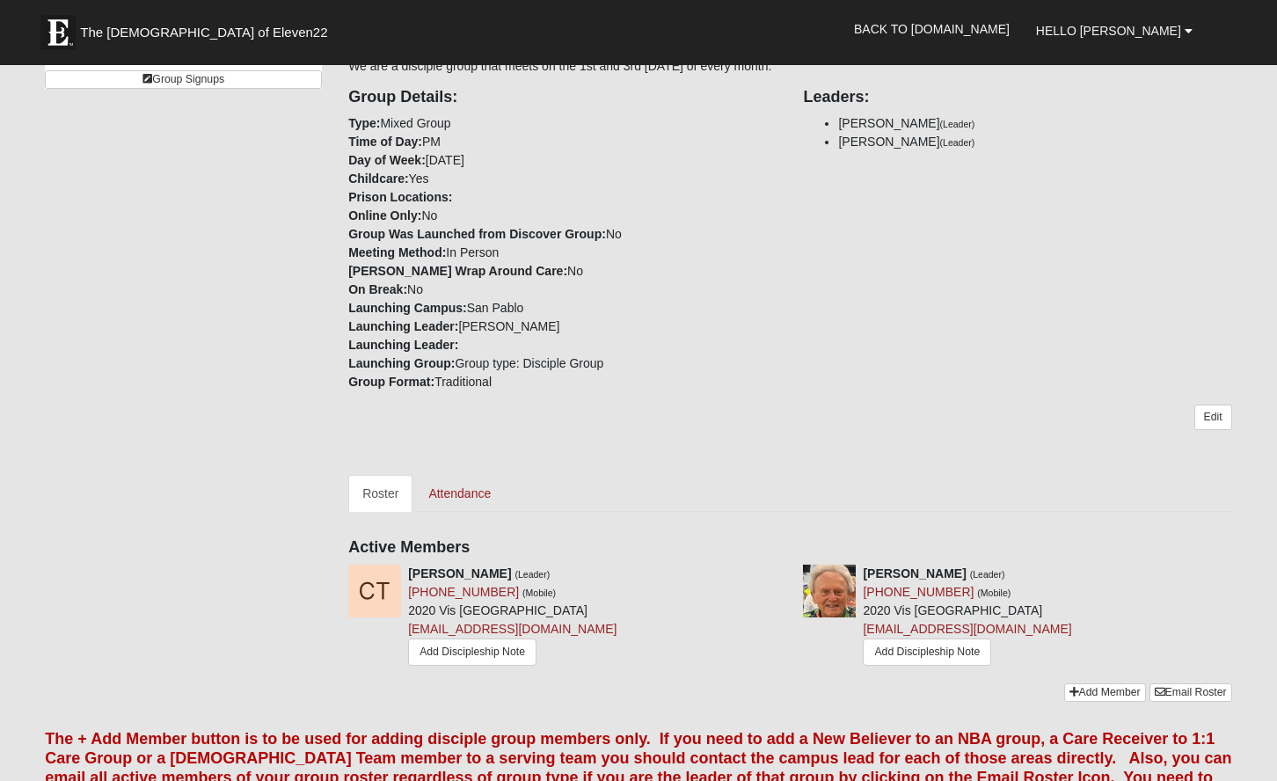
scroll to position [168, 0]
click at [1210, 408] on link "Edit" at bounding box center [1213, 417] width 38 height 26
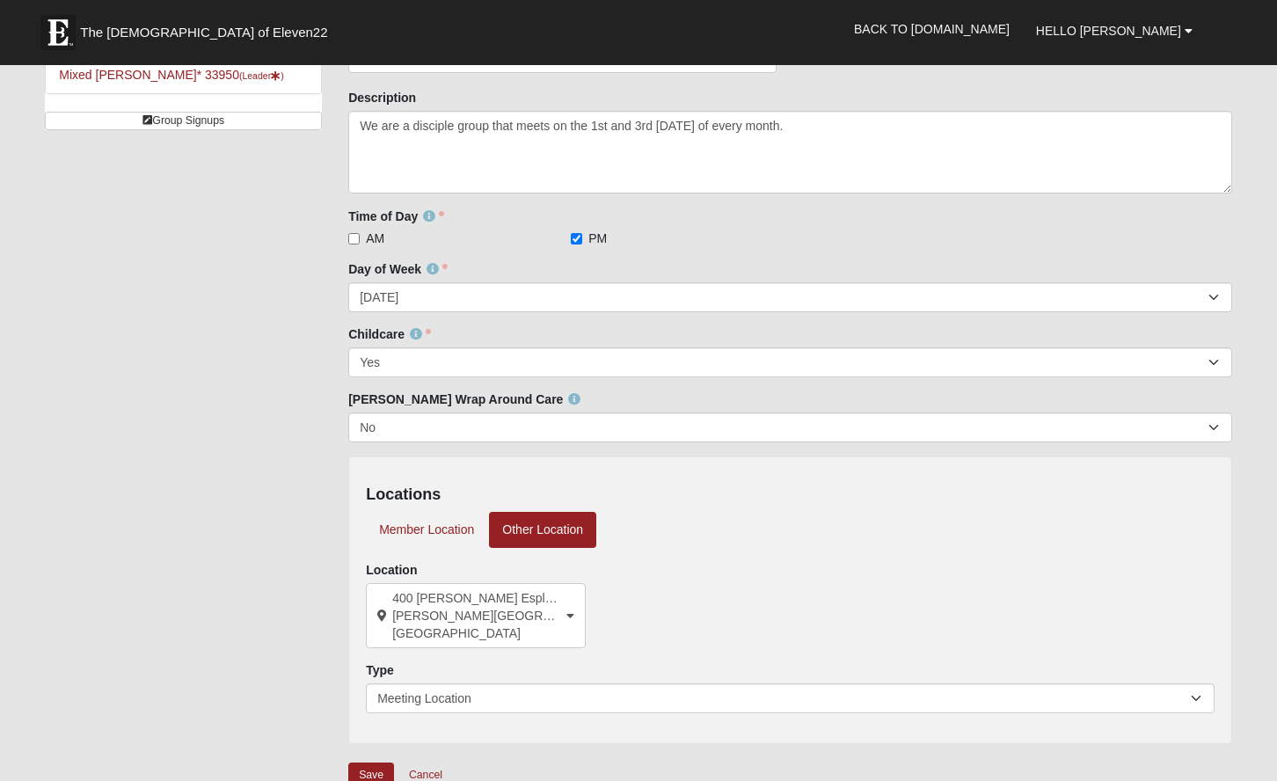
scroll to position [128, 0]
click at [432, 526] on link "Member Location" at bounding box center [426, 528] width 121 height 36
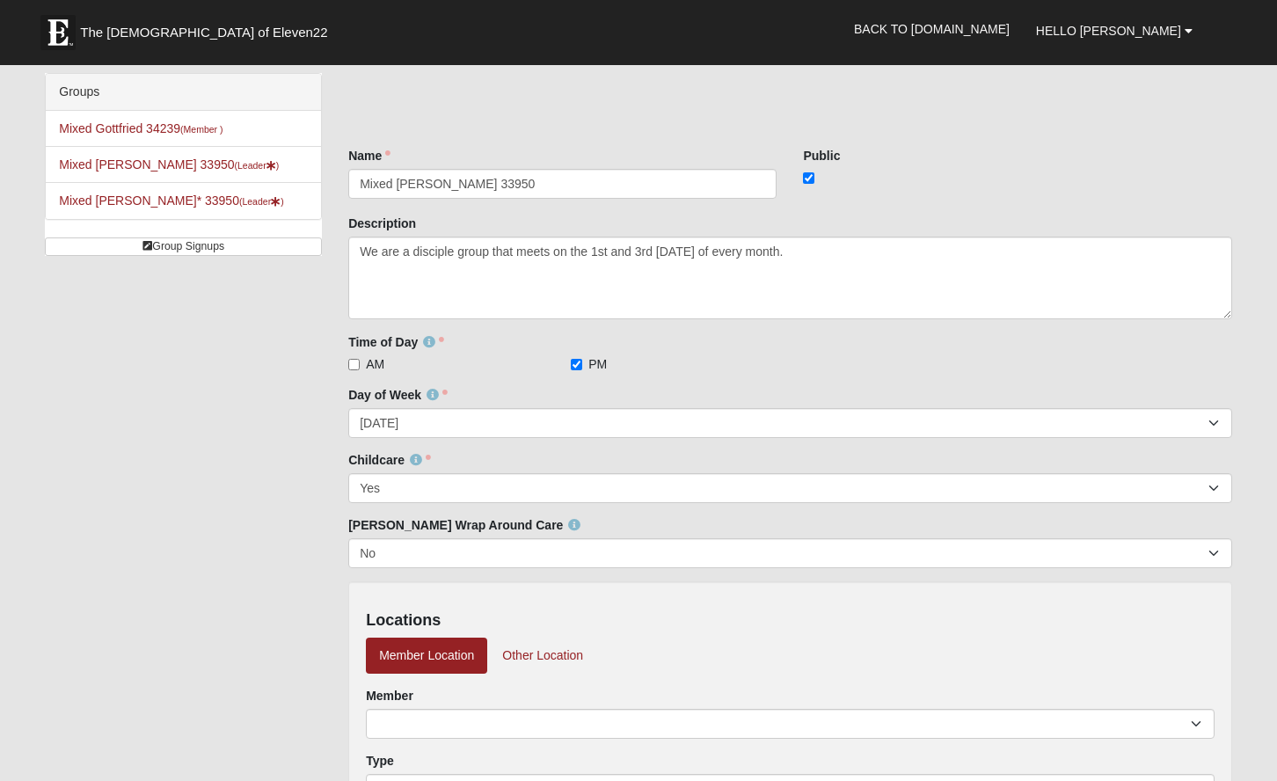
scroll to position [0, 0]
click at [128, 197] on link "Mixed [PERSON_NAME]* 33950 (Leader )" at bounding box center [171, 200] width 224 height 14
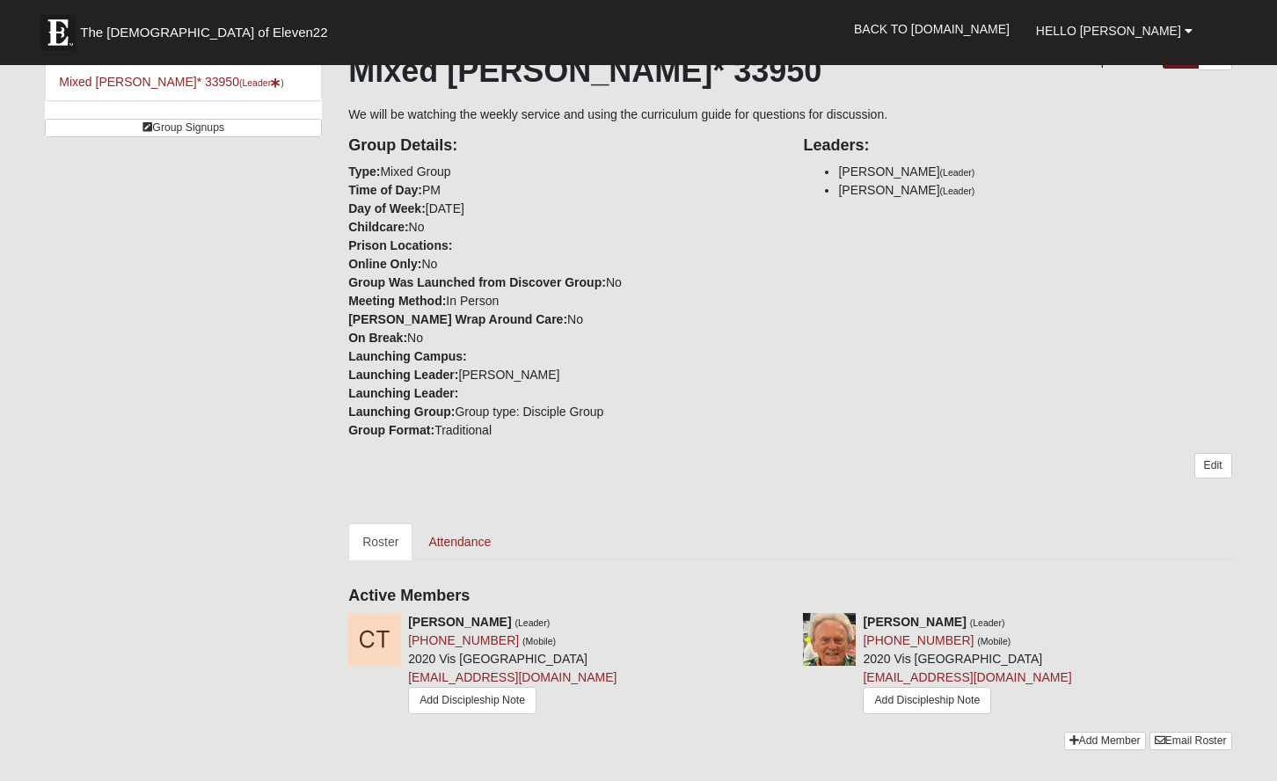
scroll to position [142, 0]
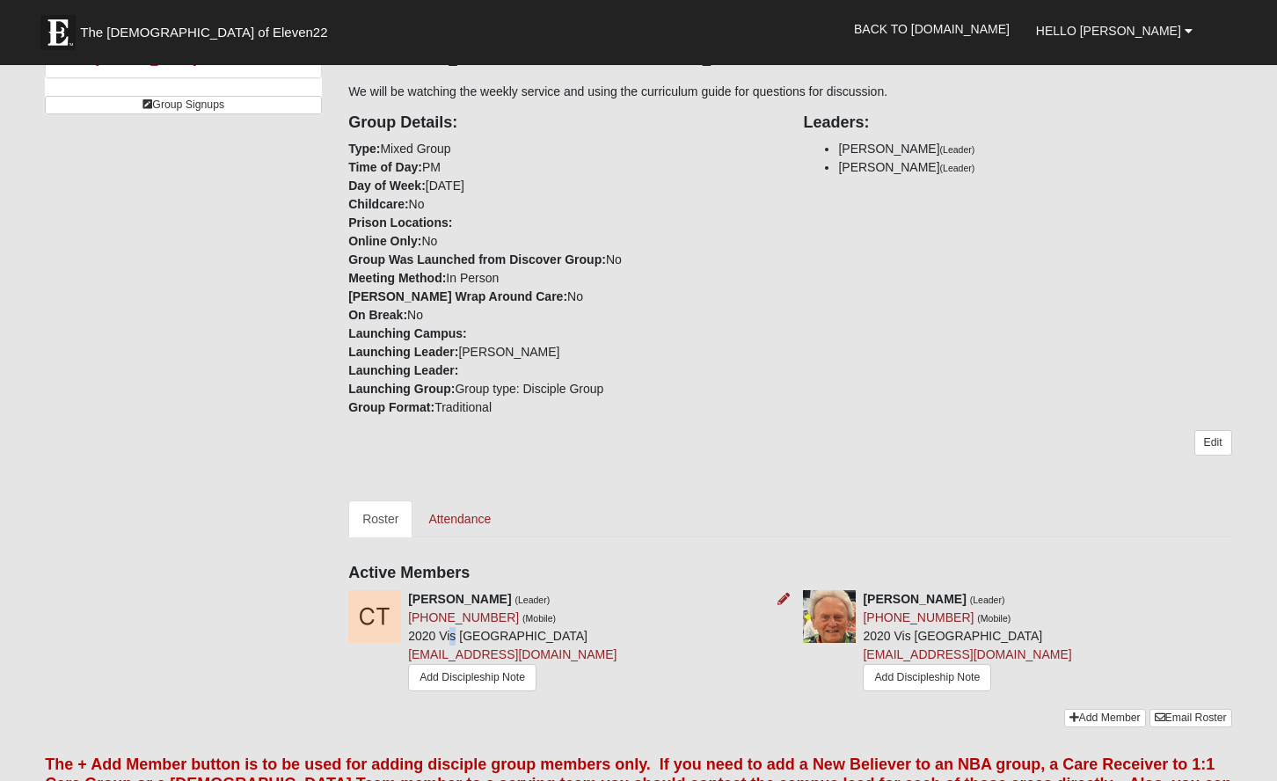
click at [452, 633] on div "[PERSON_NAME] (Leader) [PHONE_NUMBER] (Mobile) [STREET_ADDRESS] [EMAIL_ADDRESS]…" at bounding box center [512, 643] width 208 height 106
click at [1210, 435] on link "Edit" at bounding box center [1213, 443] width 38 height 26
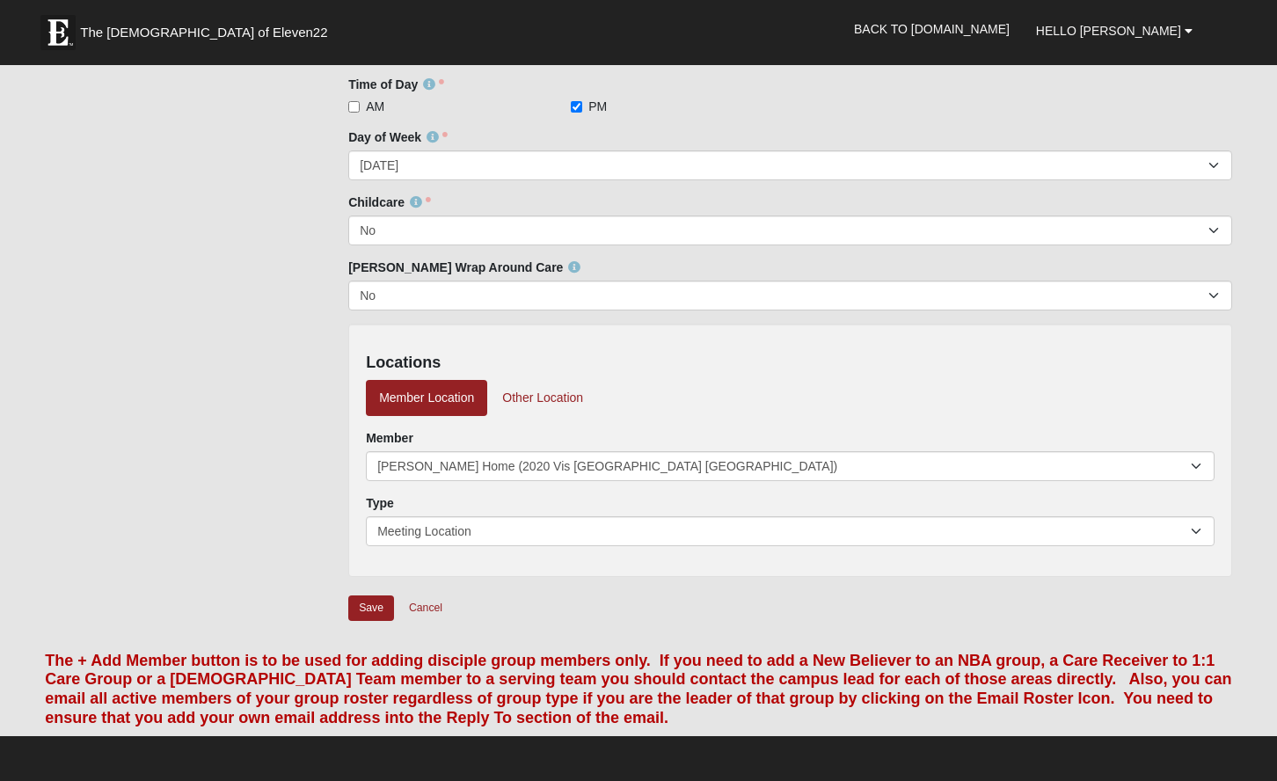
scroll to position [325, 0]
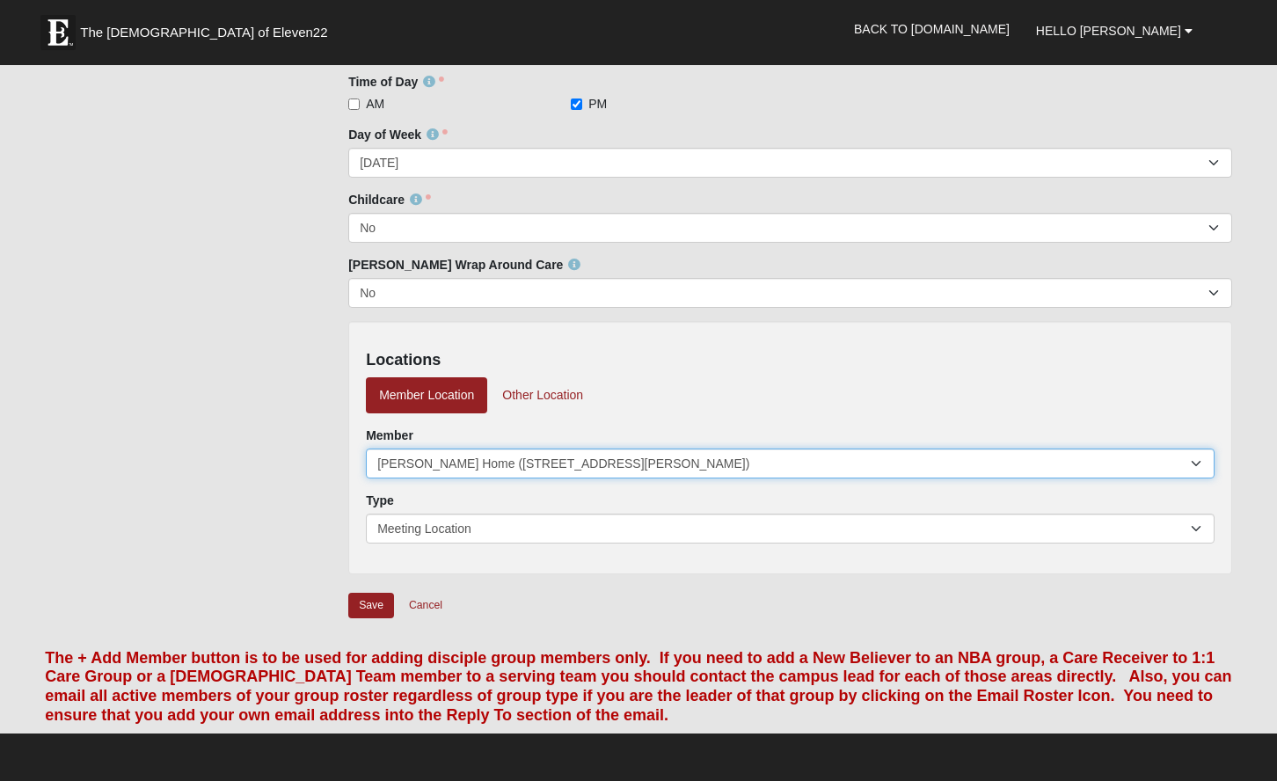
select select "103695|265828"
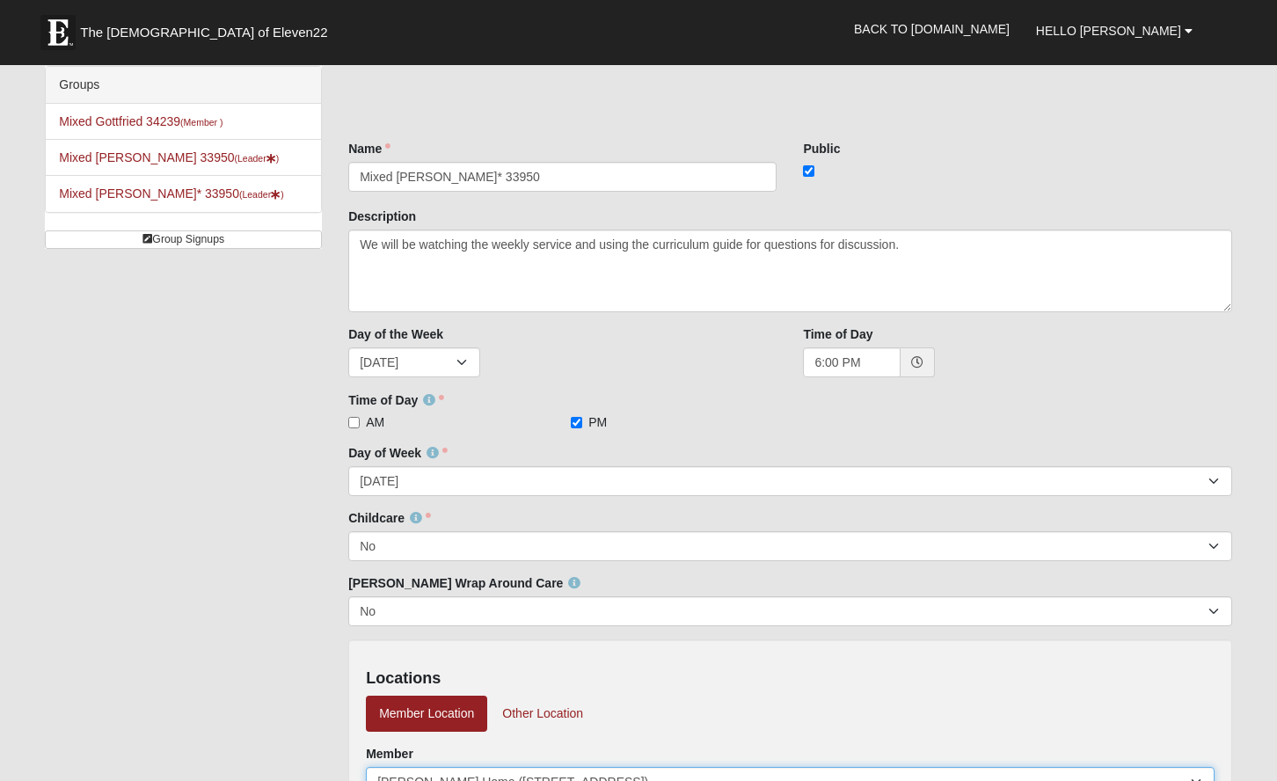
scroll to position [7, 0]
click at [1128, 26] on span "Hello [PERSON_NAME]" at bounding box center [1108, 31] width 145 height 14
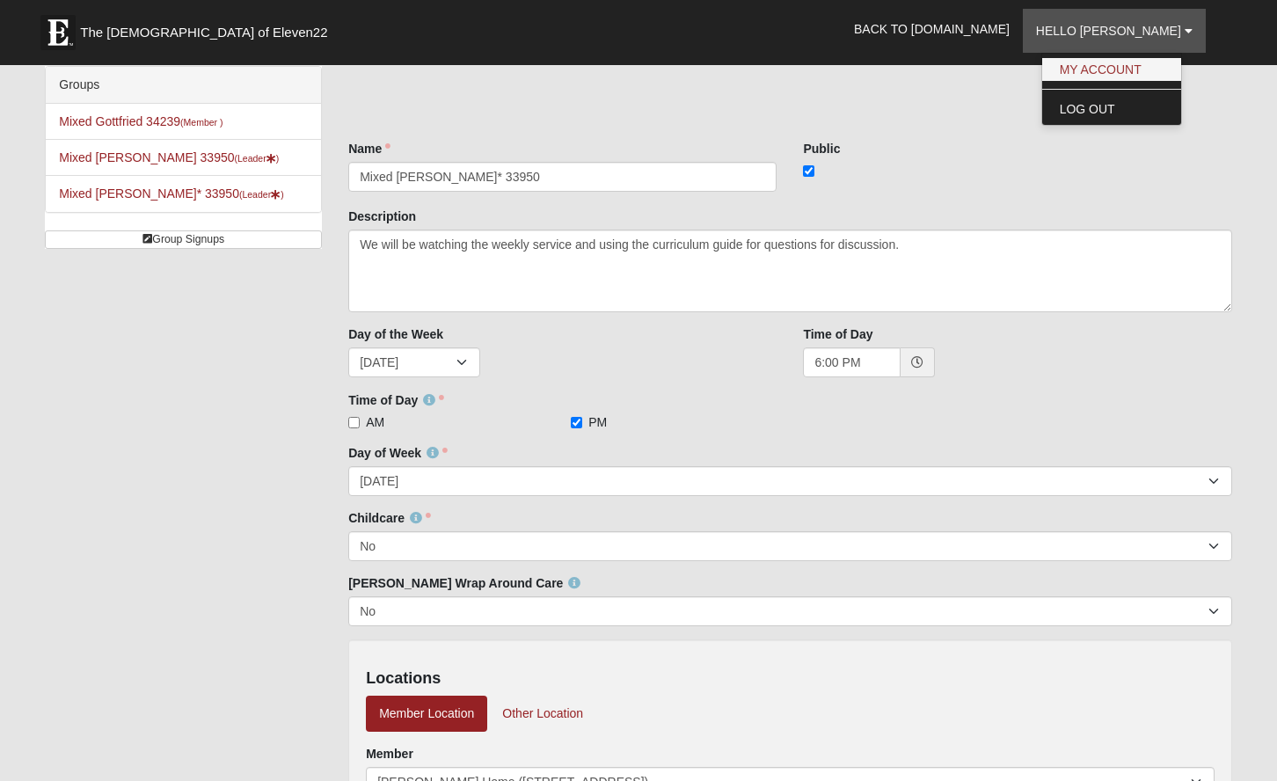
click at [1130, 64] on link "My Account" at bounding box center [1111, 69] width 139 height 23
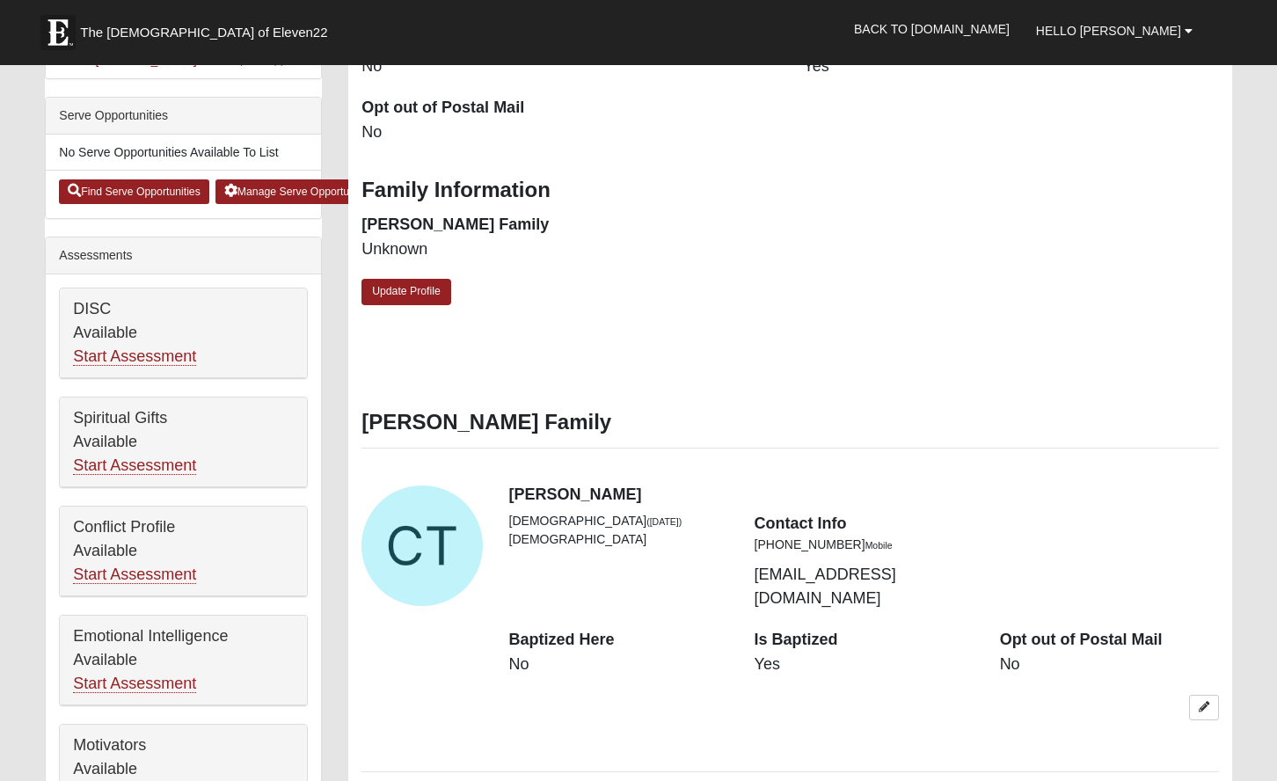
scroll to position [556, 0]
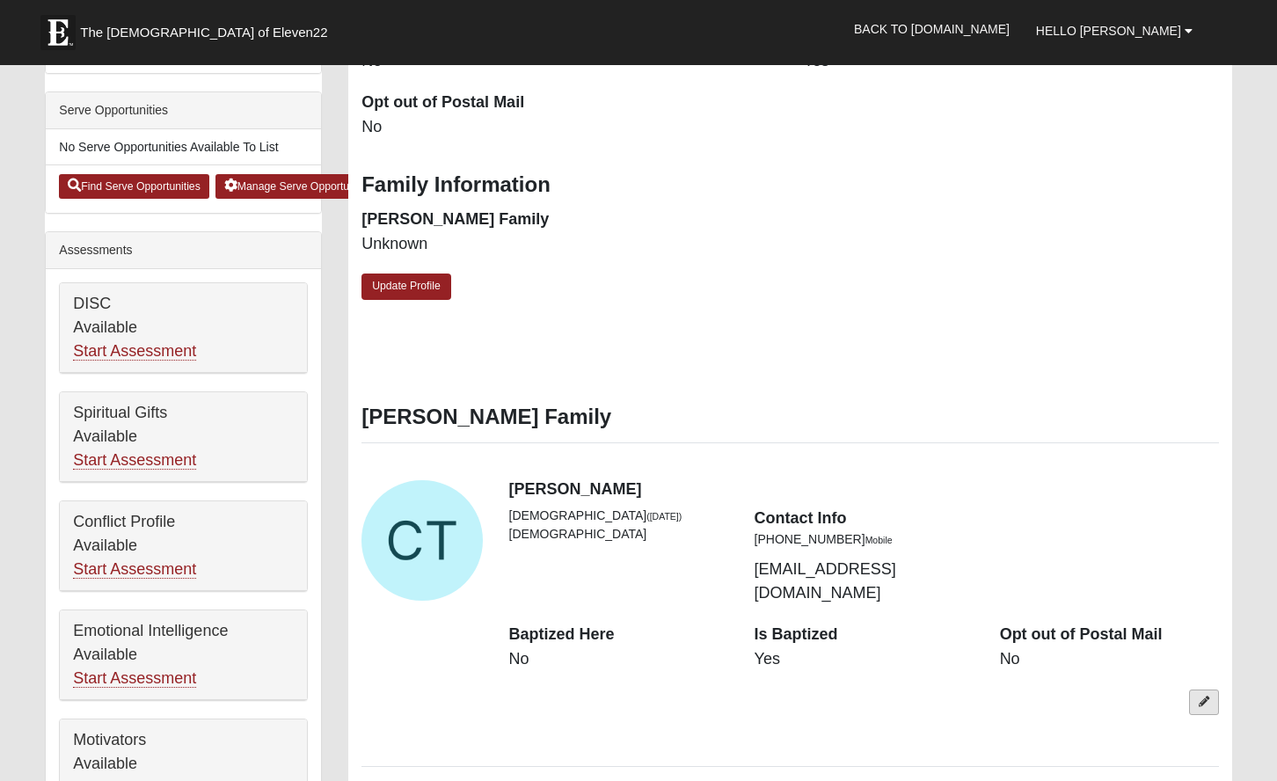
click at [1202, 690] on link at bounding box center [1204, 703] width 30 height 26
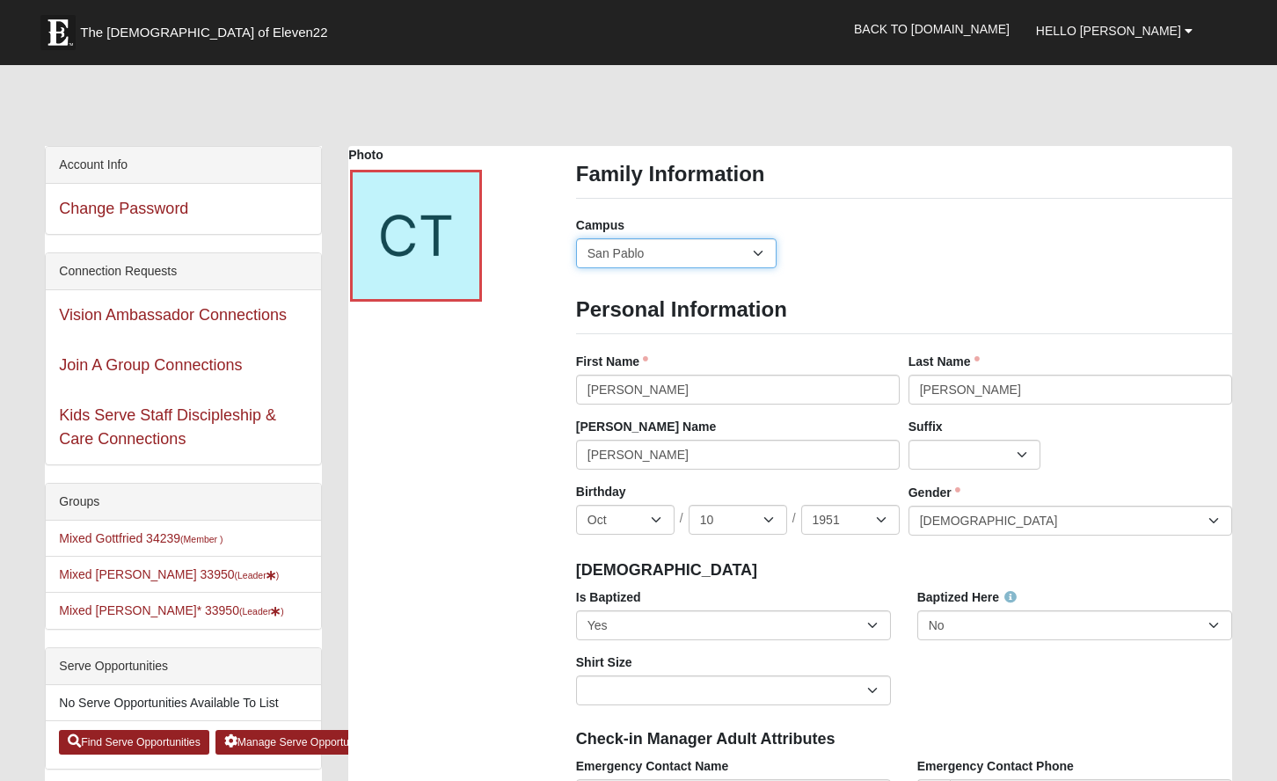
scroll to position [0, 0]
